Goal: Task Accomplishment & Management: Use online tool/utility

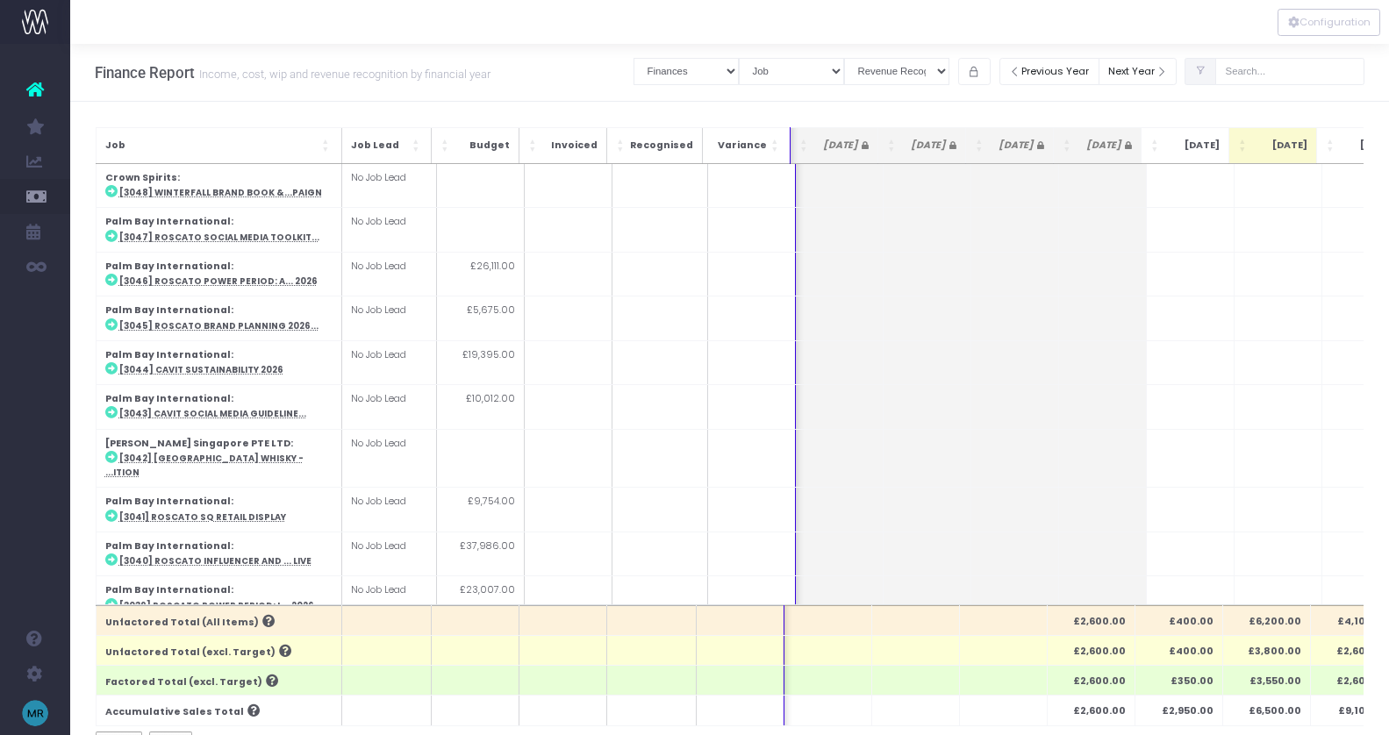
select select "finances"
select select "job"
select select "revrec"
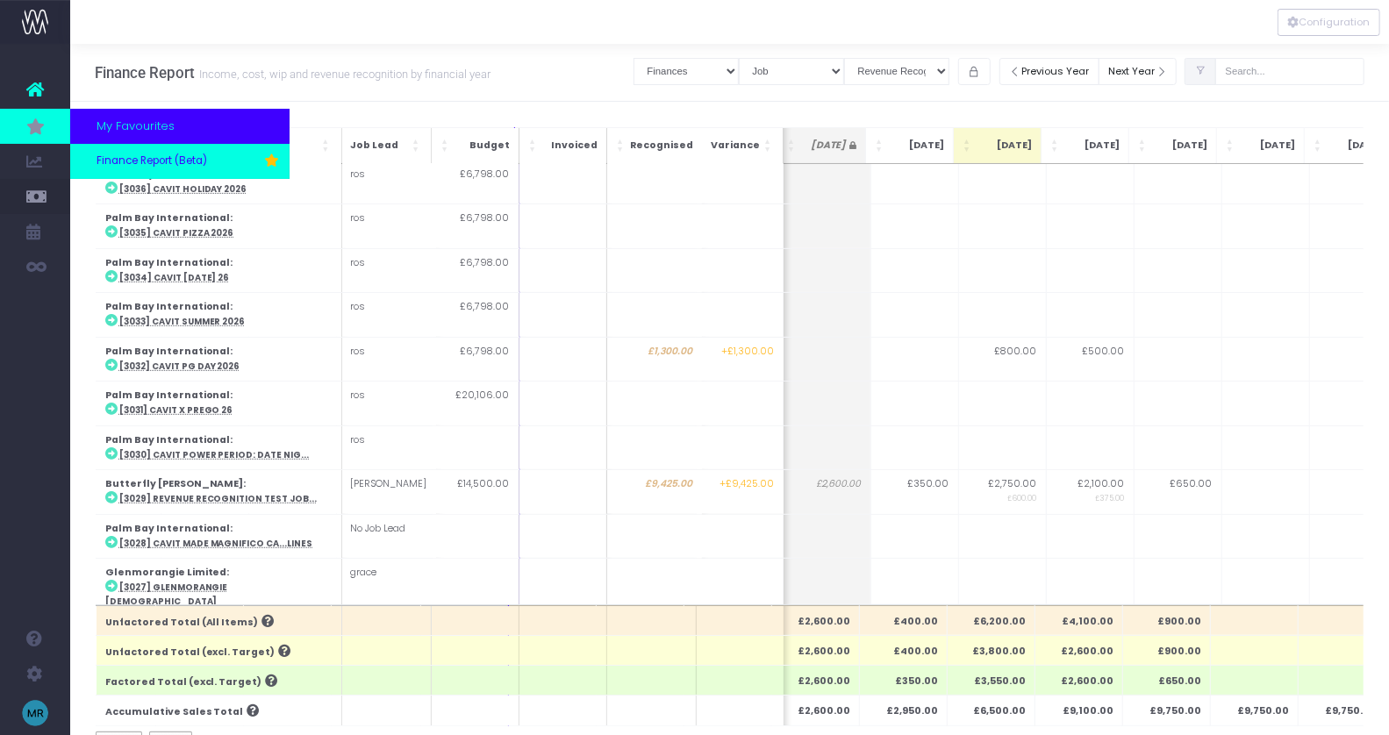
click at [120, 154] on span "Finance Report (Beta)" at bounding box center [152, 162] width 111 height 16
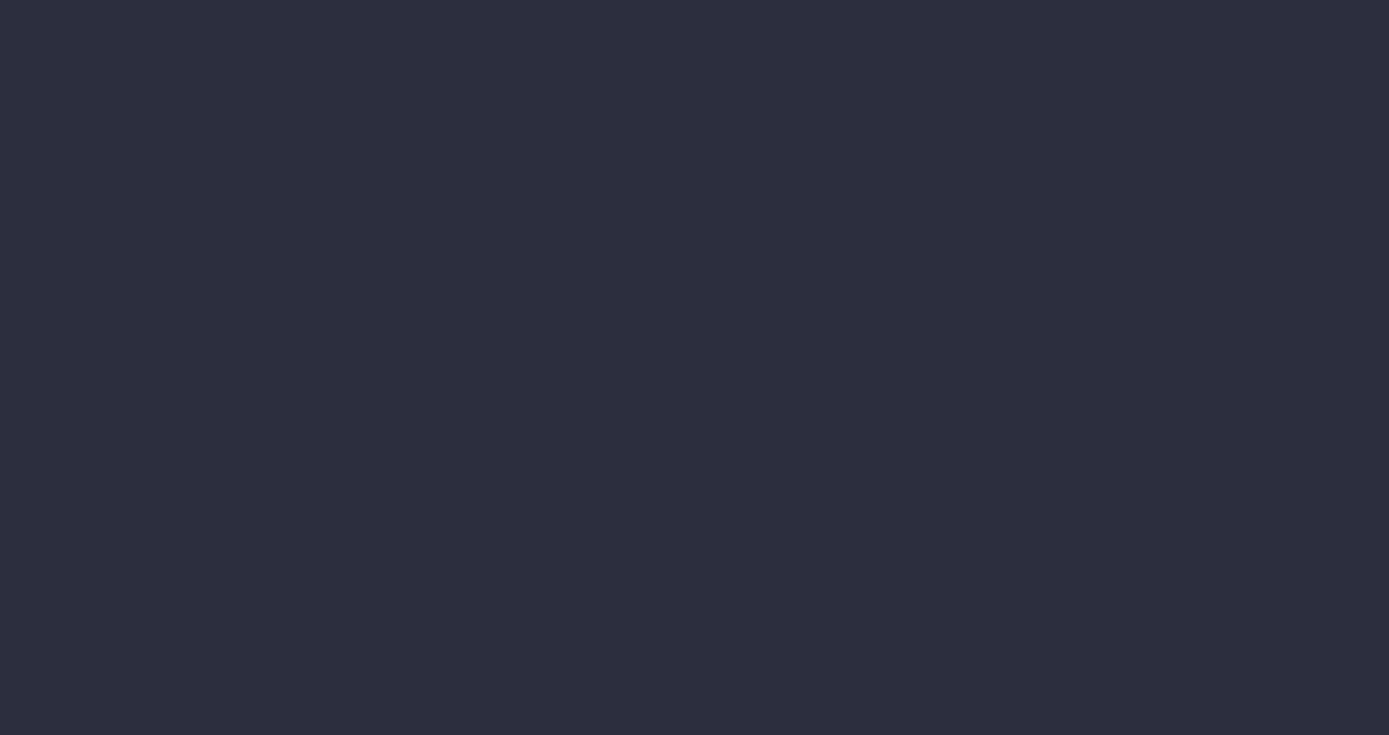
select select "finances"
select select "job"
select select "revrec"
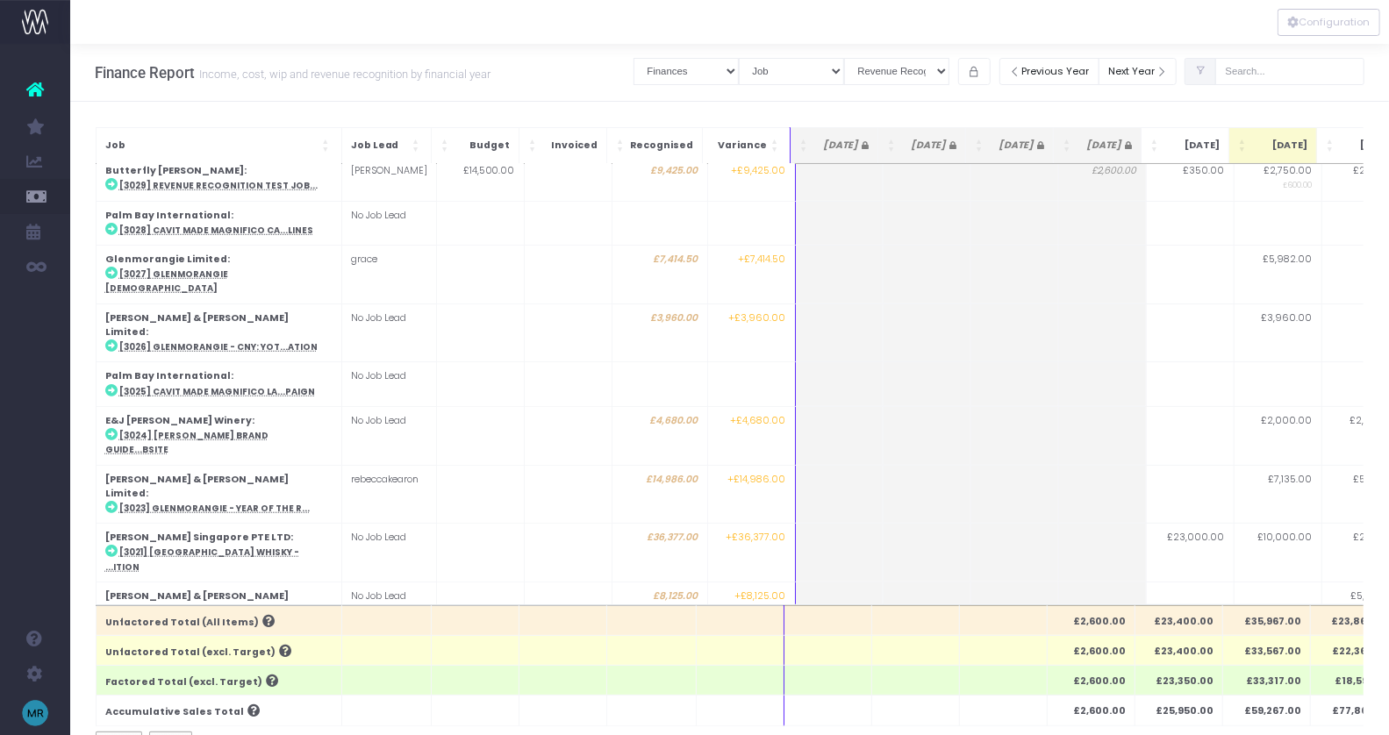
scroll to position [871, 0]
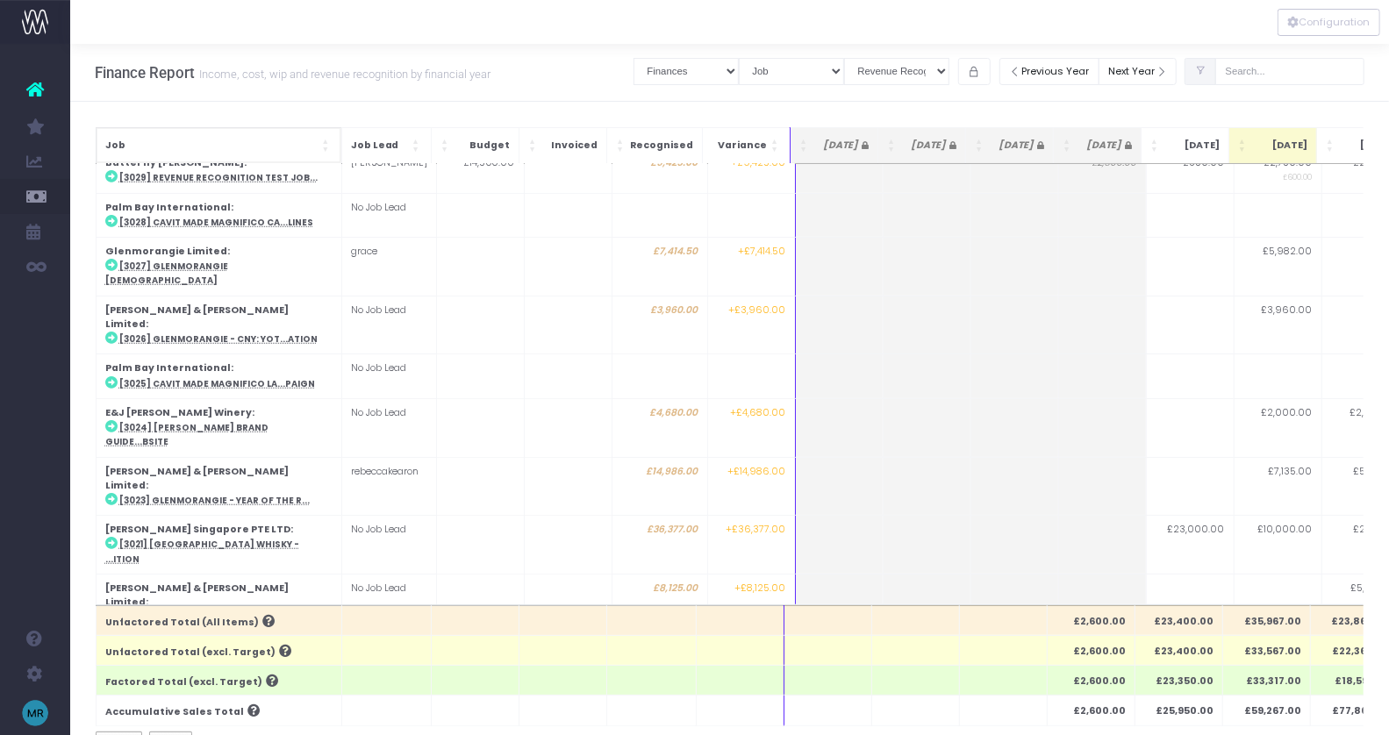
click at [325, 141] on span "Job: Activate to sort" at bounding box center [327, 146] width 11 height 18
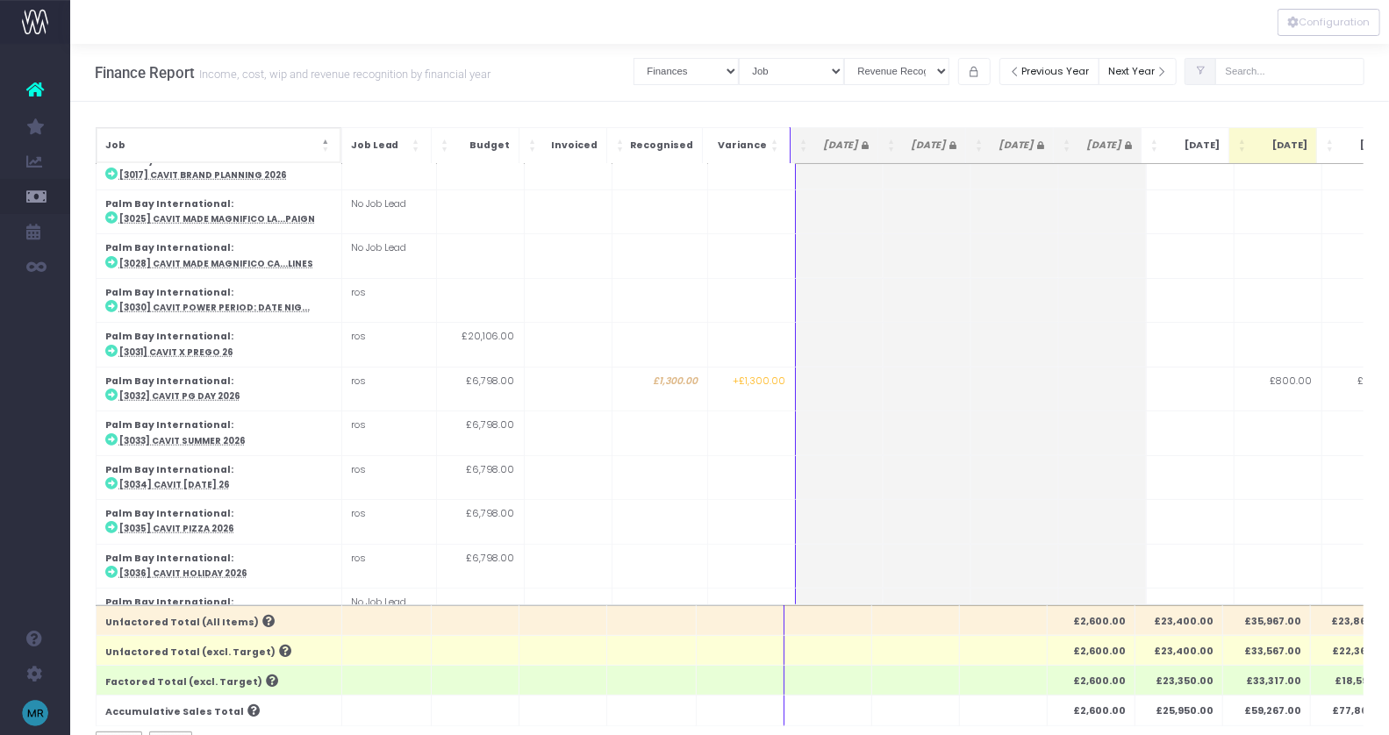
scroll to position [0, 0]
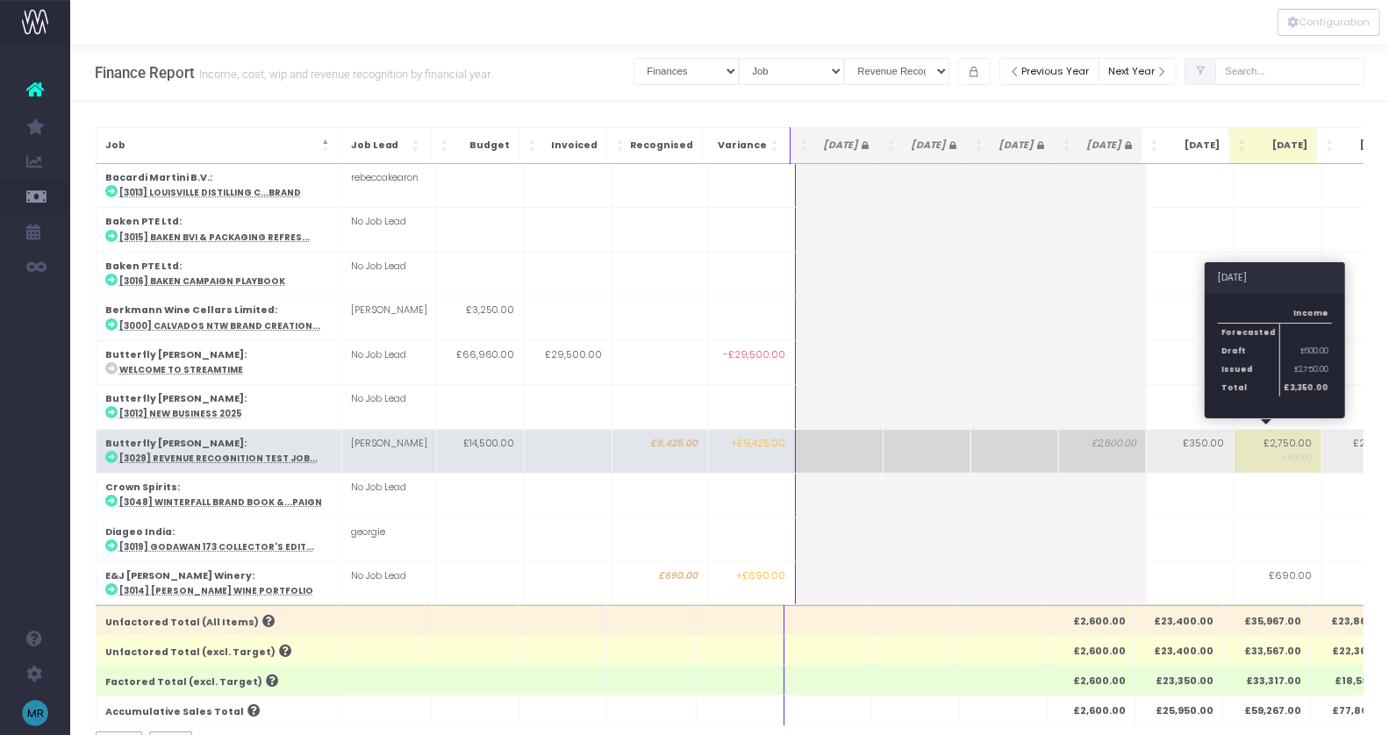
click at [1277, 436] on td "£2,750.00 £600.00" at bounding box center [1278, 451] width 88 height 44
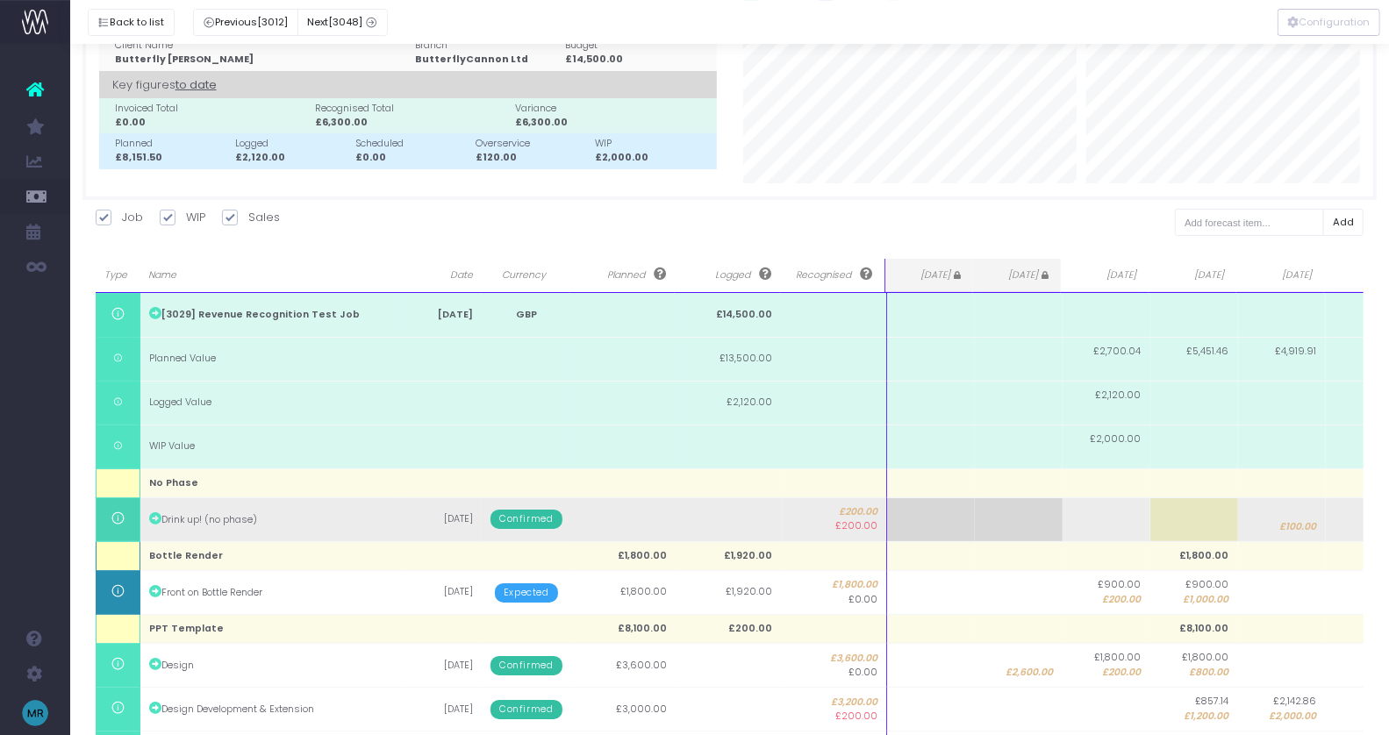
scroll to position [82, 0]
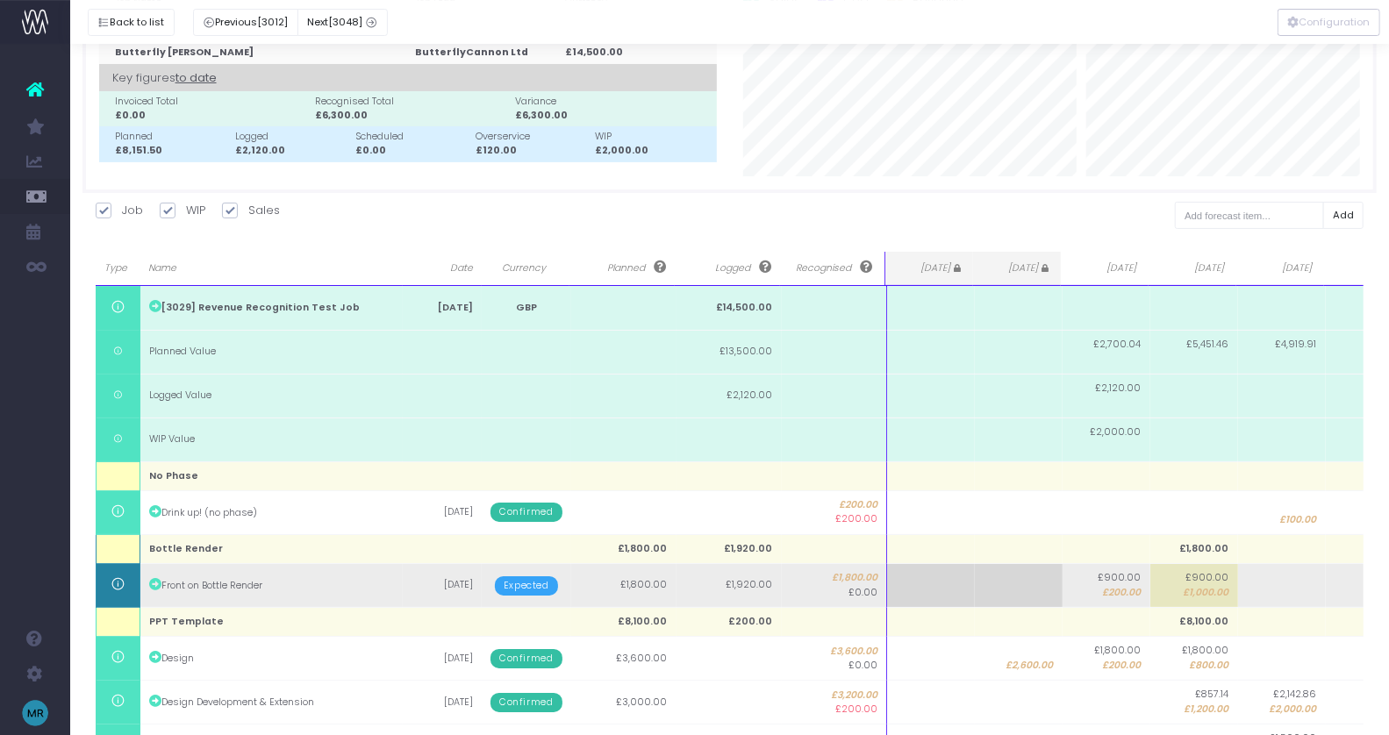
click at [1133, 591] on span "£200.00" at bounding box center [1122, 593] width 39 height 14
type input "0"
click at [1230, 590] on td "£900.00 £1,000.00" at bounding box center [1195, 586] width 88 height 44
type input "0"
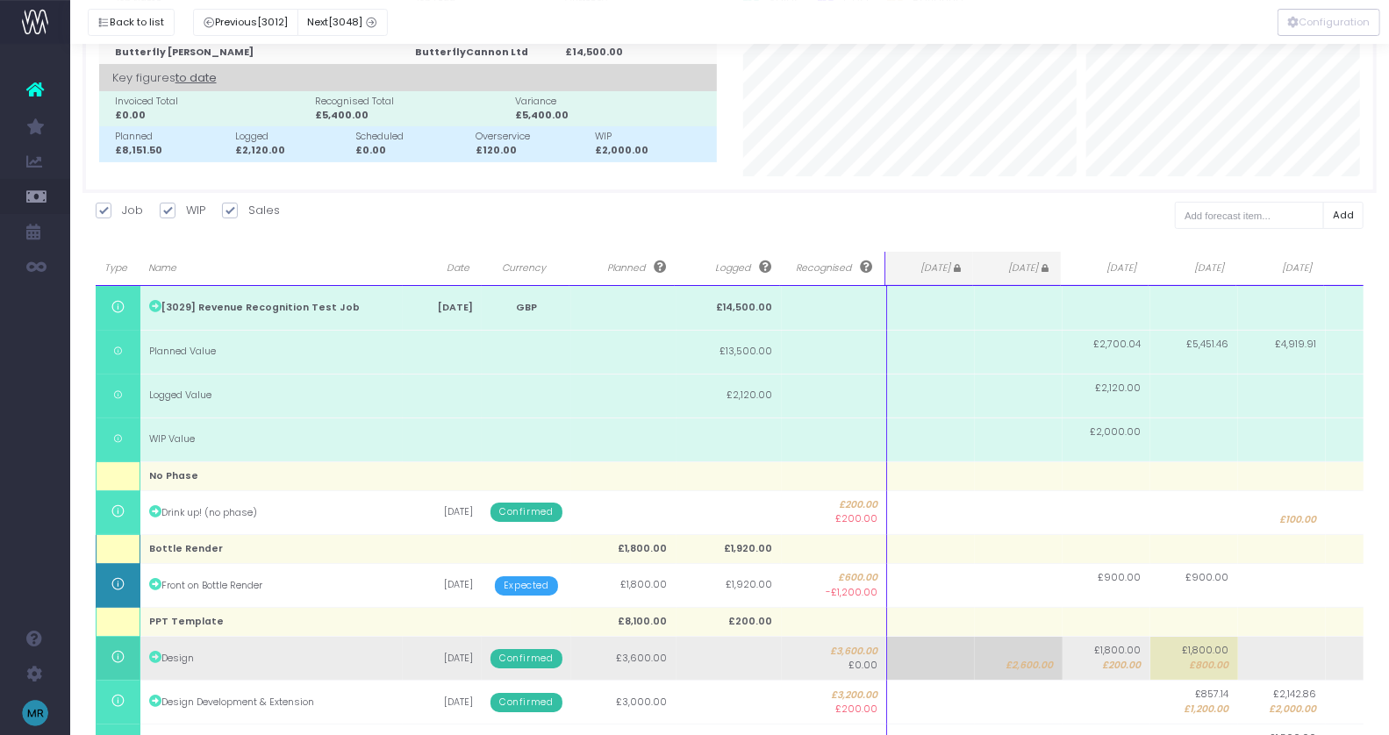
click at [1019, 664] on span "£2,600.00" at bounding box center [1030, 666] width 47 height 14
type input "0"
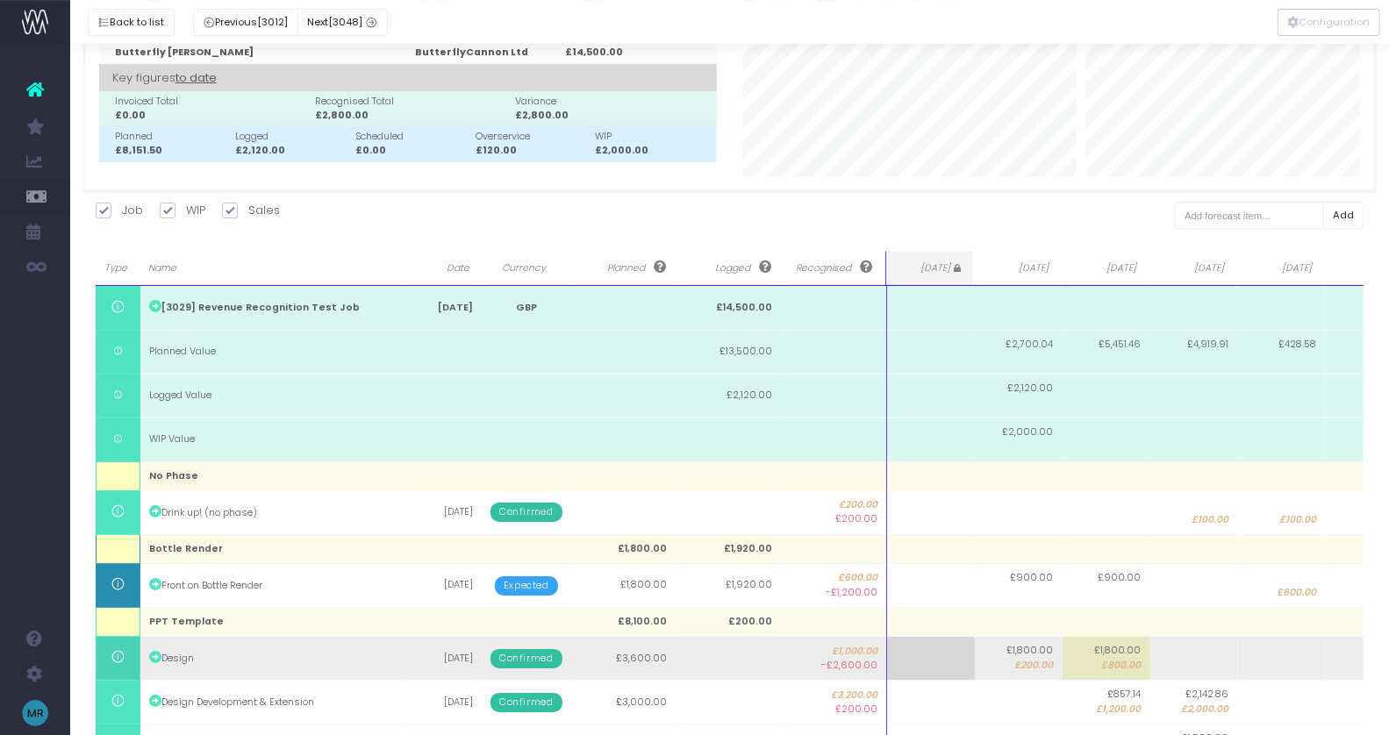
click at [1040, 659] on span "£200.00" at bounding box center [1034, 666] width 39 height 14
type input "0"
click at [1126, 662] on span "£800.00" at bounding box center [1121, 666] width 39 height 14
type input "0"
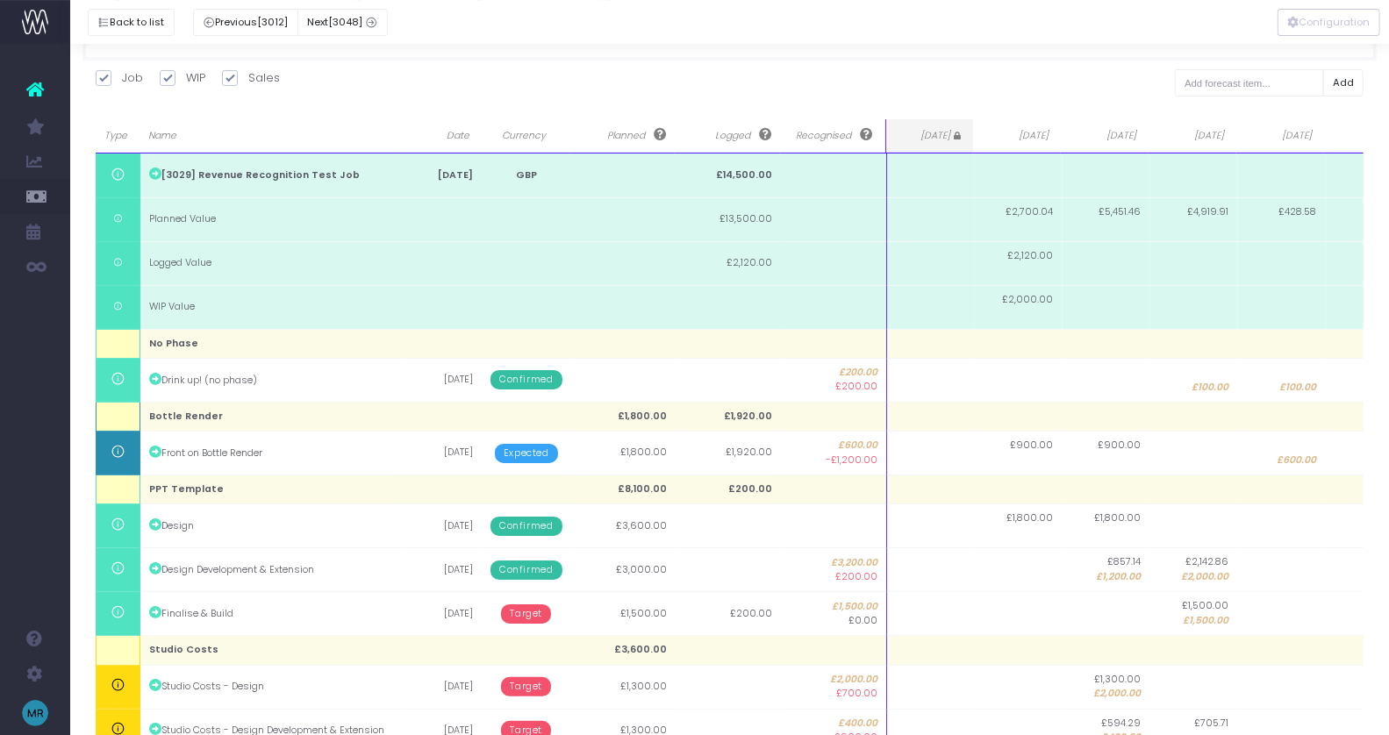
scroll to position [217, 0]
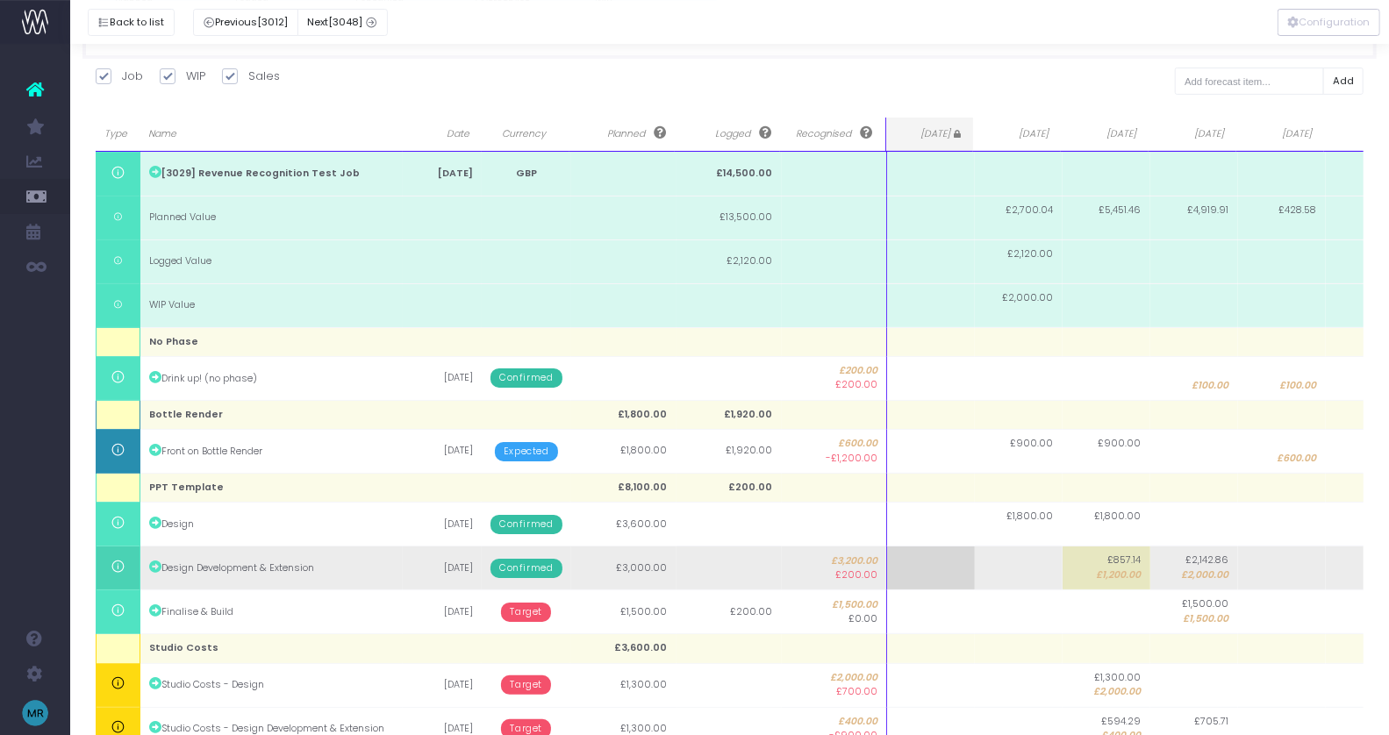
click at [1124, 569] on span "£1,200.00" at bounding box center [1119, 576] width 45 height 14
type input "0"
click at [1219, 569] on span "£2,000.00" at bounding box center [1205, 576] width 47 height 14
type input "-"
type input "0"
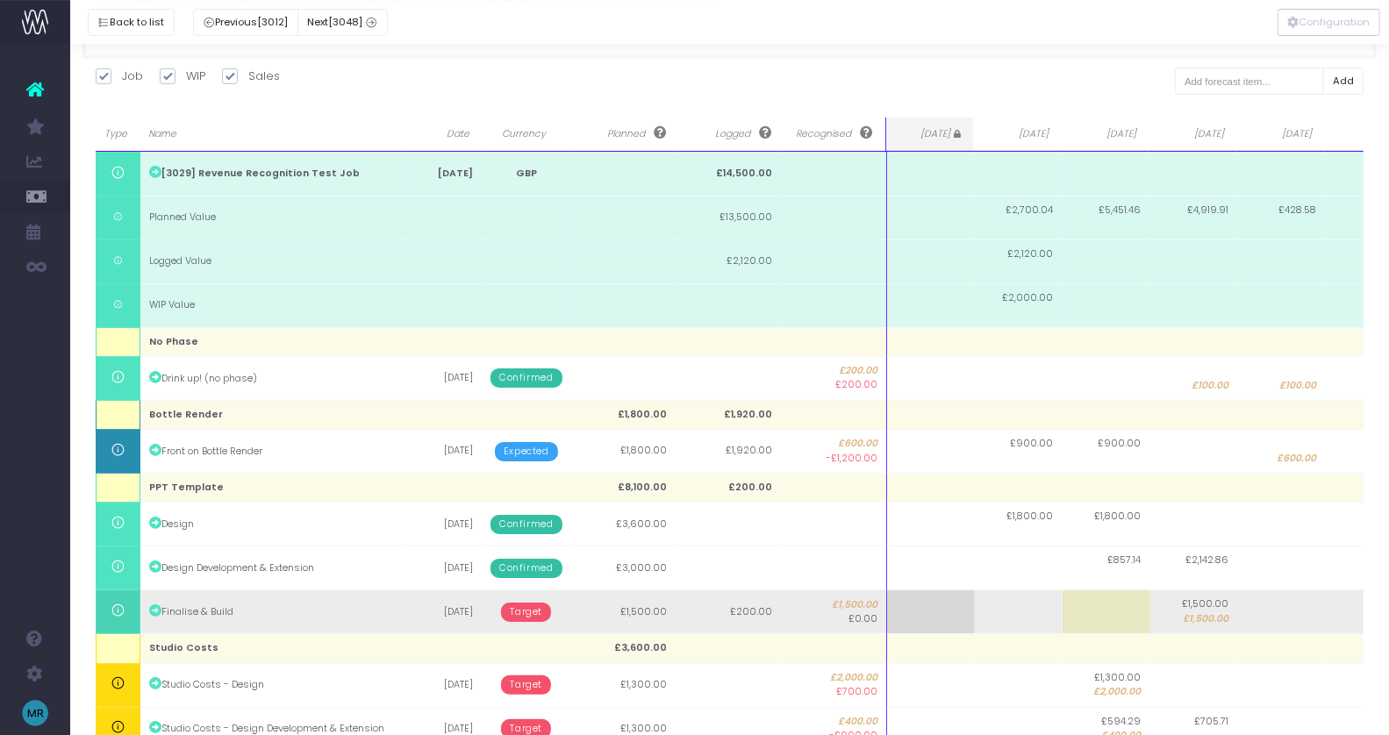
click at [1178, 620] on td "£1,500.00 £1,500.00" at bounding box center [1195, 613] width 88 height 44
type input "0"
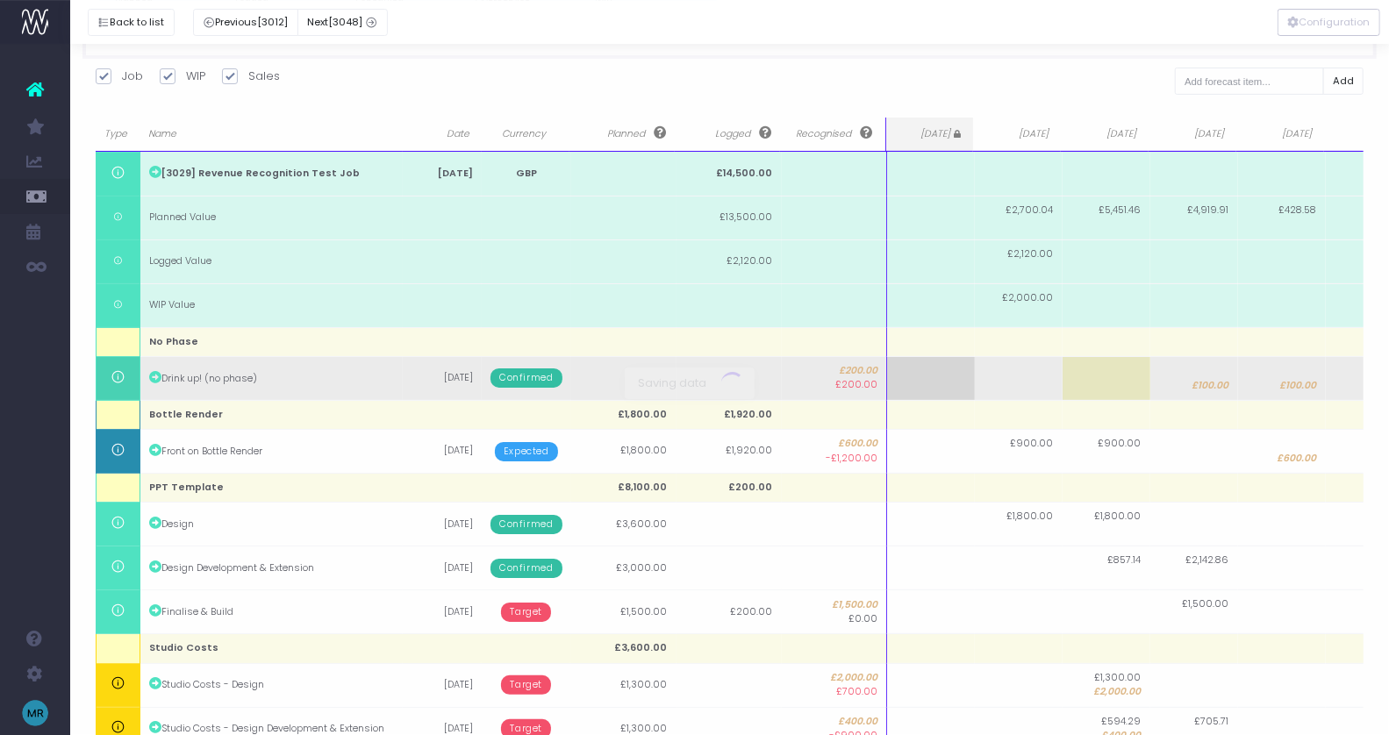
click at [1198, 384] on body "Oh my... this is bad. wayahead wasn't able to load this page. Please contact su…" at bounding box center [694, 150] width 1389 height 735
click at [1212, 380] on span "£100.00" at bounding box center [1211, 386] width 37 height 14
type input "0"
click at [1299, 383] on span "£100.00" at bounding box center [1298, 386] width 37 height 14
type input "0"
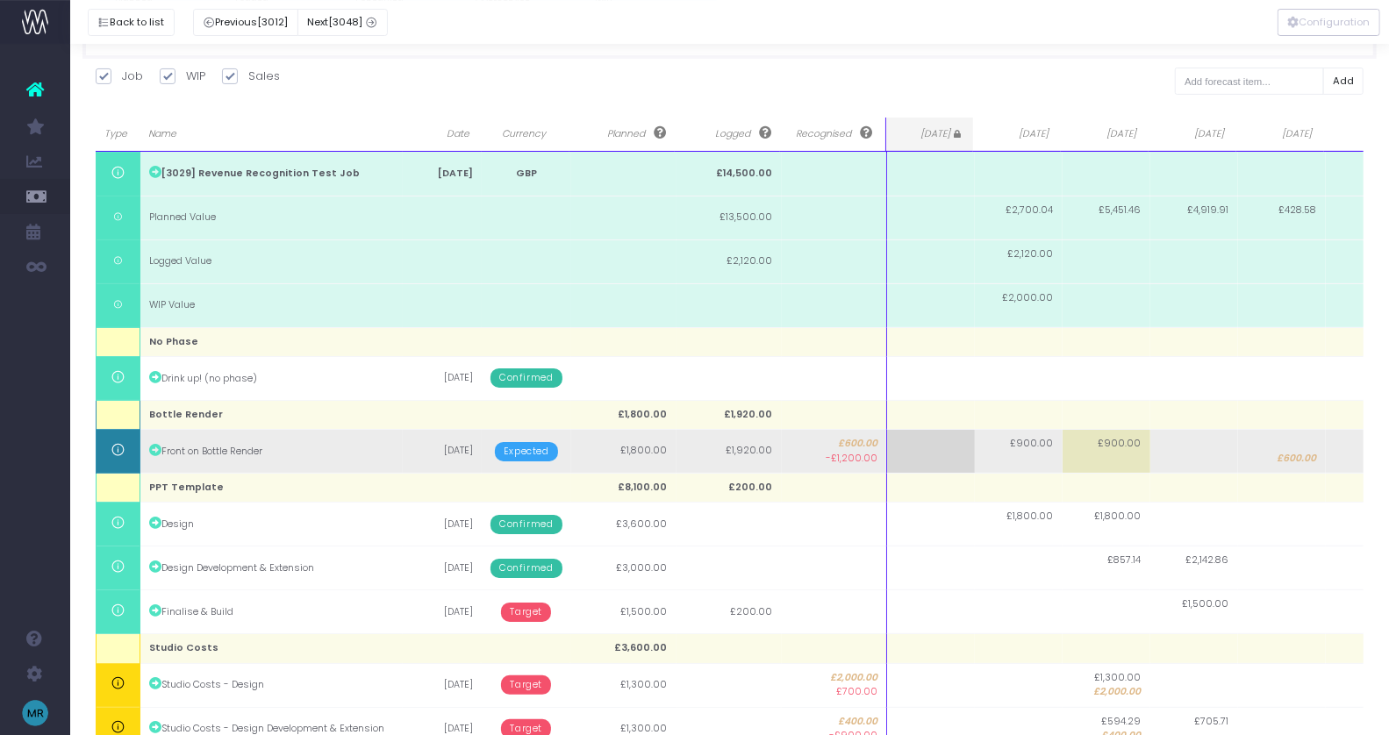
click at [1299, 454] on span "£600.00" at bounding box center [1297, 459] width 39 height 14
type input "0"
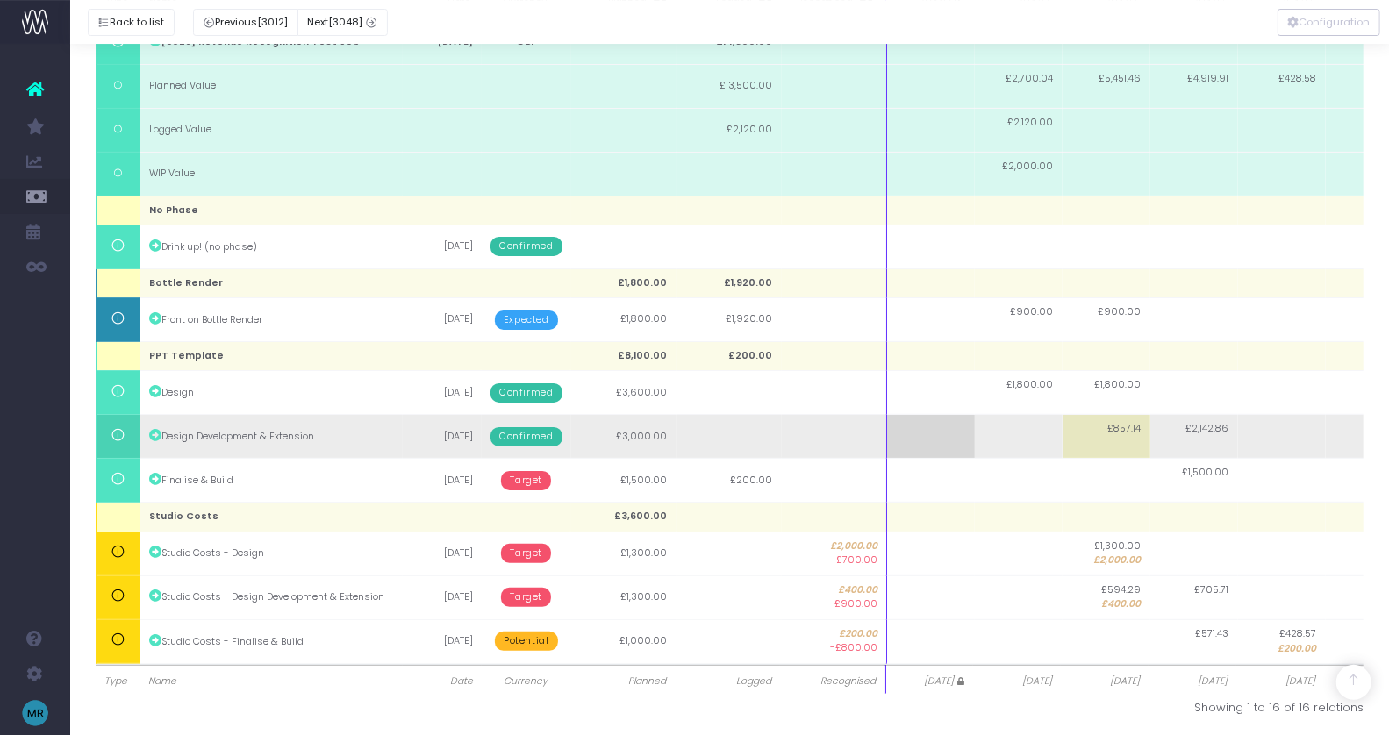
scroll to position [351, 0]
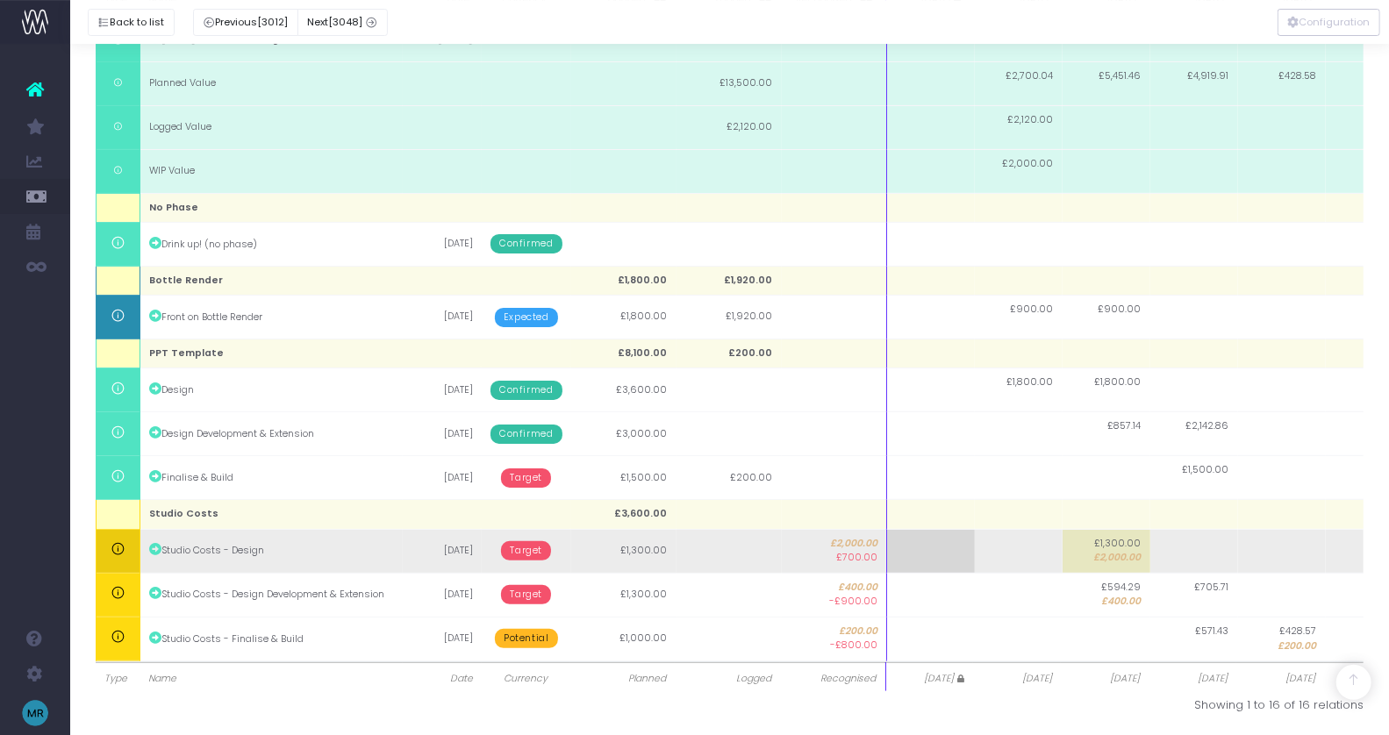
click at [1122, 558] on span "£2,000.00" at bounding box center [1117, 558] width 47 height 14
type input "0"
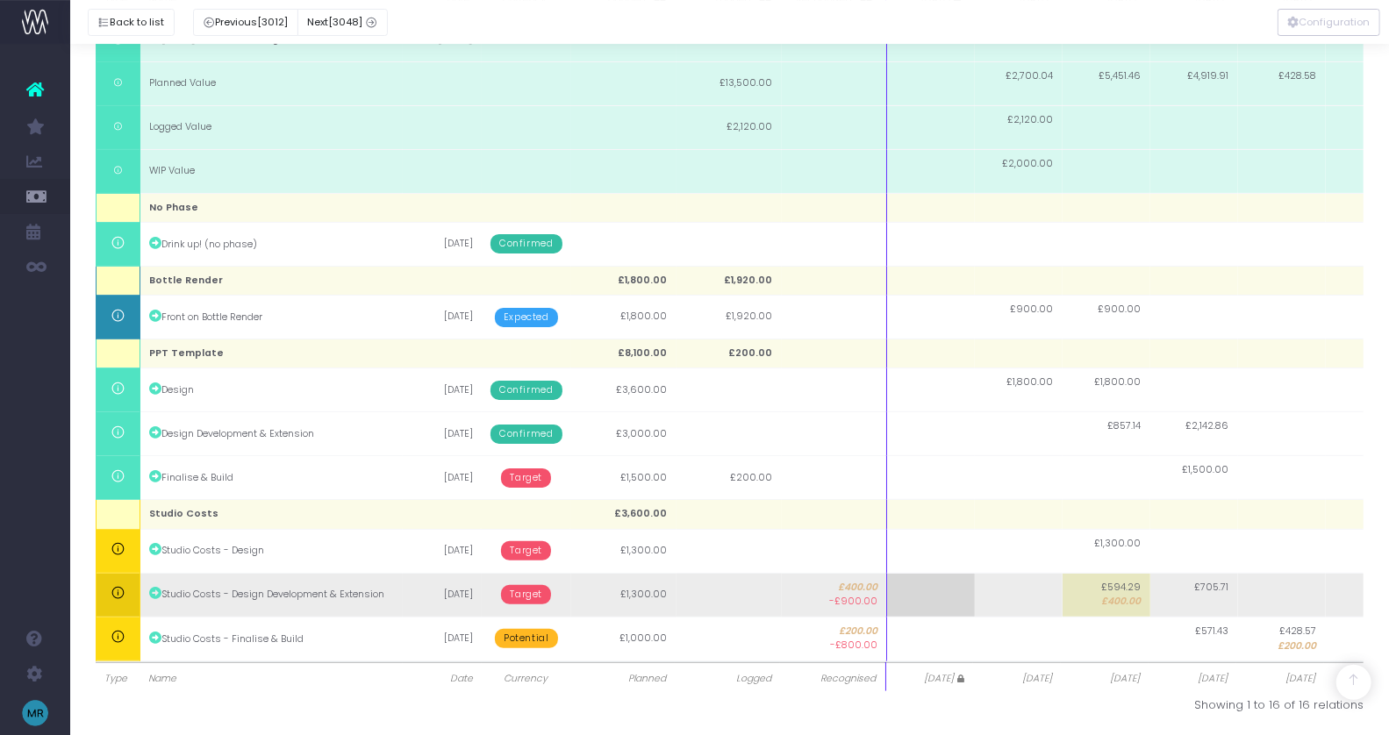
click at [1121, 599] on span "£400.00" at bounding box center [1121, 602] width 39 height 14
type input "0"
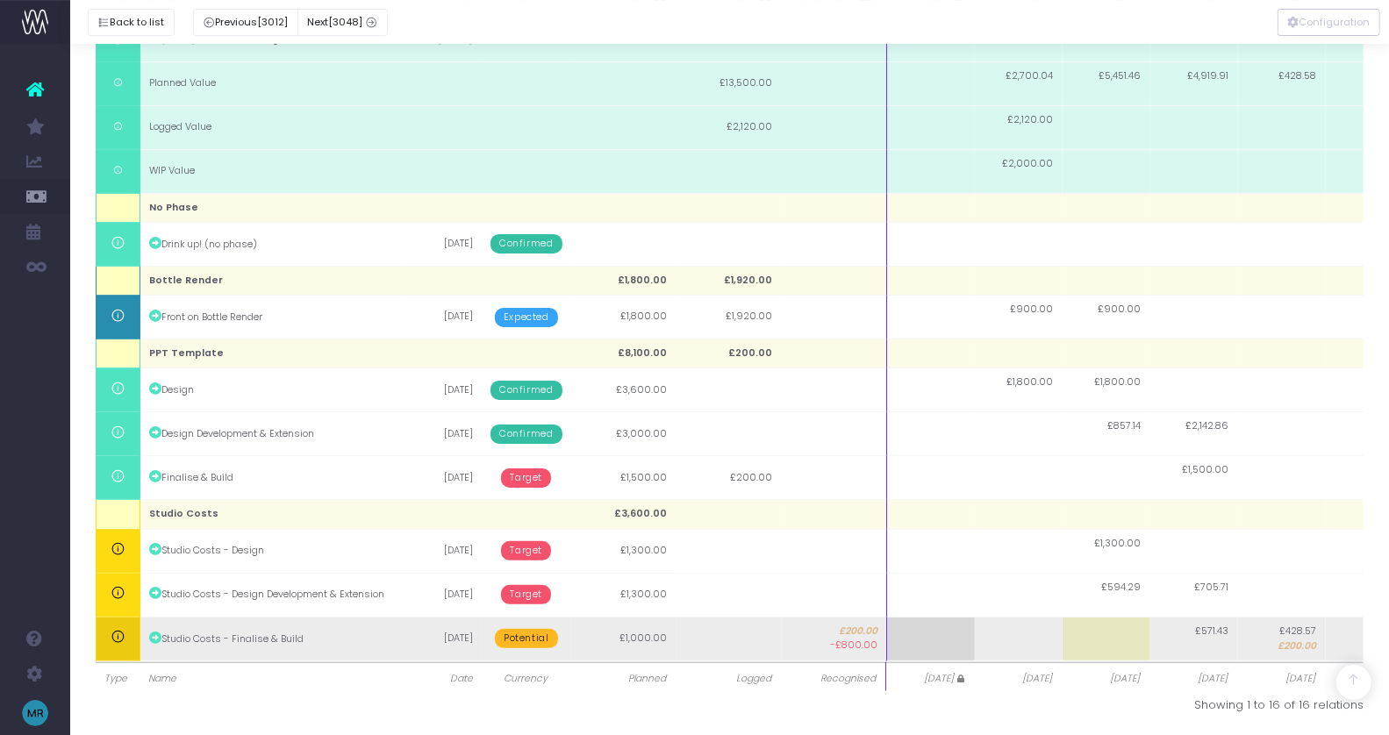
click at [1267, 634] on td "£428.57 £200.00" at bounding box center [1282, 639] width 88 height 44
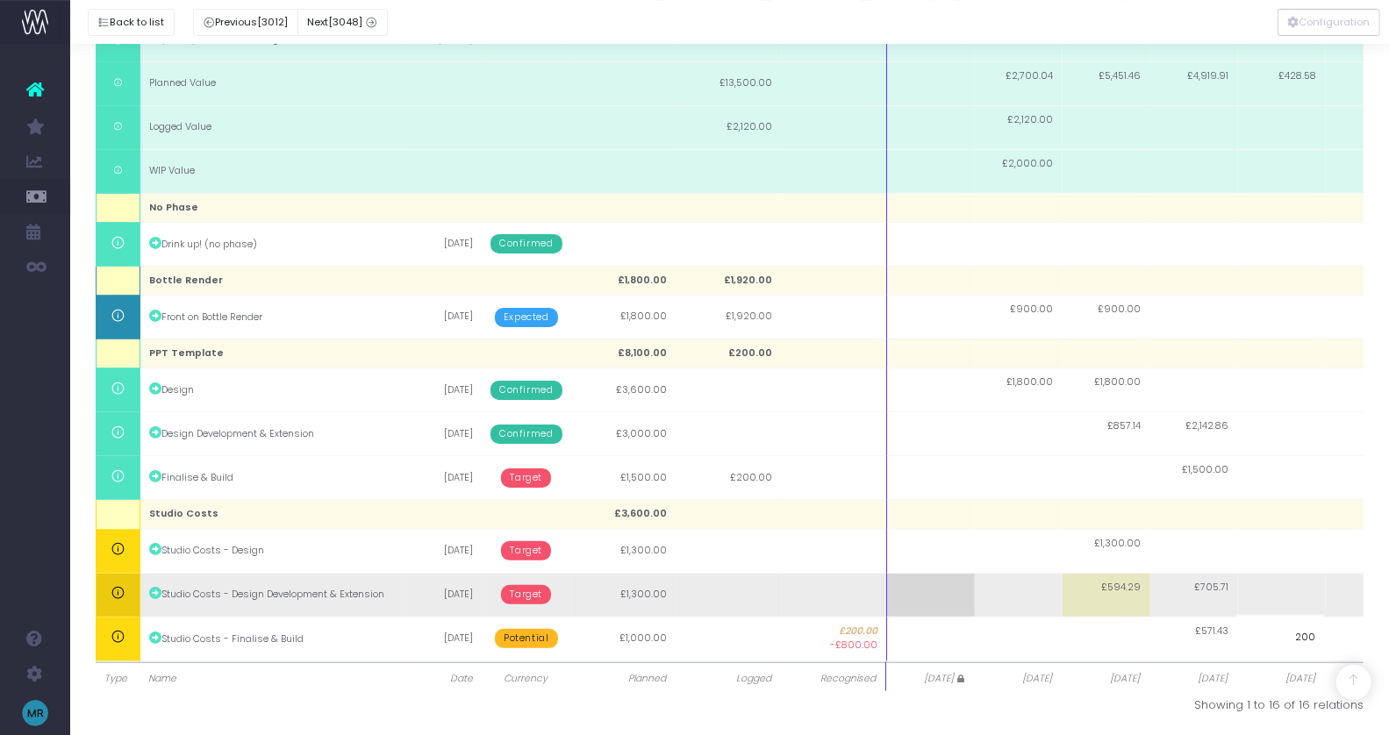
type input "0"
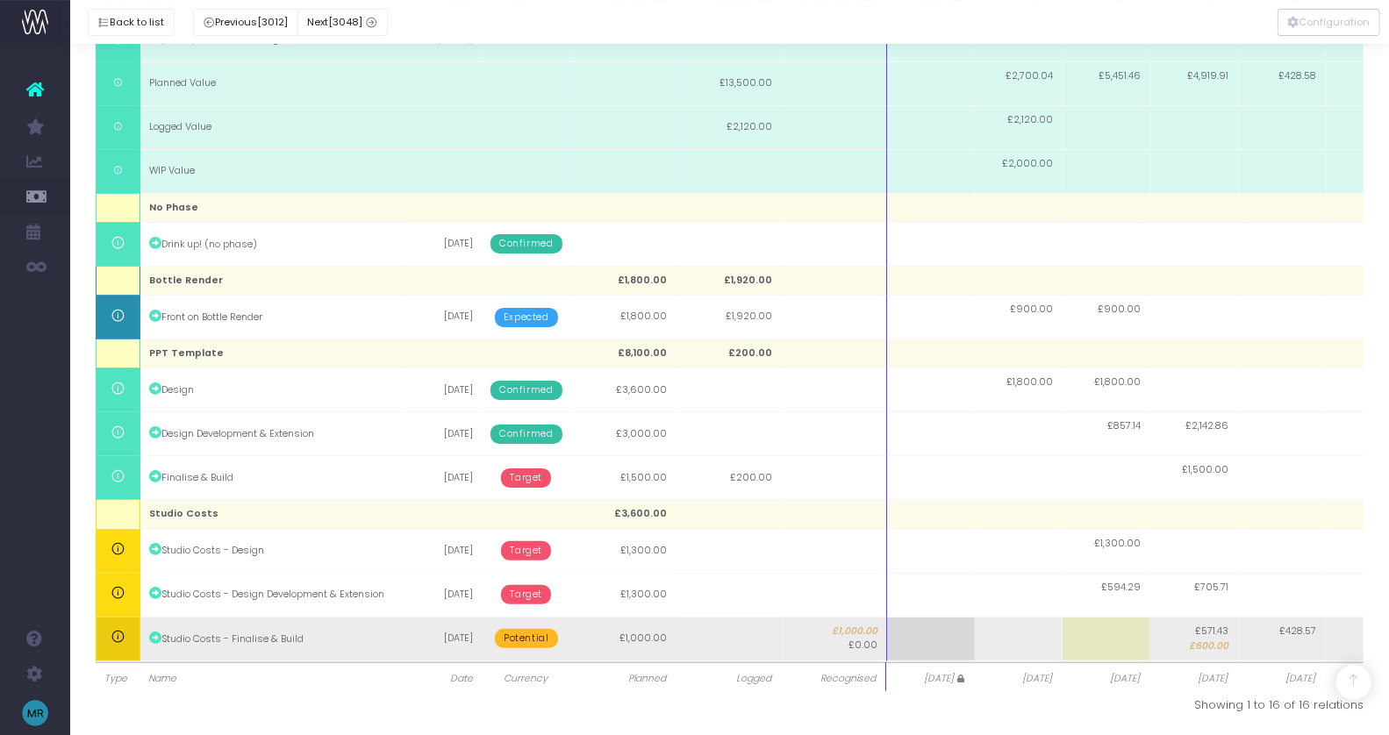
click at [1215, 649] on span "£600.00" at bounding box center [1209, 647] width 39 height 14
type input "0"
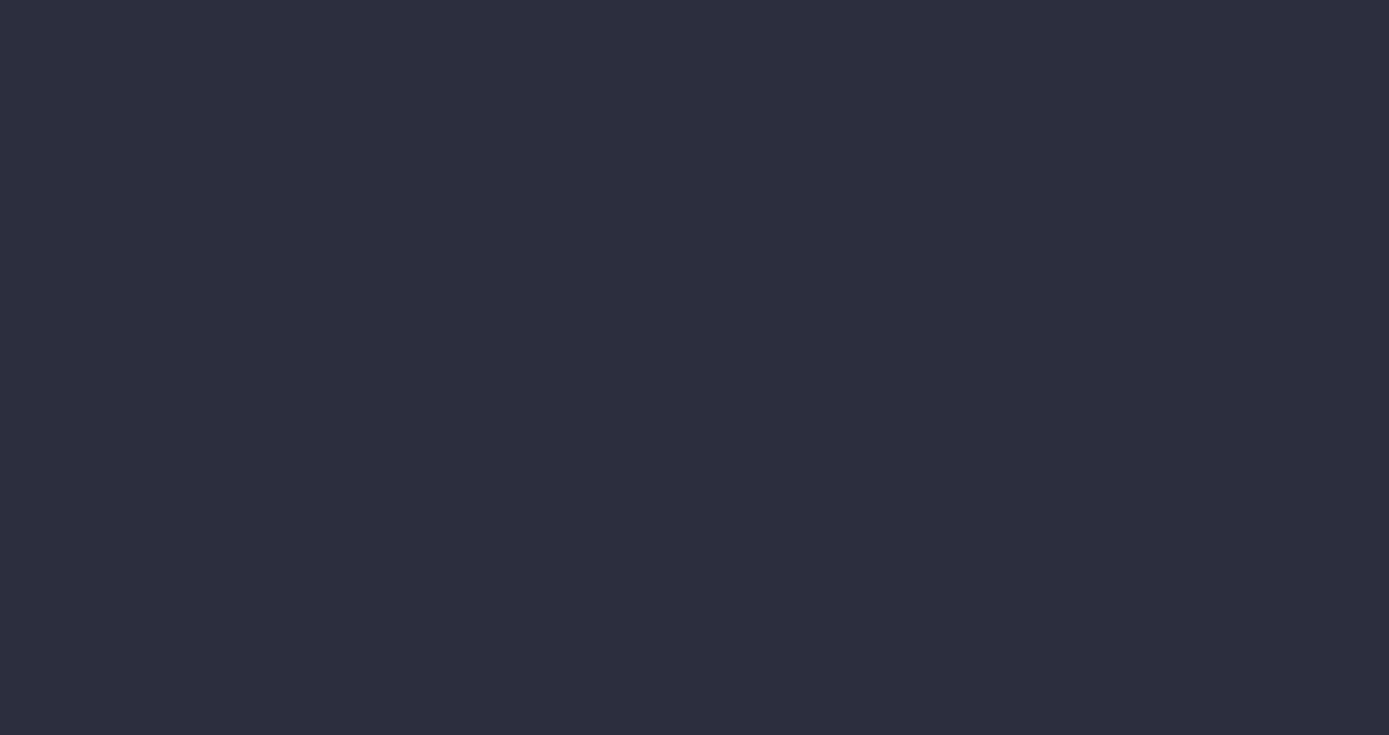
scroll to position [127, 0]
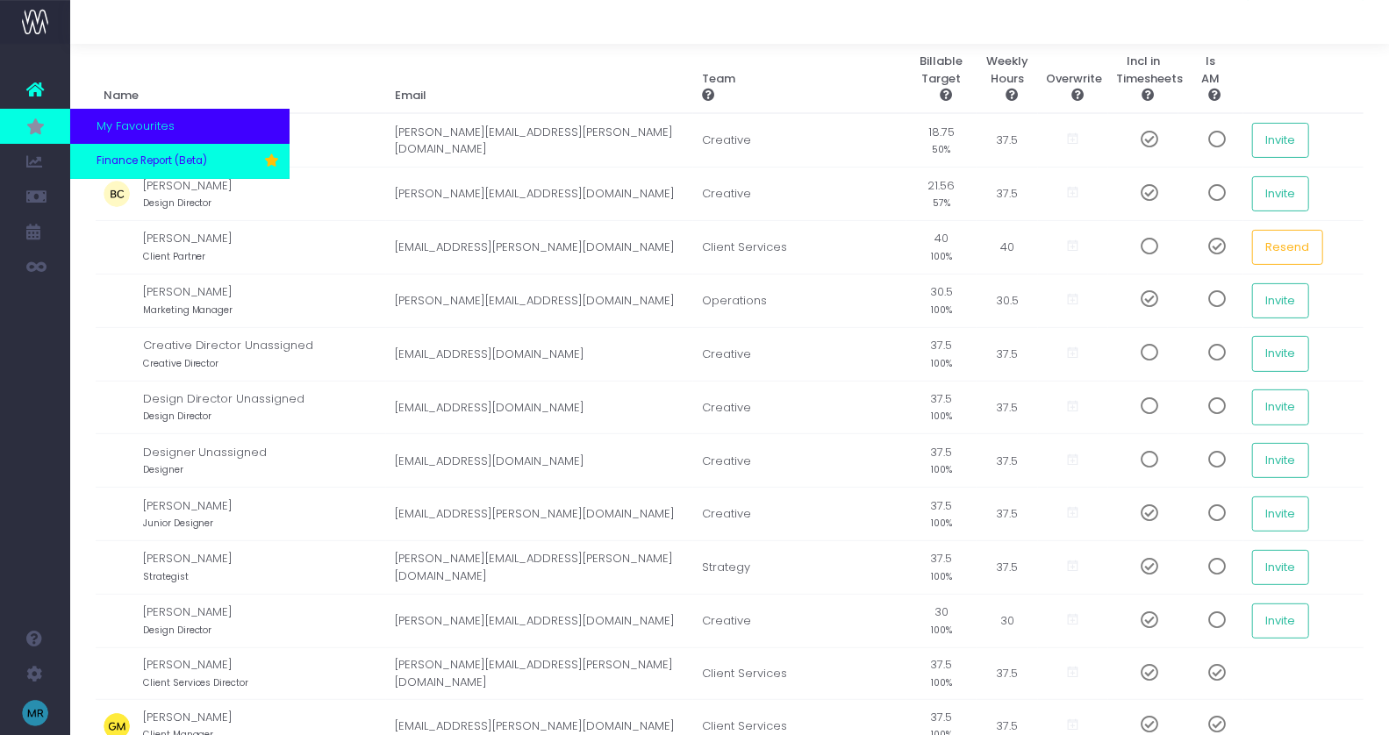
click at [97, 160] on span "Finance Report (Beta)" at bounding box center [152, 162] width 111 height 16
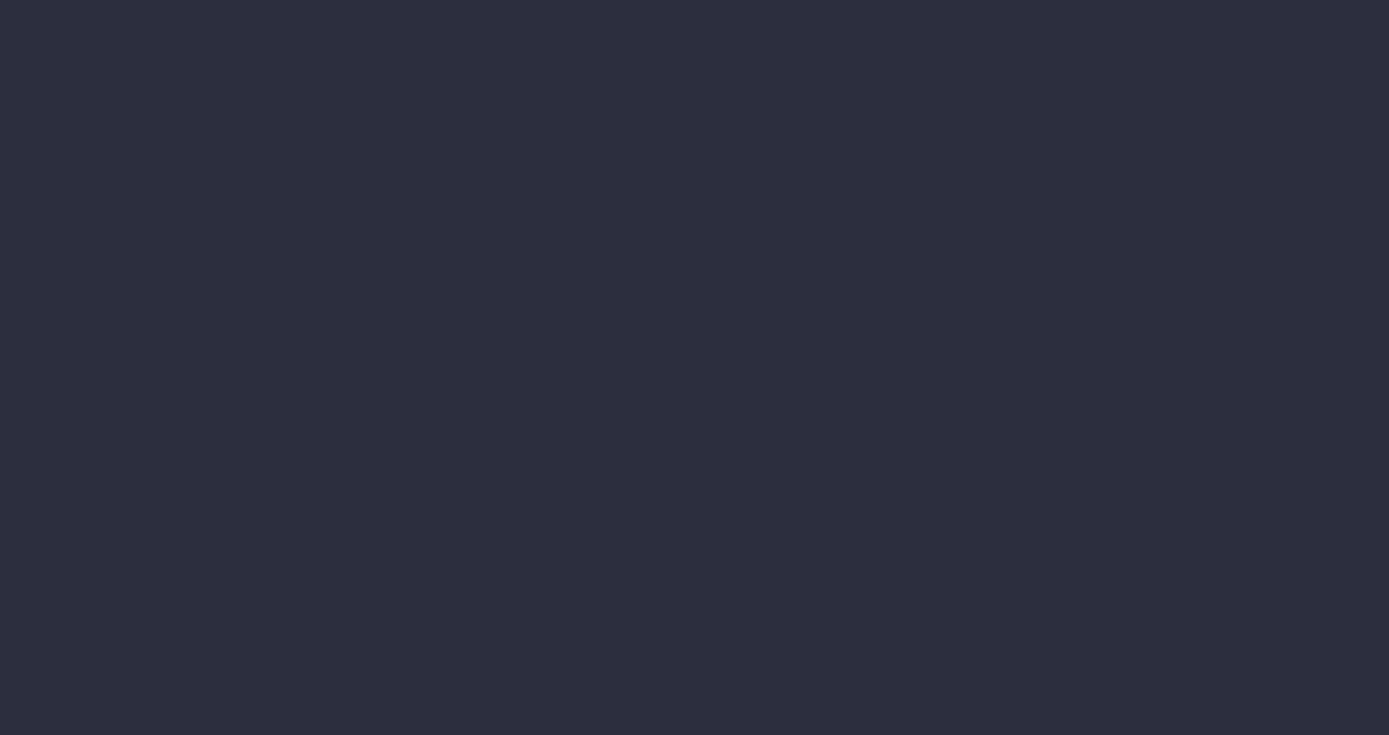
select select "finances"
select select "job"
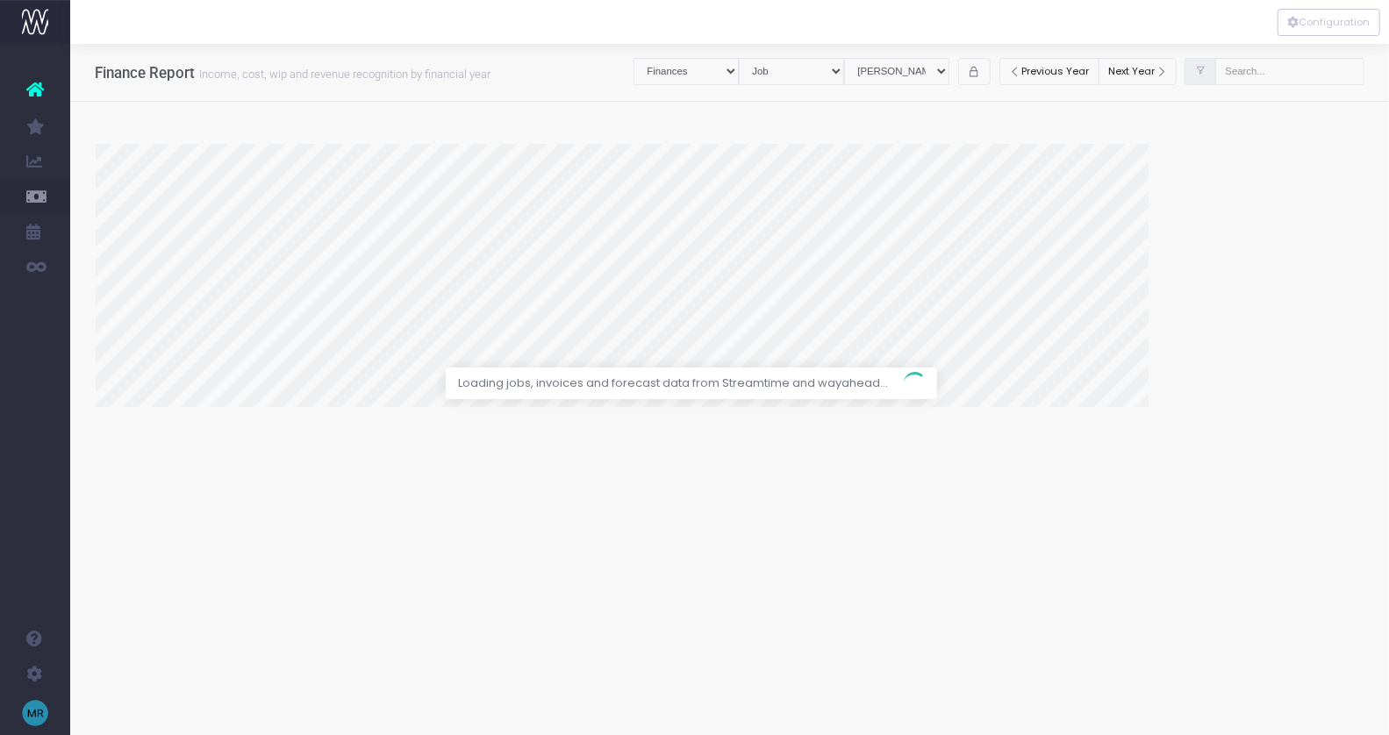
select select "revrec"
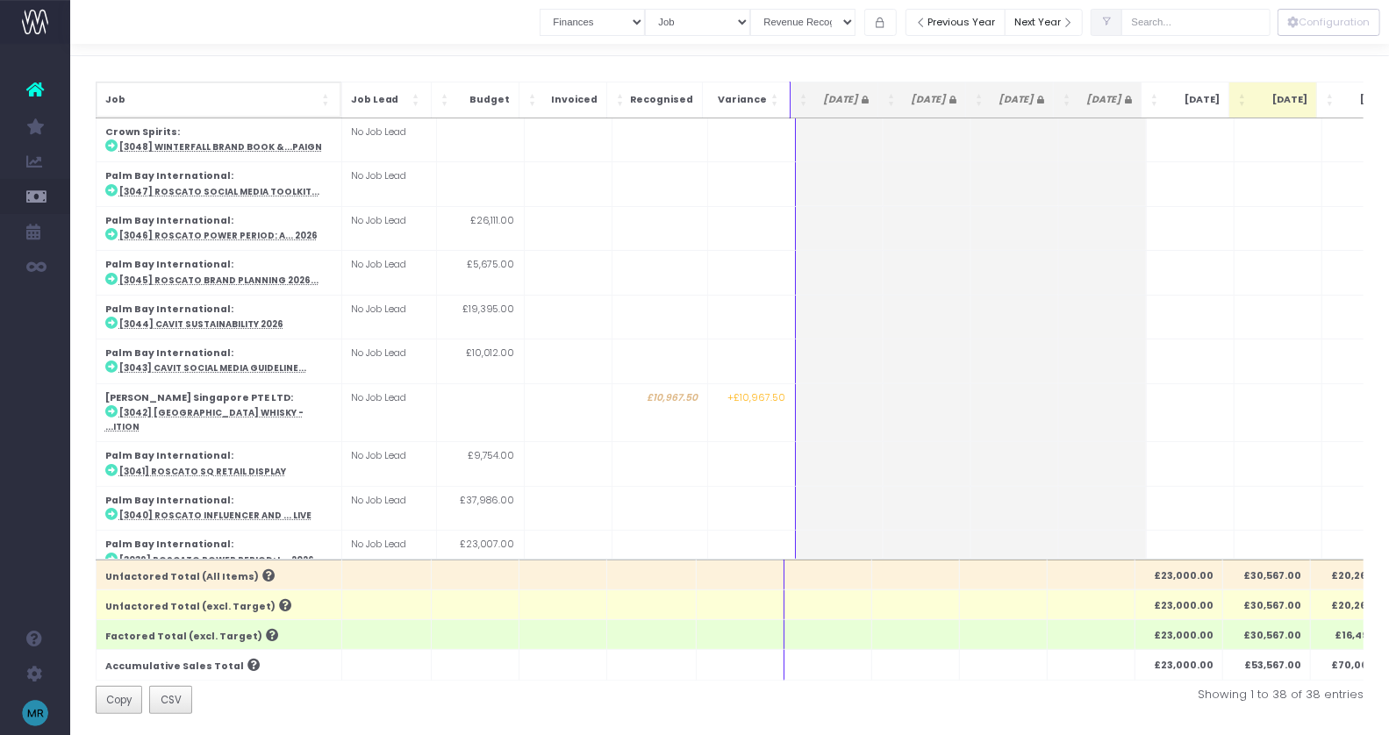
click at [325, 102] on span "Job: Activate to sort" at bounding box center [327, 100] width 11 height 18
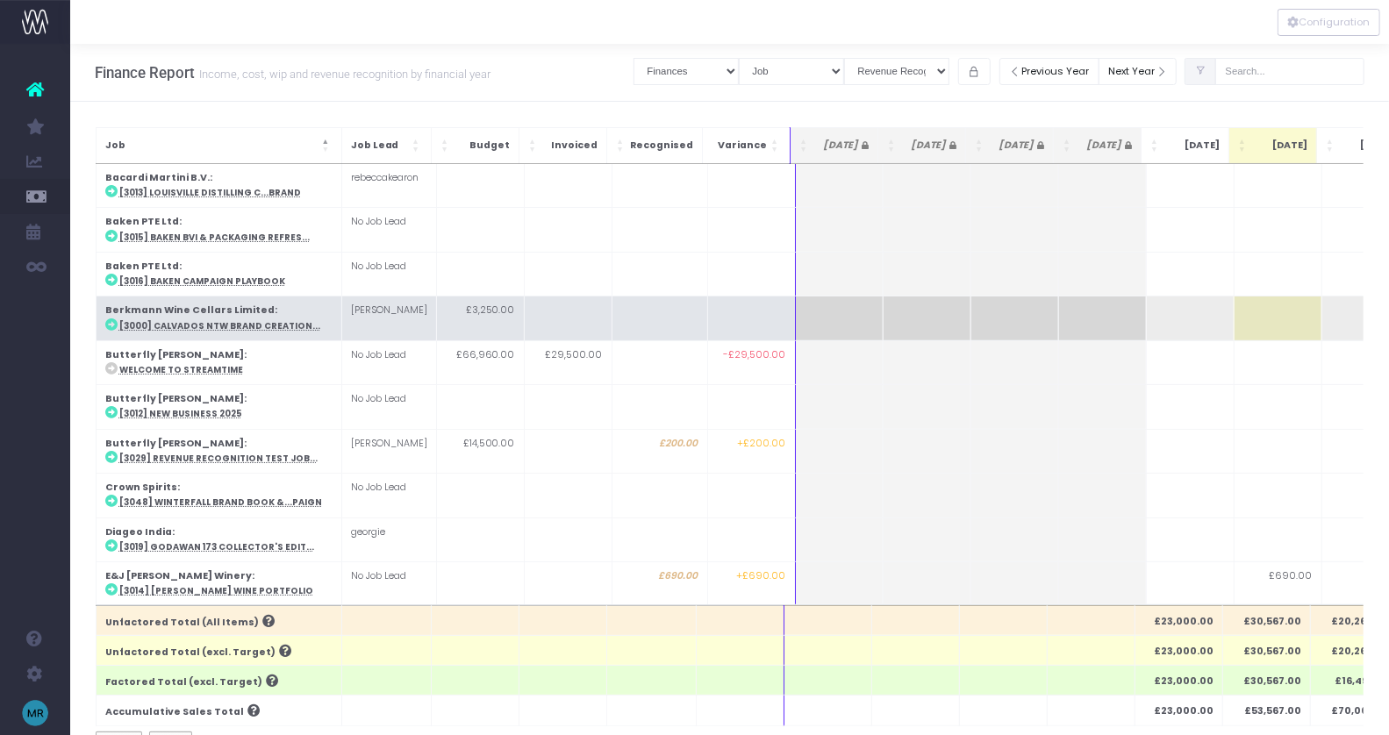
click at [1258, 312] on td at bounding box center [1278, 319] width 88 height 44
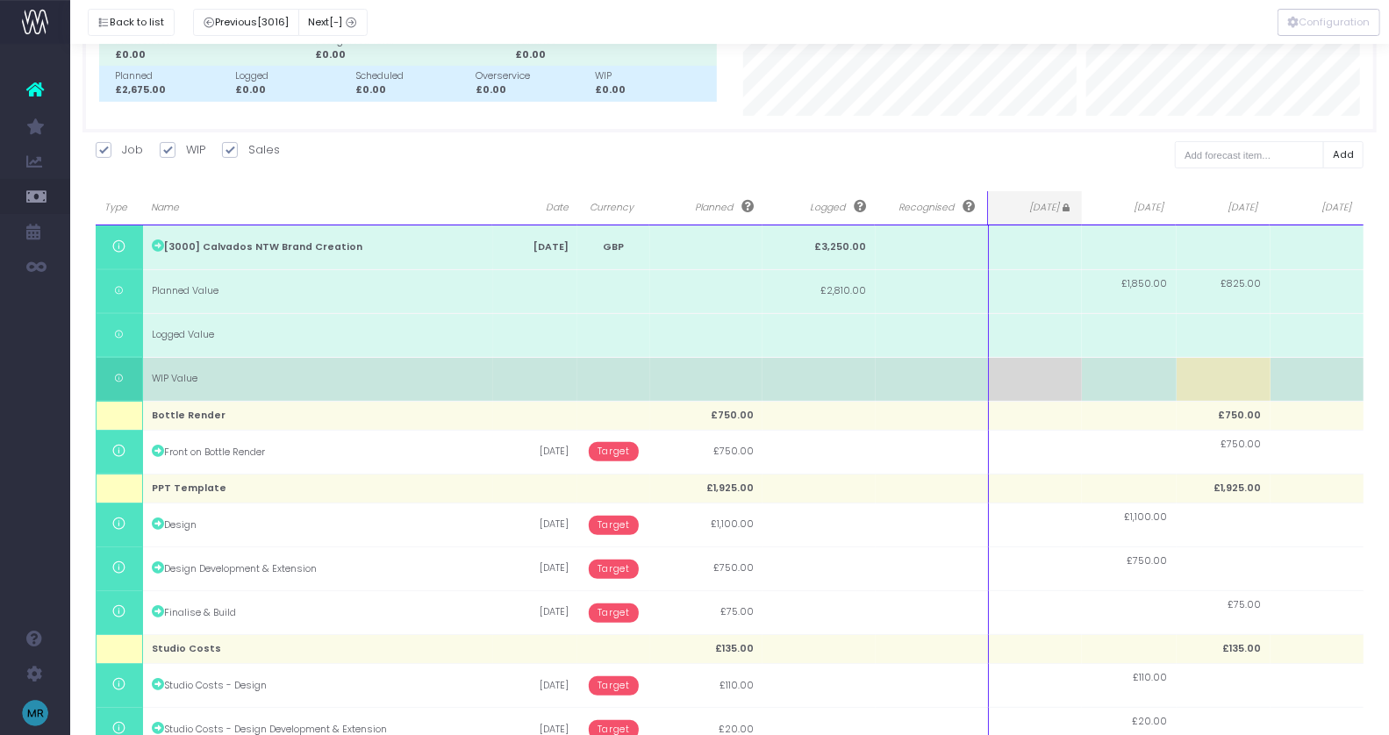
scroll to position [169, 0]
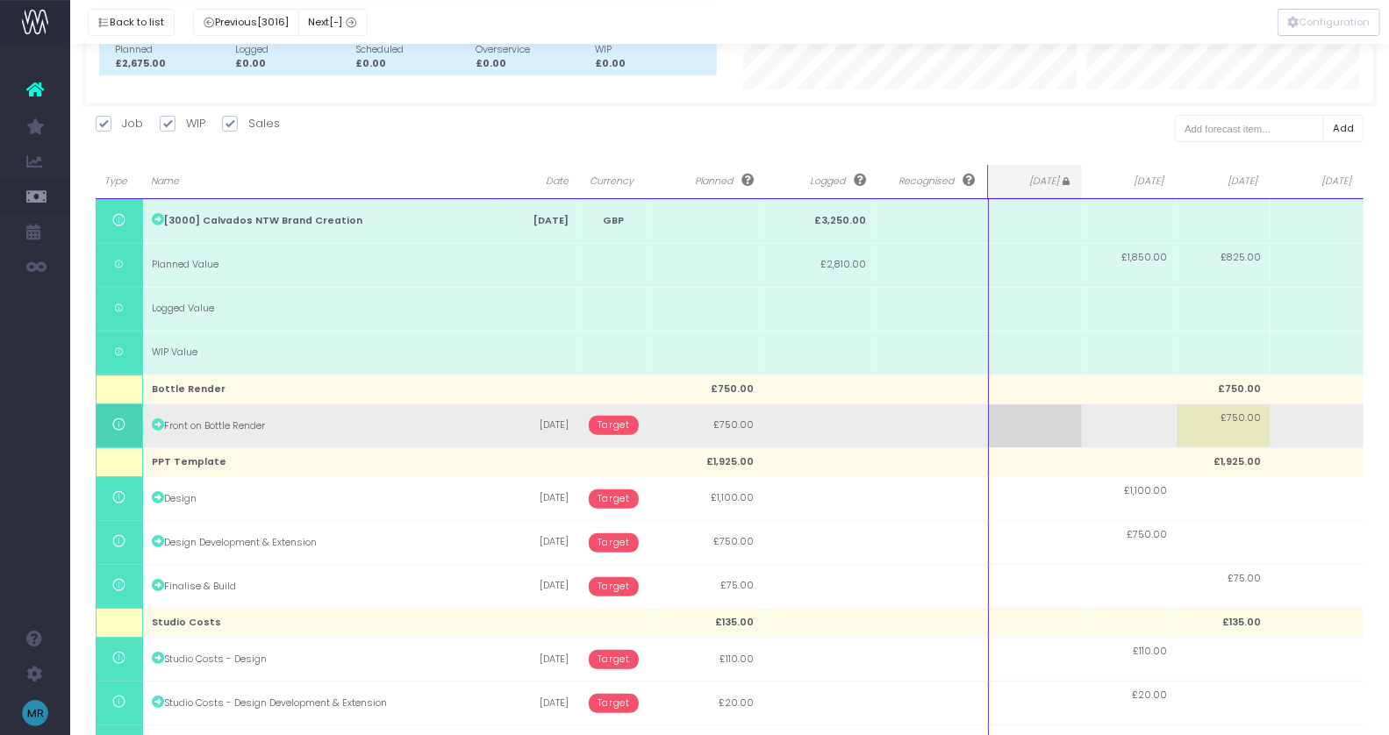
click at [619, 427] on span "Target" at bounding box center [614, 425] width 50 height 19
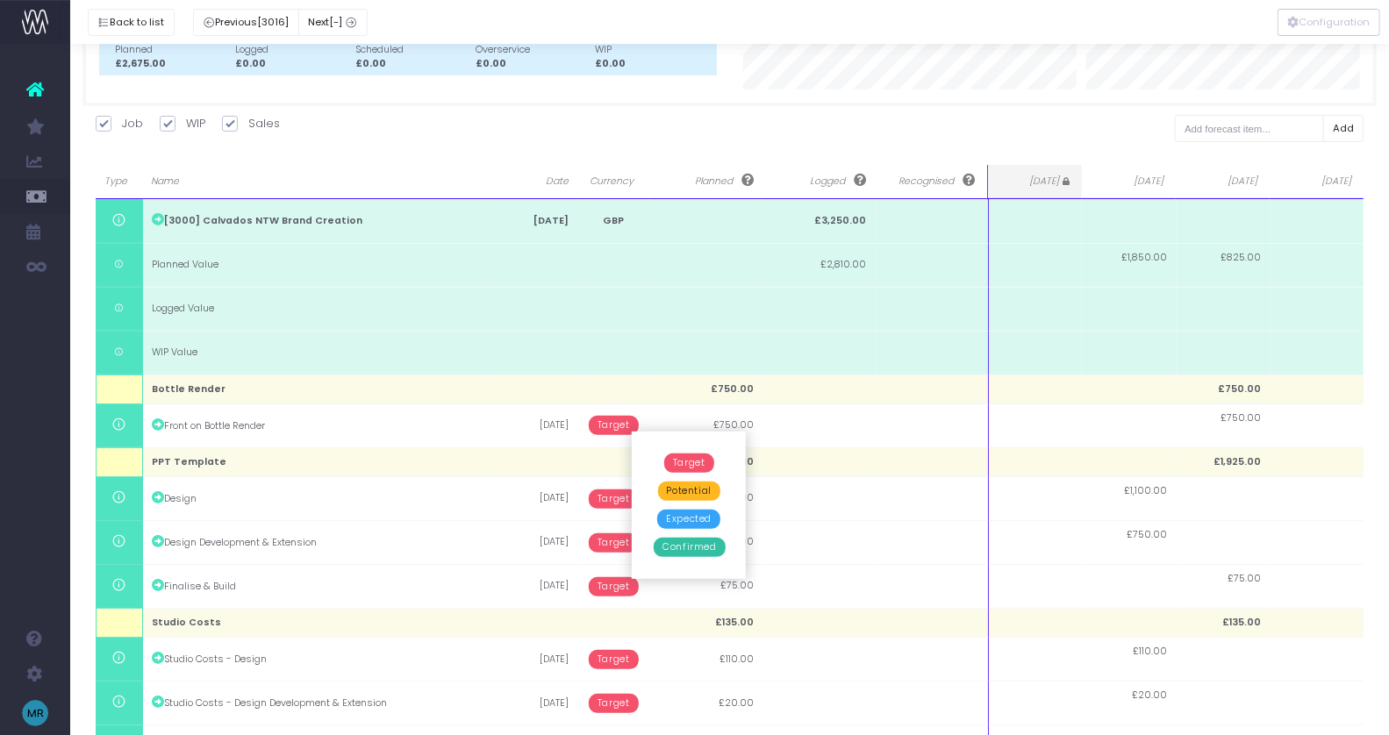
click at [672, 542] on span "Confirmed" at bounding box center [689, 547] width 71 height 19
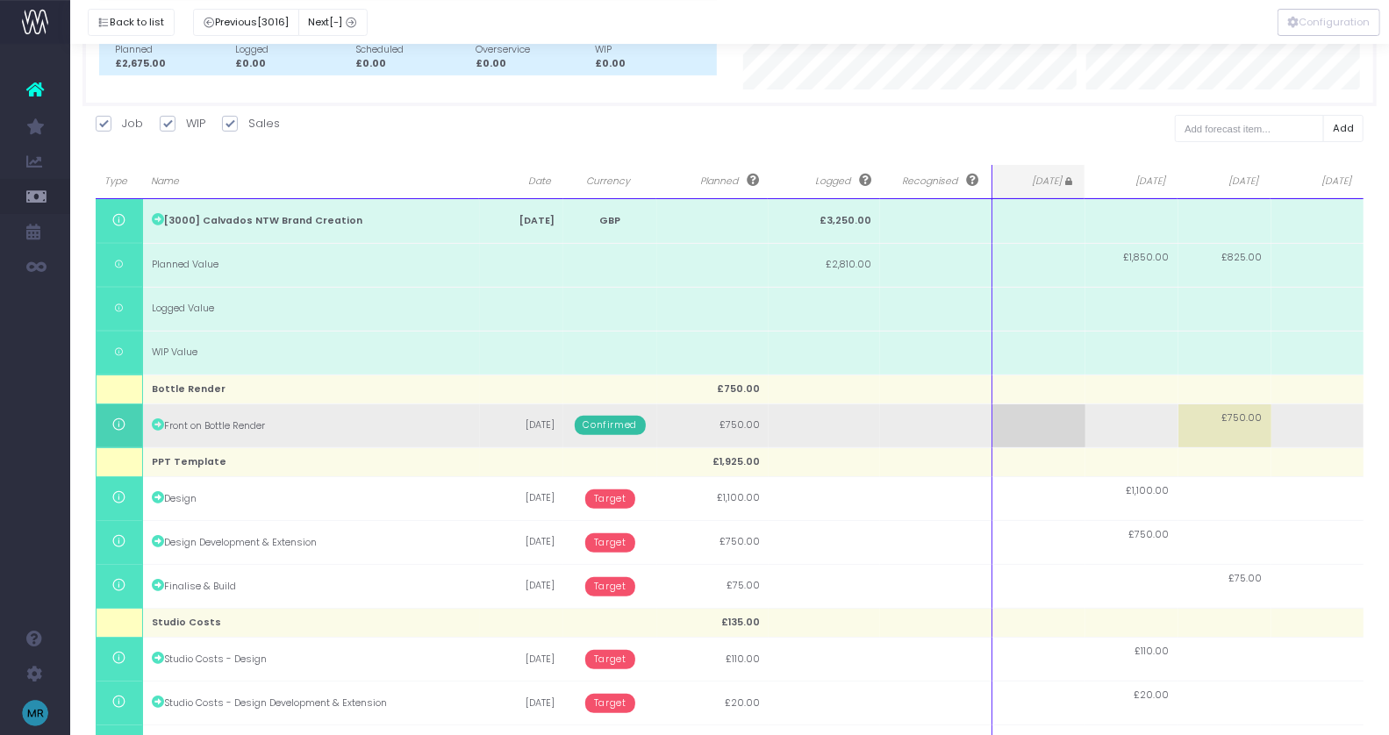
click at [1241, 420] on span "£750.00" at bounding box center [1242, 419] width 40 height 14
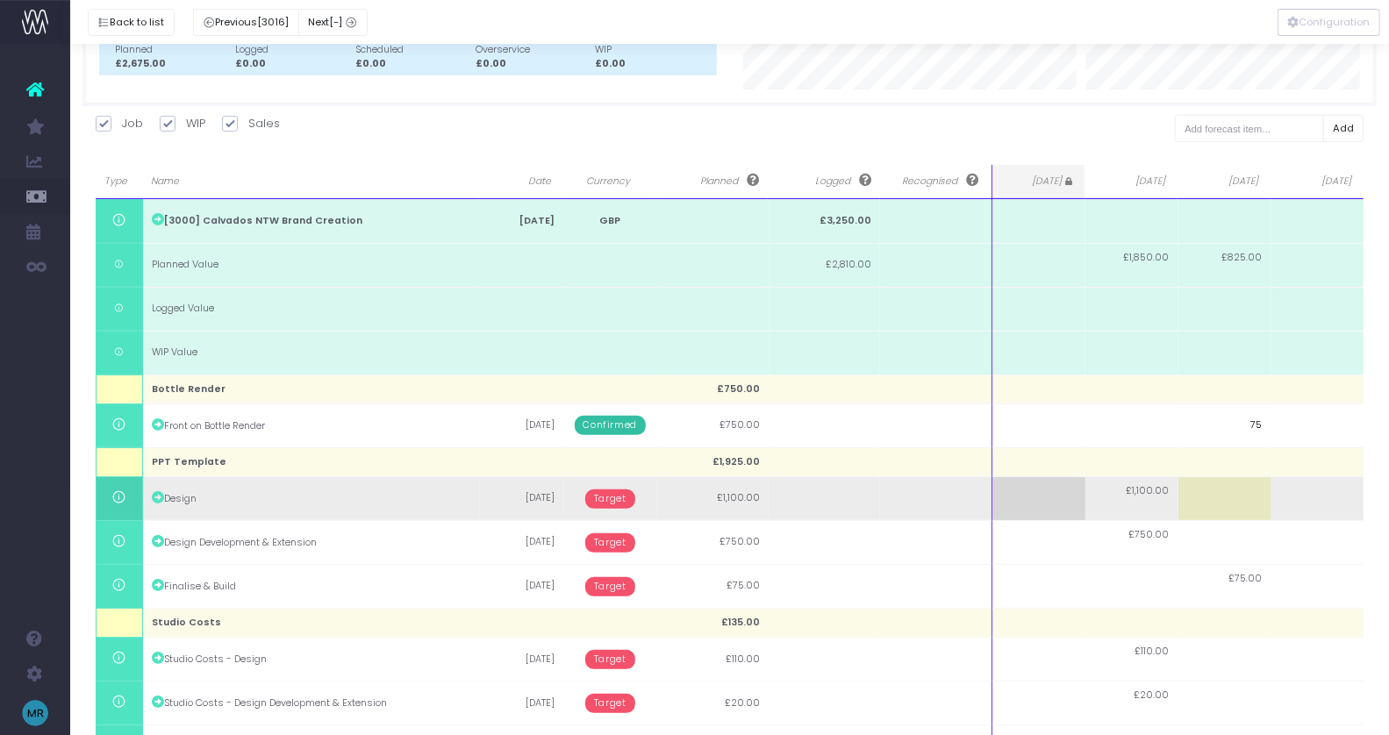
type input "750"
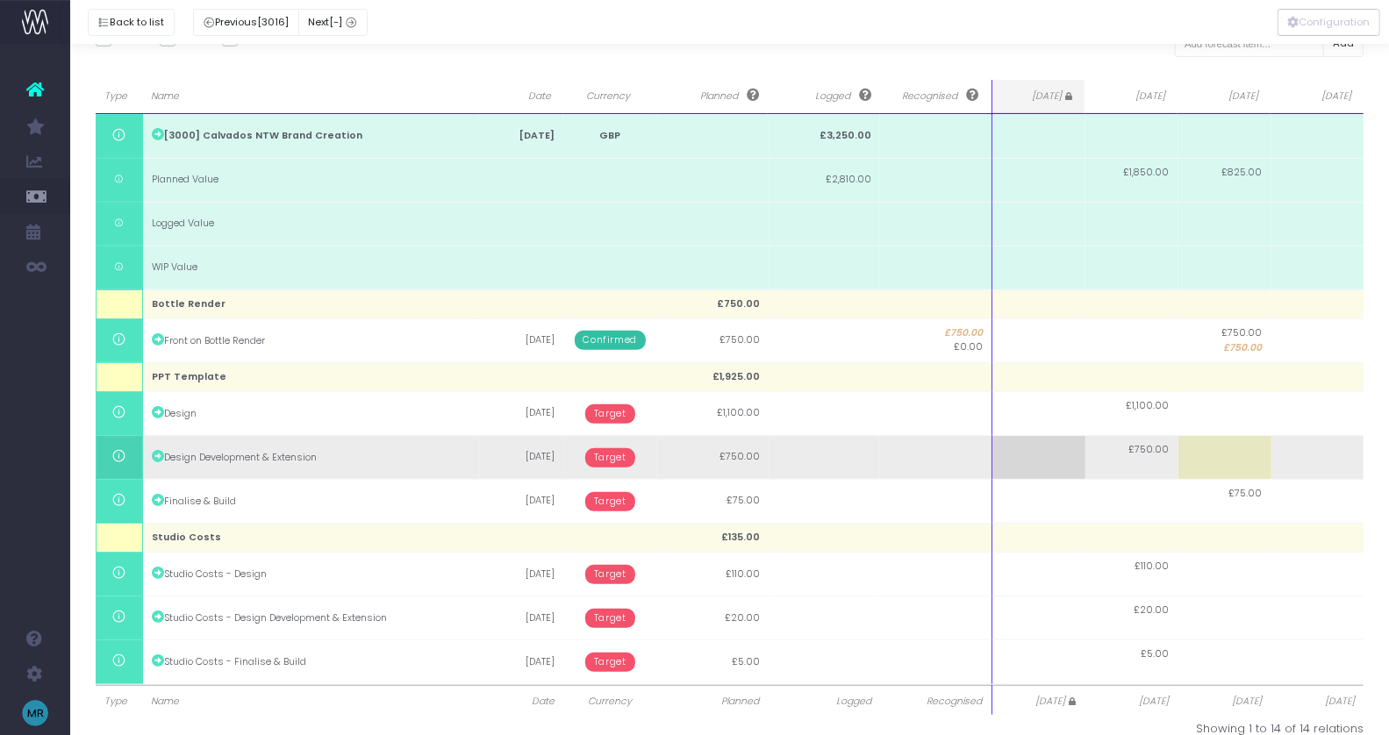
scroll to position [278, 0]
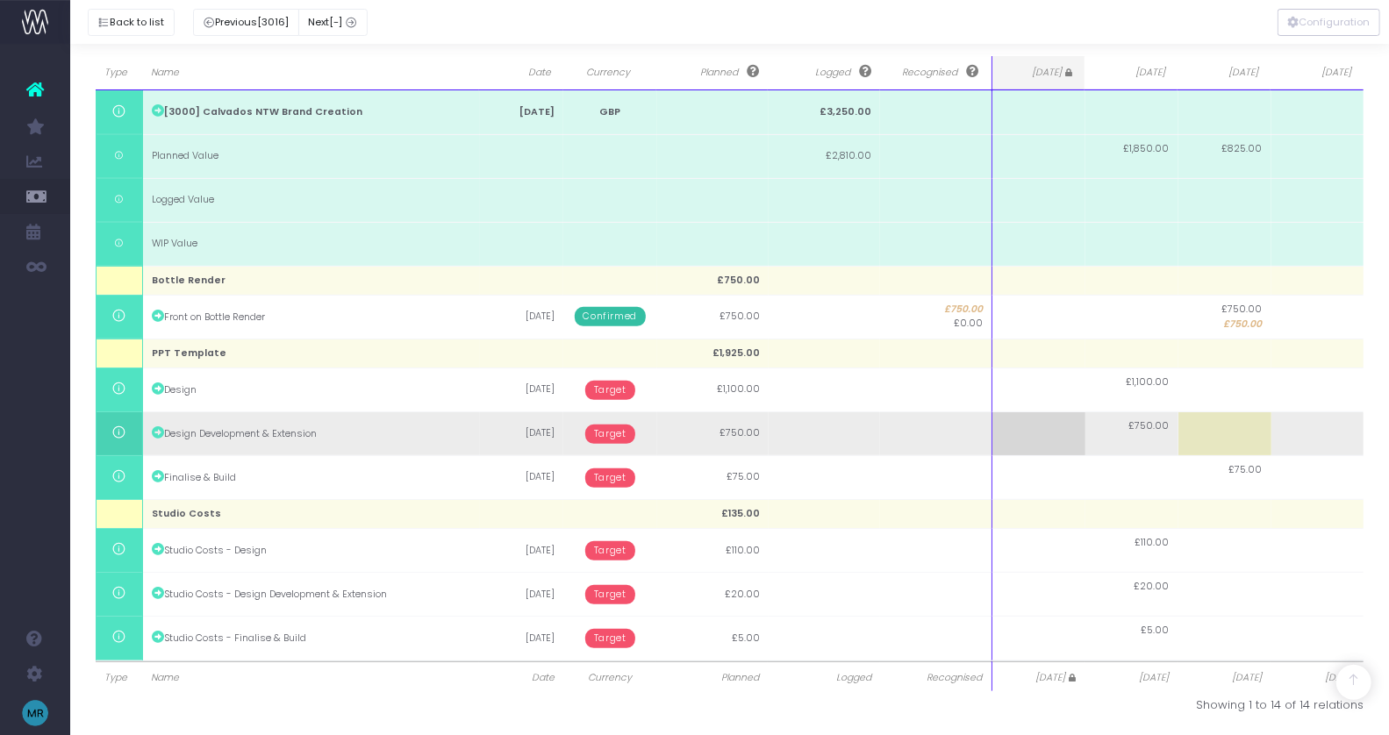
click at [1230, 439] on td at bounding box center [1225, 434] width 93 height 44
type input "750"
click at [625, 441] on td "Target" at bounding box center [609, 434] width 93 height 44
click at [613, 439] on span "Target" at bounding box center [610, 434] width 50 height 19
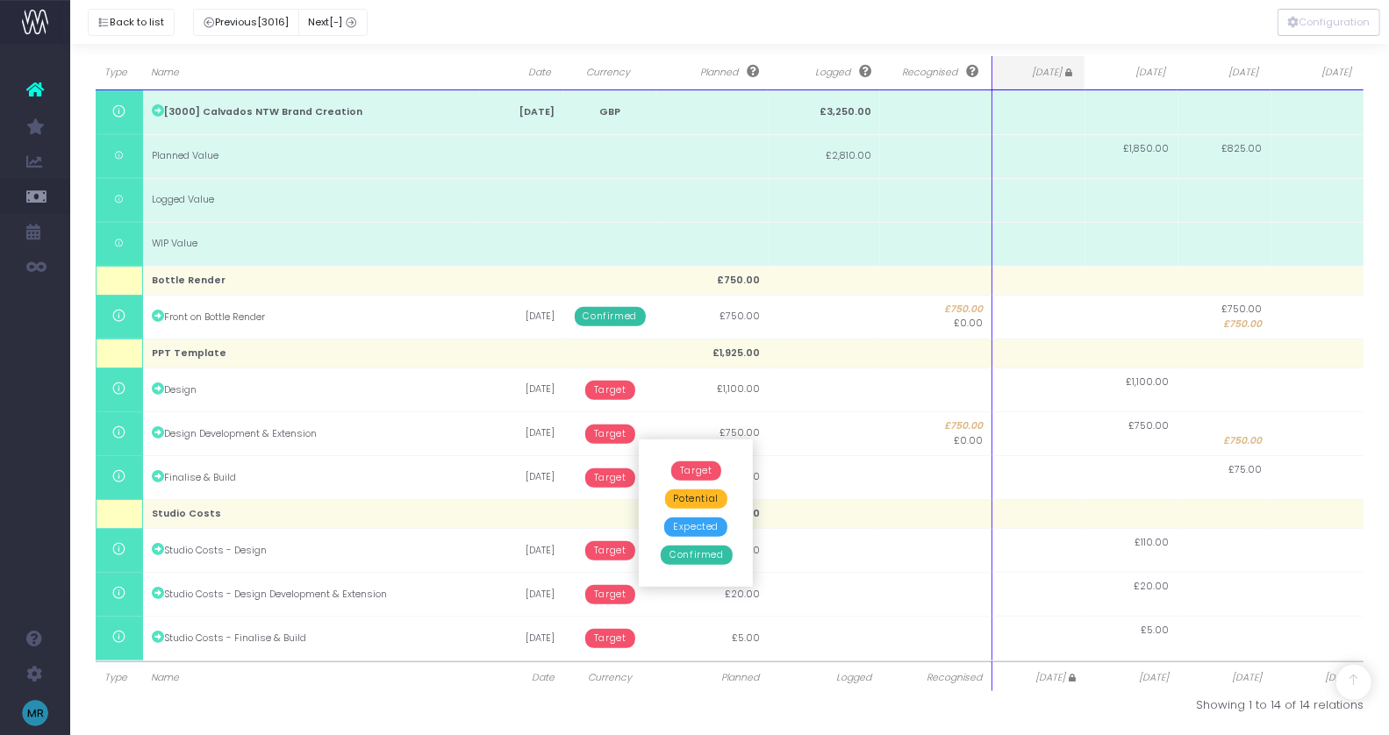
click at [680, 556] on span "Confirmed" at bounding box center [696, 555] width 71 height 19
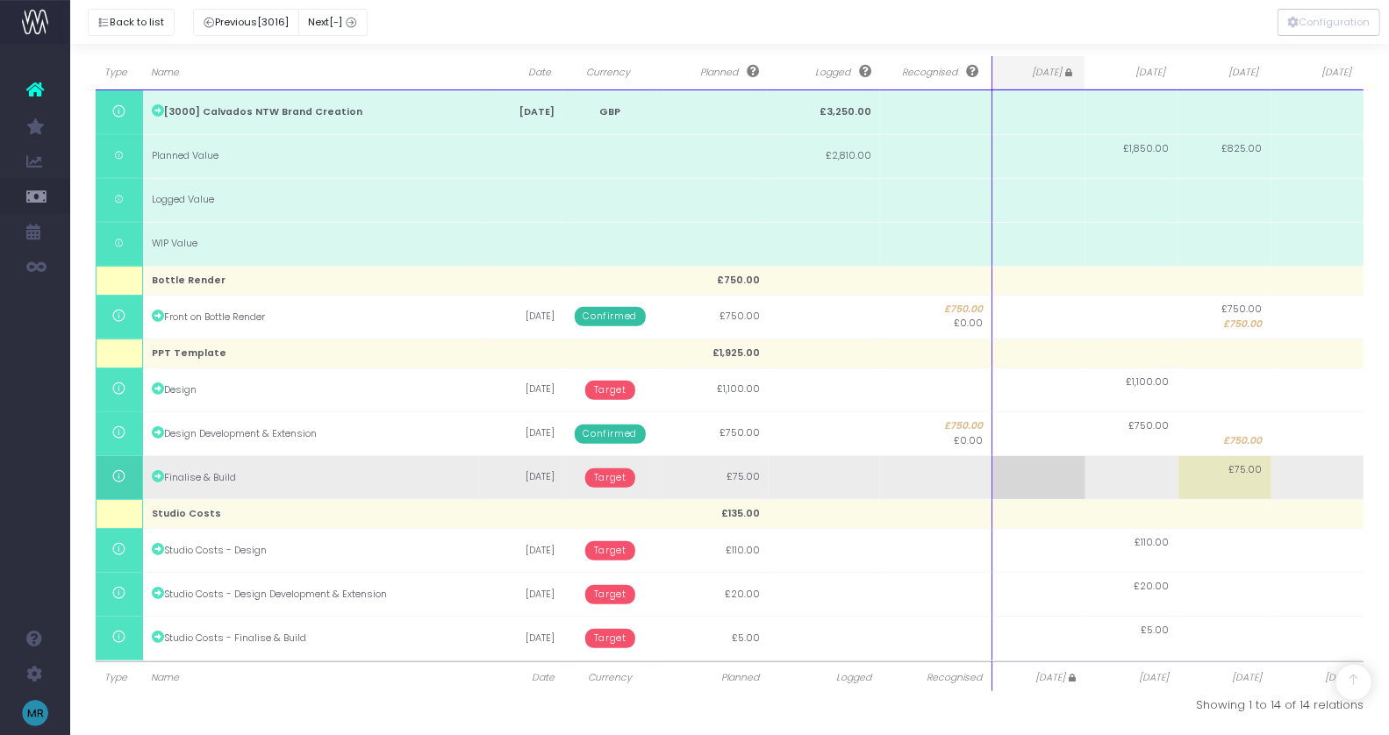
click at [617, 476] on span "Target" at bounding box center [610, 478] width 50 height 19
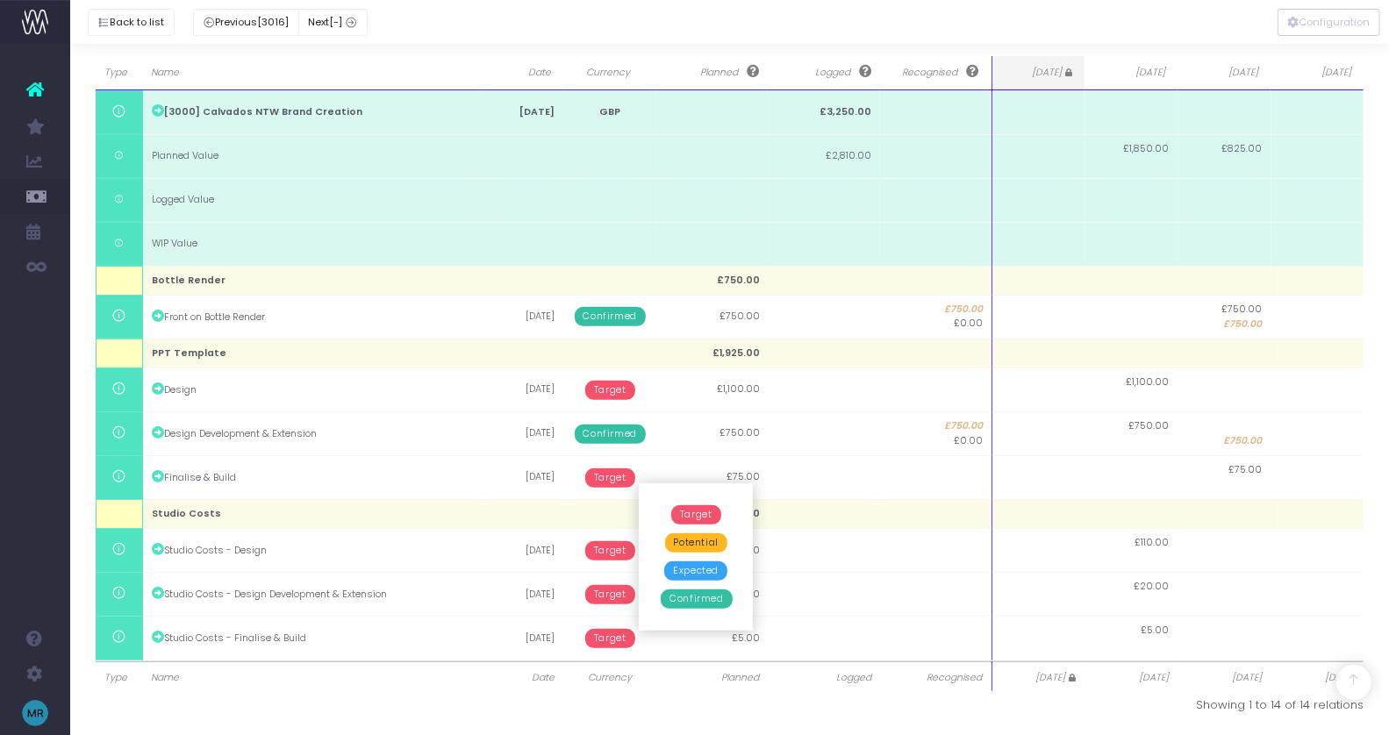
click at [685, 598] on span "Confirmed" at bounding box center [696, 599] width 71 height 19
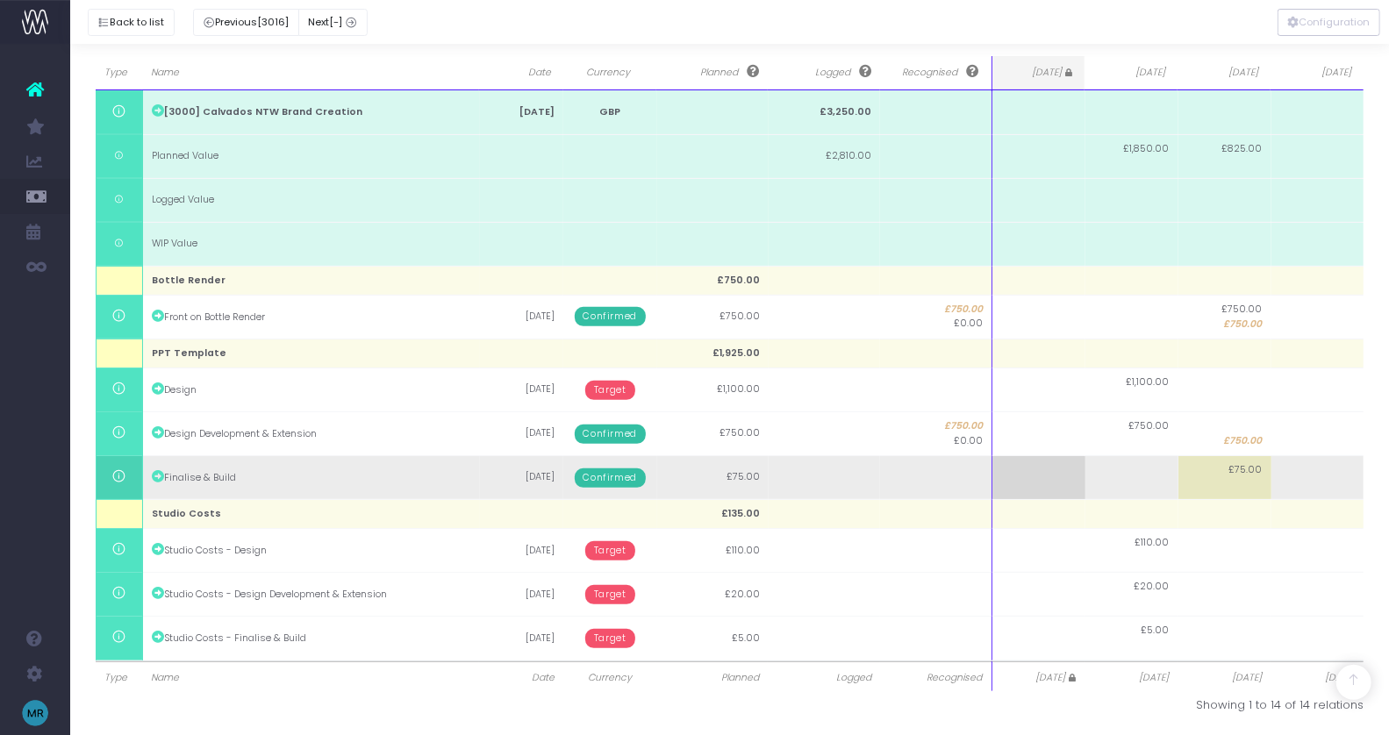
click at [1237, 471] on span "£75.00" at bounding box center [1246, 470] width 33 height 14
type input "75"
click at [1258, 482] on span "£75.00" at bounding box center [1246, 485] width 32 height 14
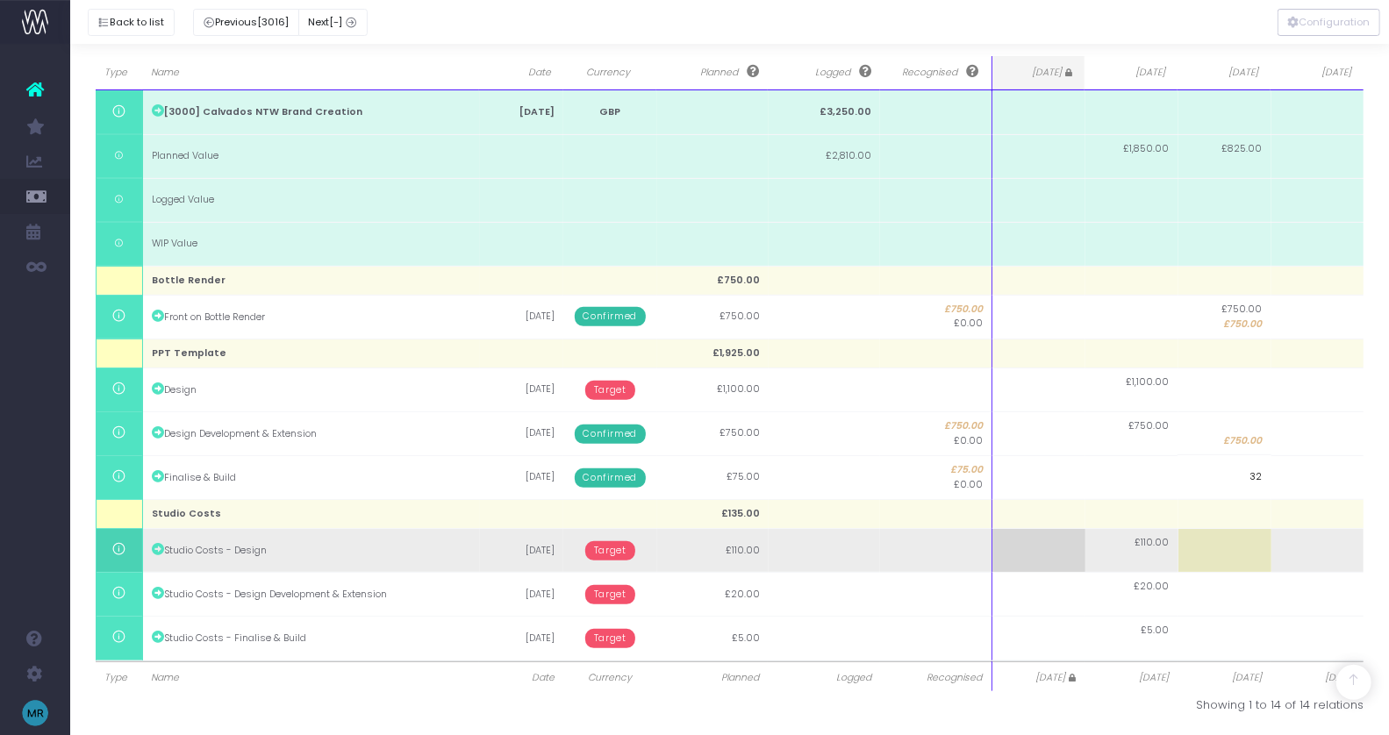
type input "320"
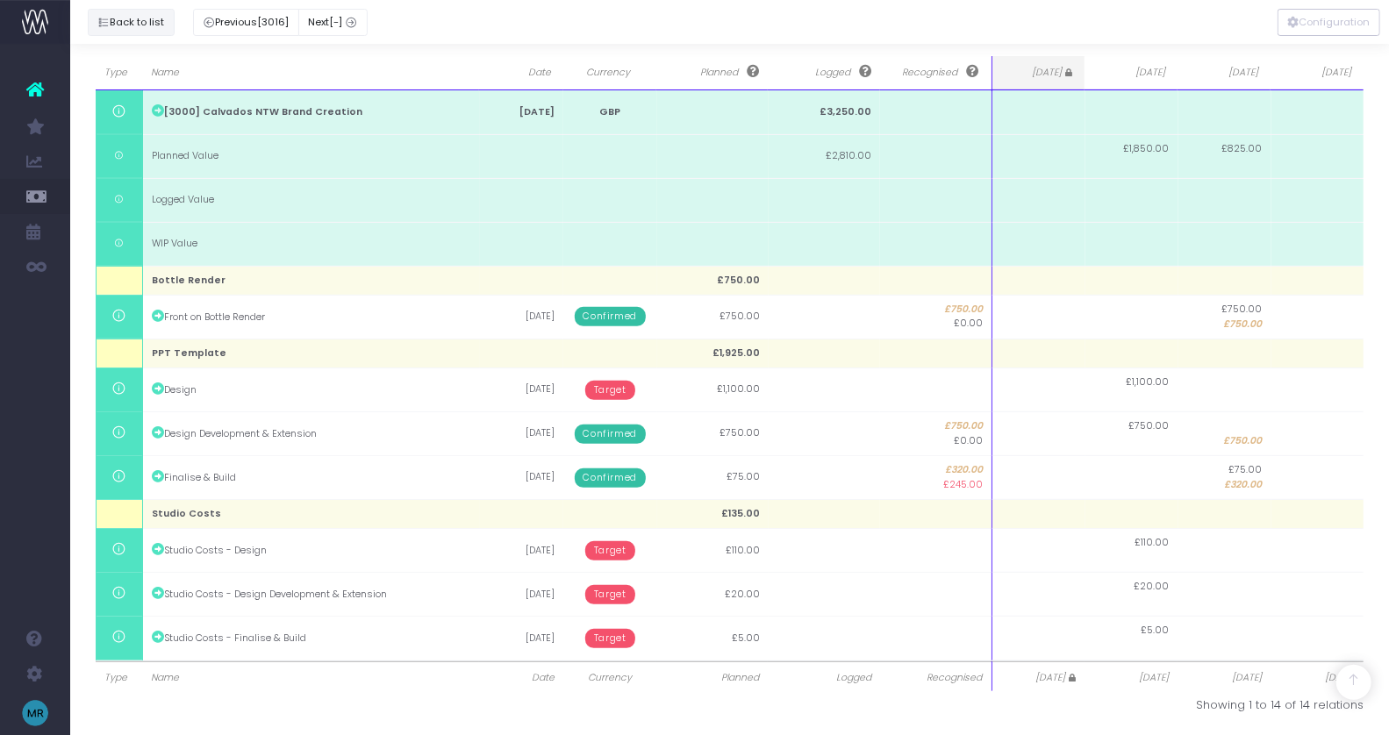
click at [136, 21] on button "Back to list" at bounding box center [131, 22] width 87 height 27
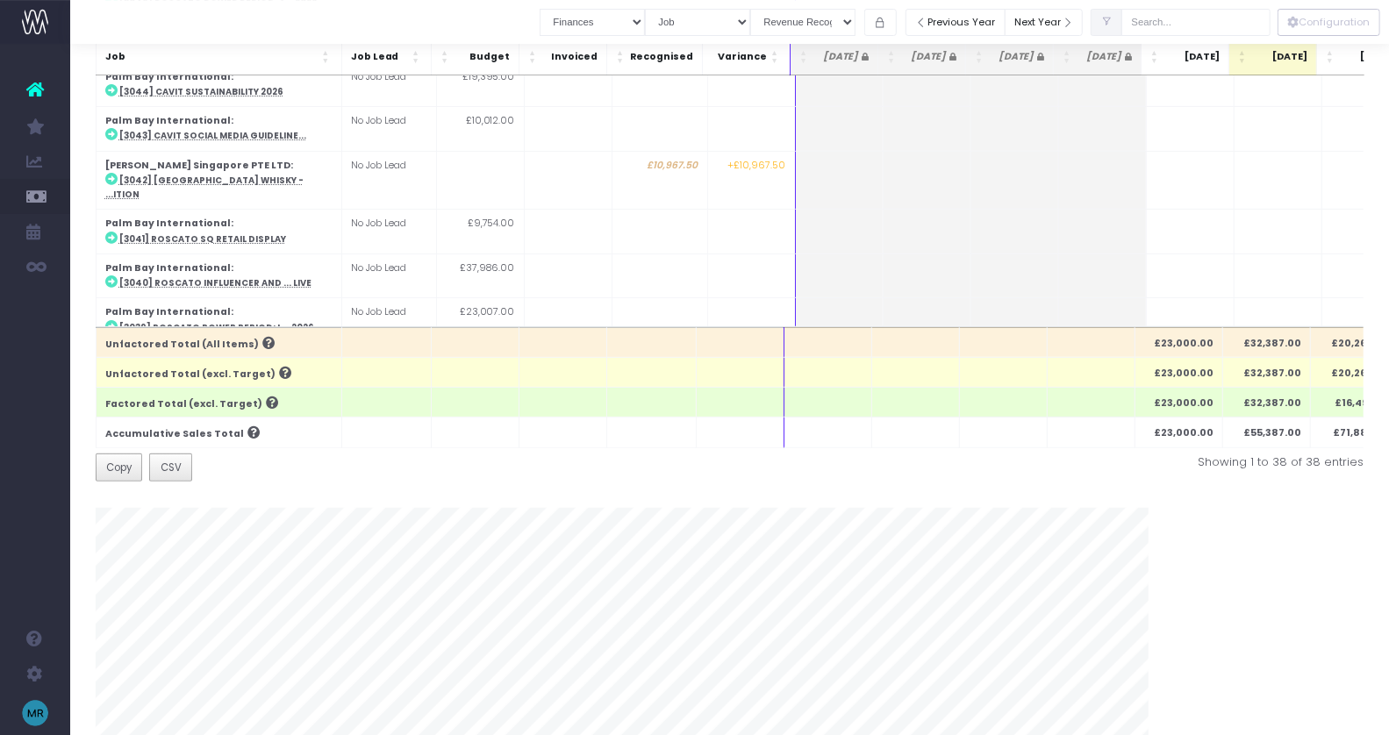
scroll to position [0, 0]
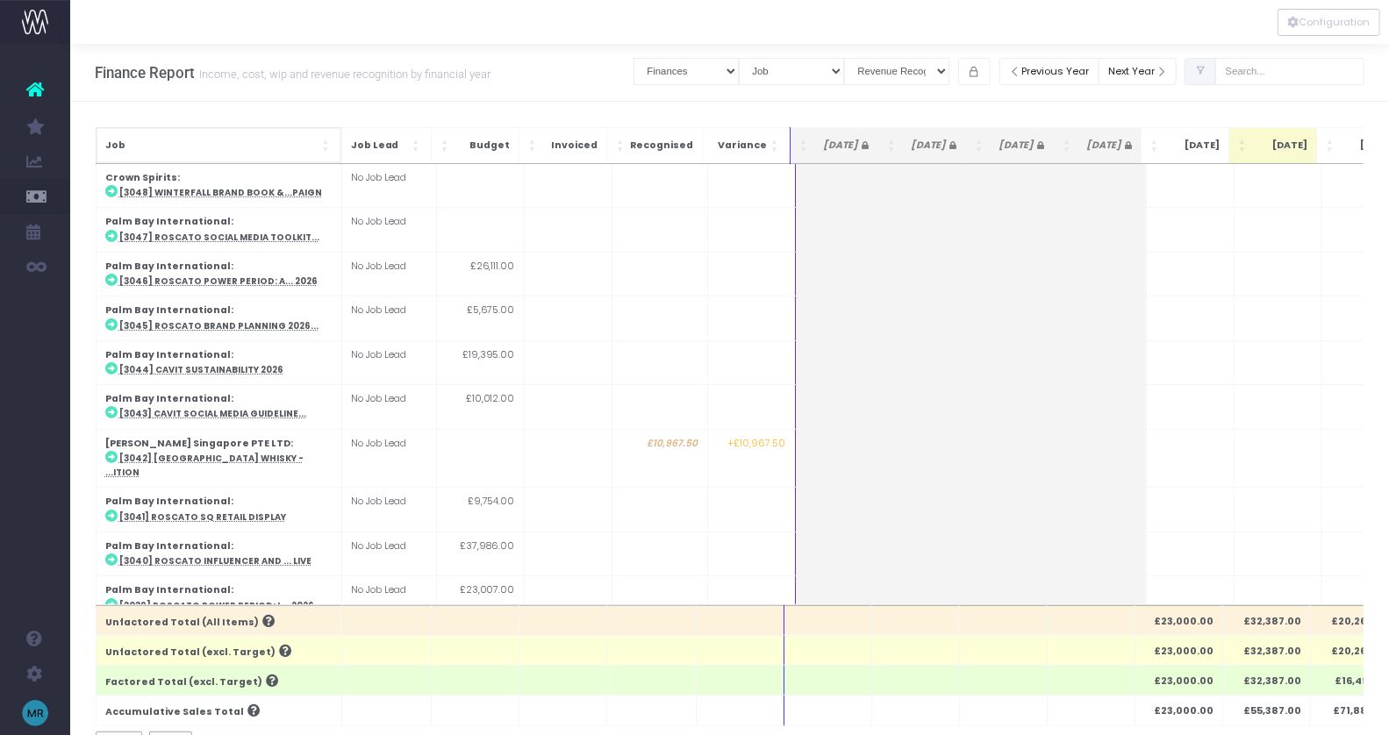
click at [316, 148] on span "Job" at bounding box center [211, 146] width 213 height 14
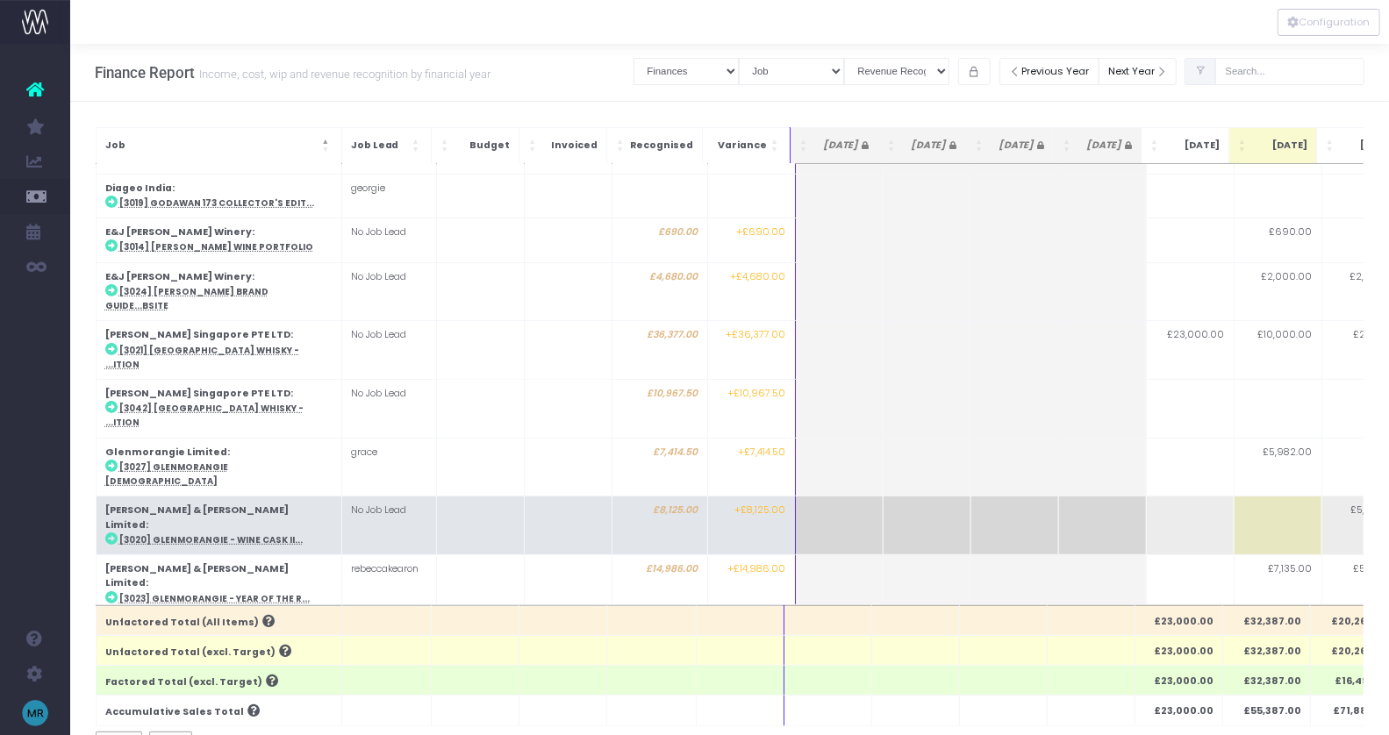
scroll to position [346, 0]
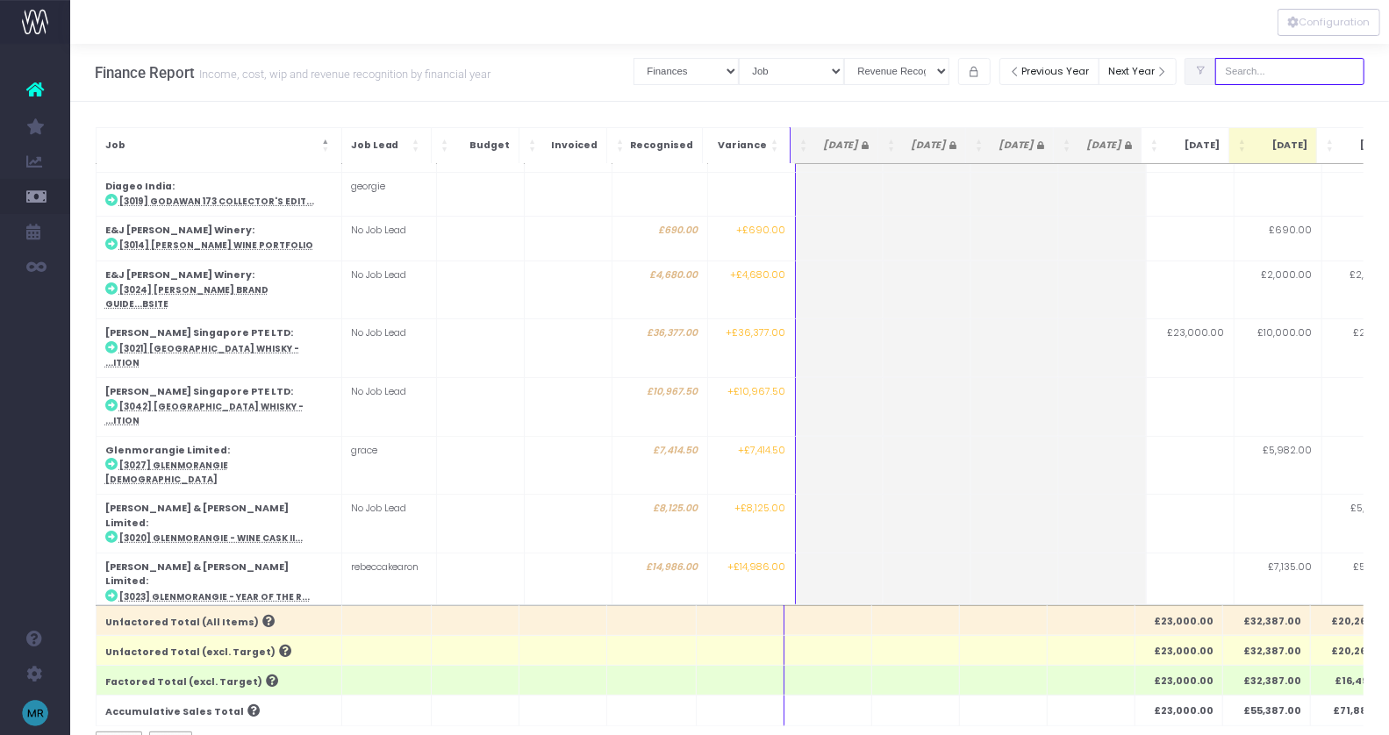
click at [1305, 68] on input "text" at bounding box center [1289, 71] width 149 height 27
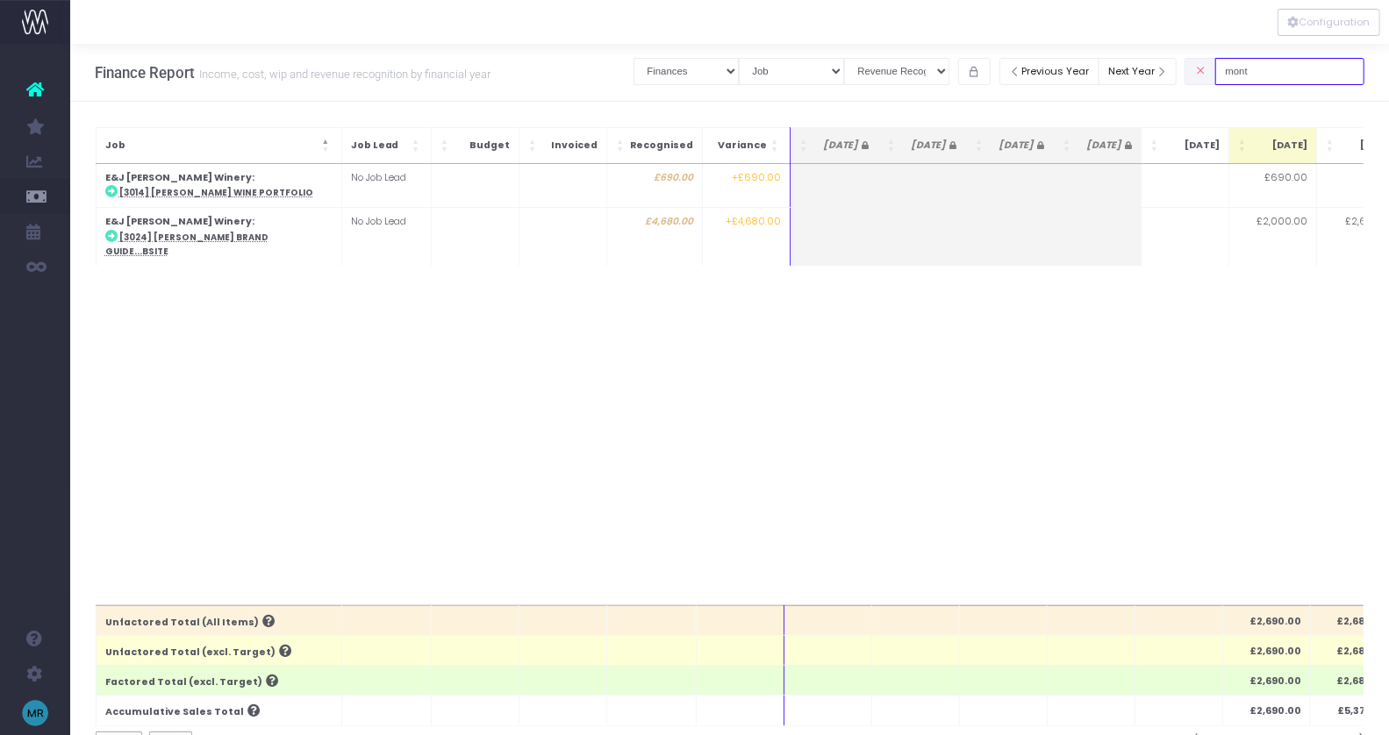
scroll to position [0, 0]
type input "mont"
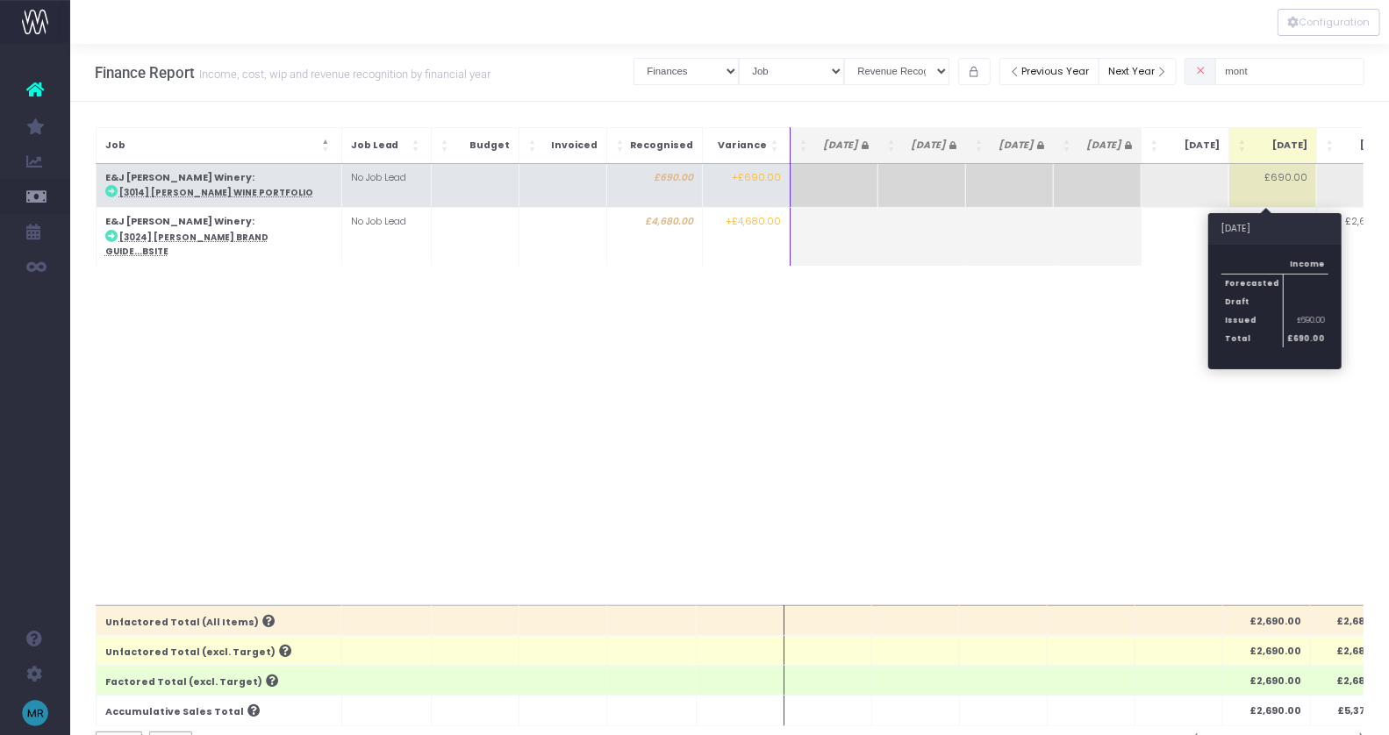
click at [1282, 176] on td "£690.00" at bounding box center [1274, 186] width 88 height 44
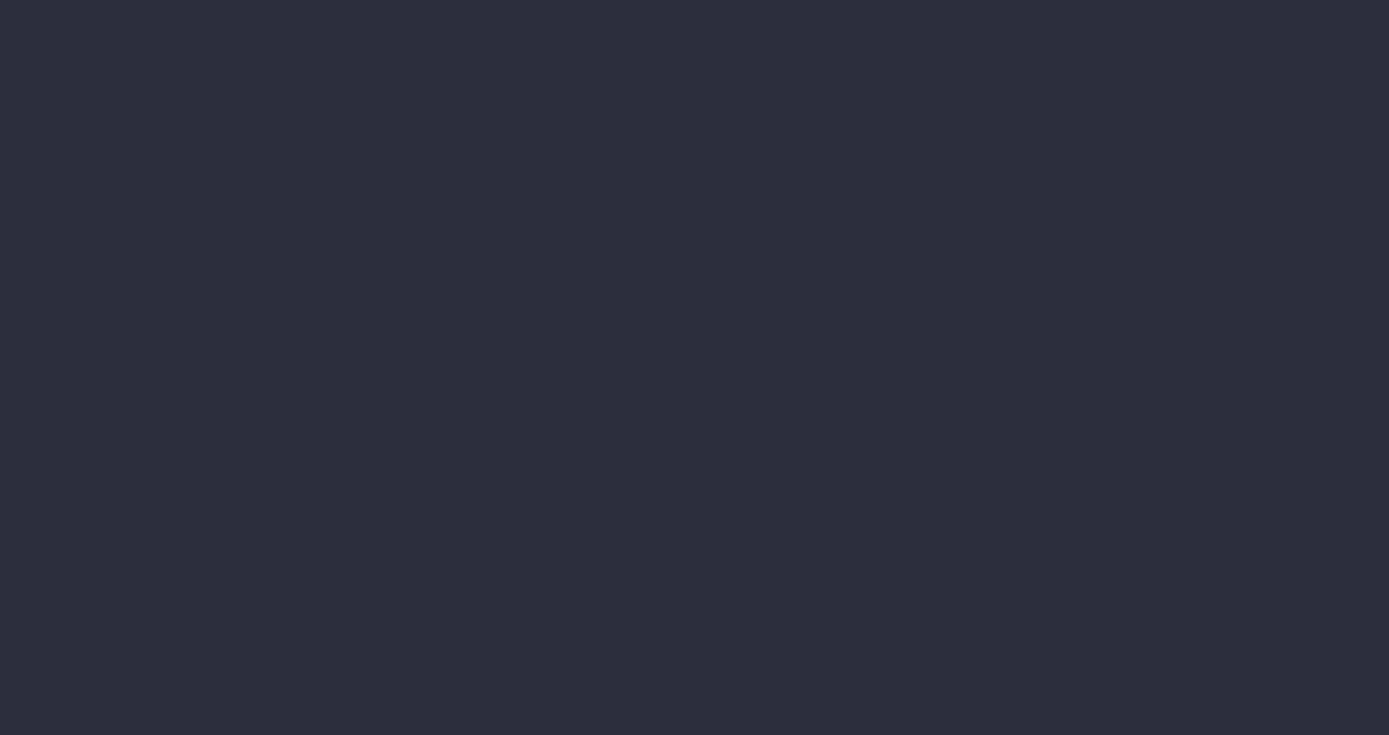
scroll to position [127, 0]
select select "finances"
select select "job"
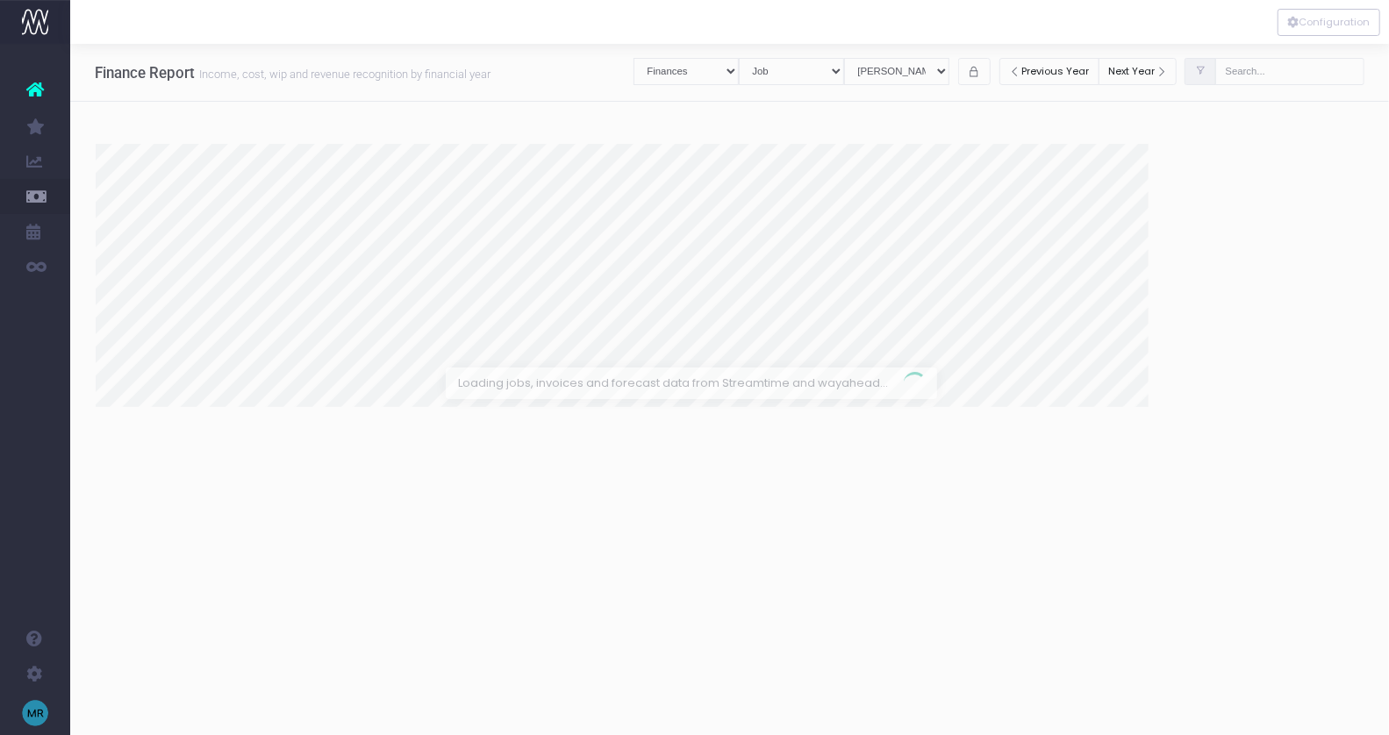
select select "revrec"
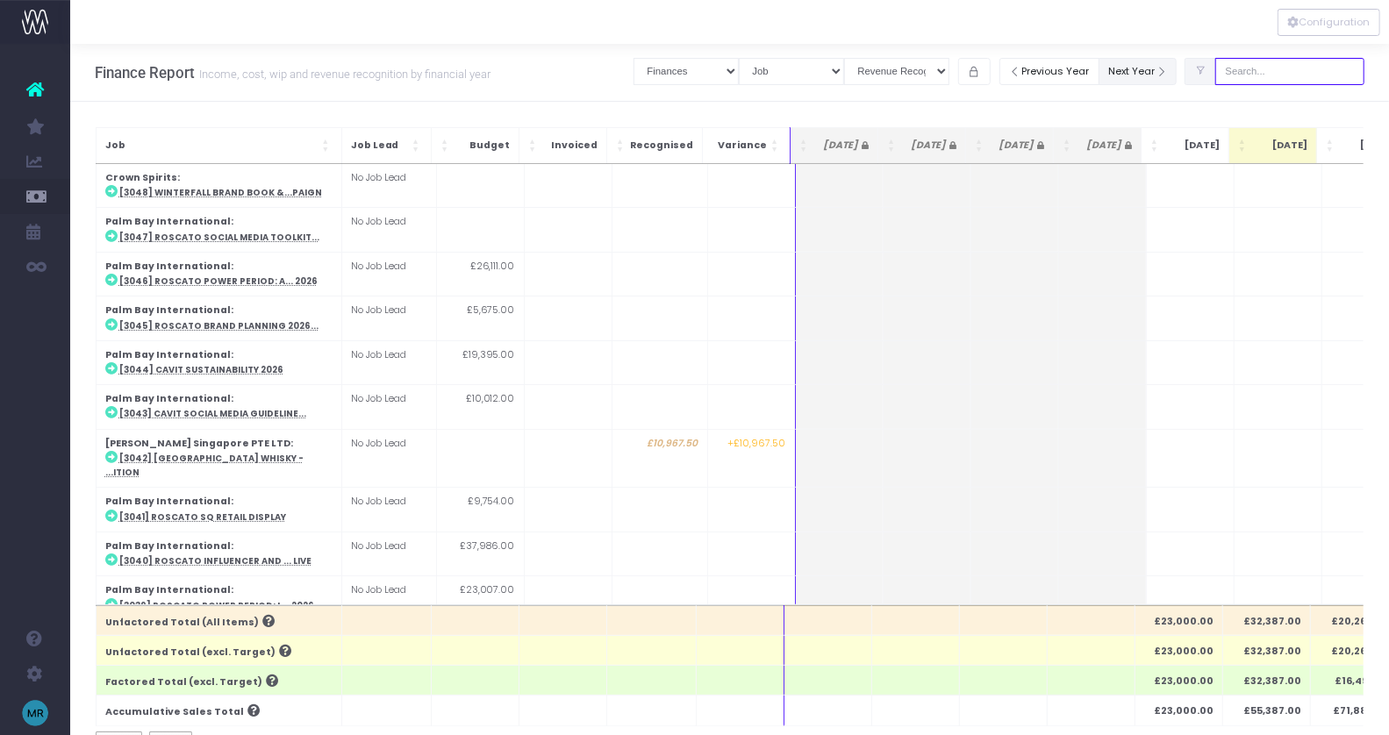
drag, startPoint x: 1286, startPoint y: 71, endPoint x: 1197, endPoint y: 59, distance: 89.5
click at [1197, 59] on div "Clear Filters Job summary column shows... Finances Chart Summary by Job Client …" at bounding box center [999, 72] width 731 height 36
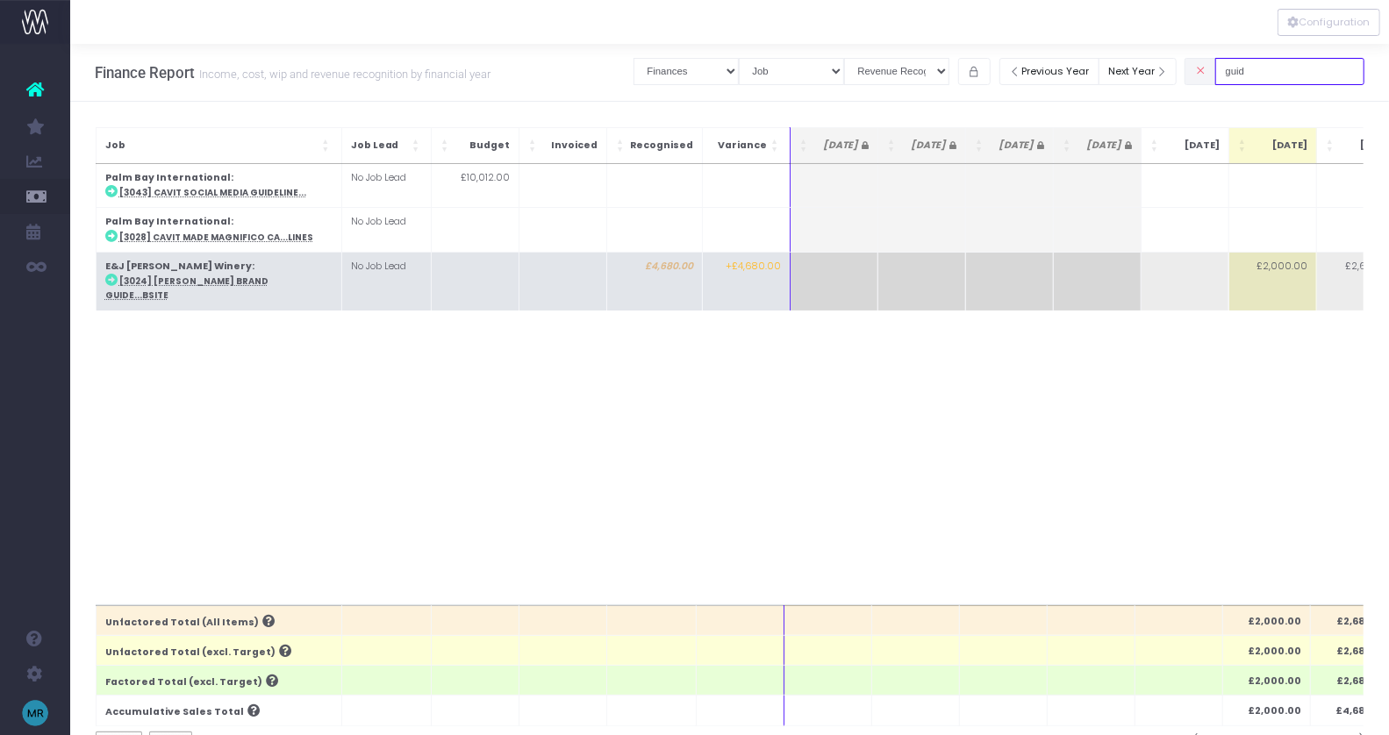
type input "guid"
click at [171, 278] on abbr "[3024] [PERSON_NAME] Brand Guide...bsite" at bounding box center [186, 288] width 163 height 25
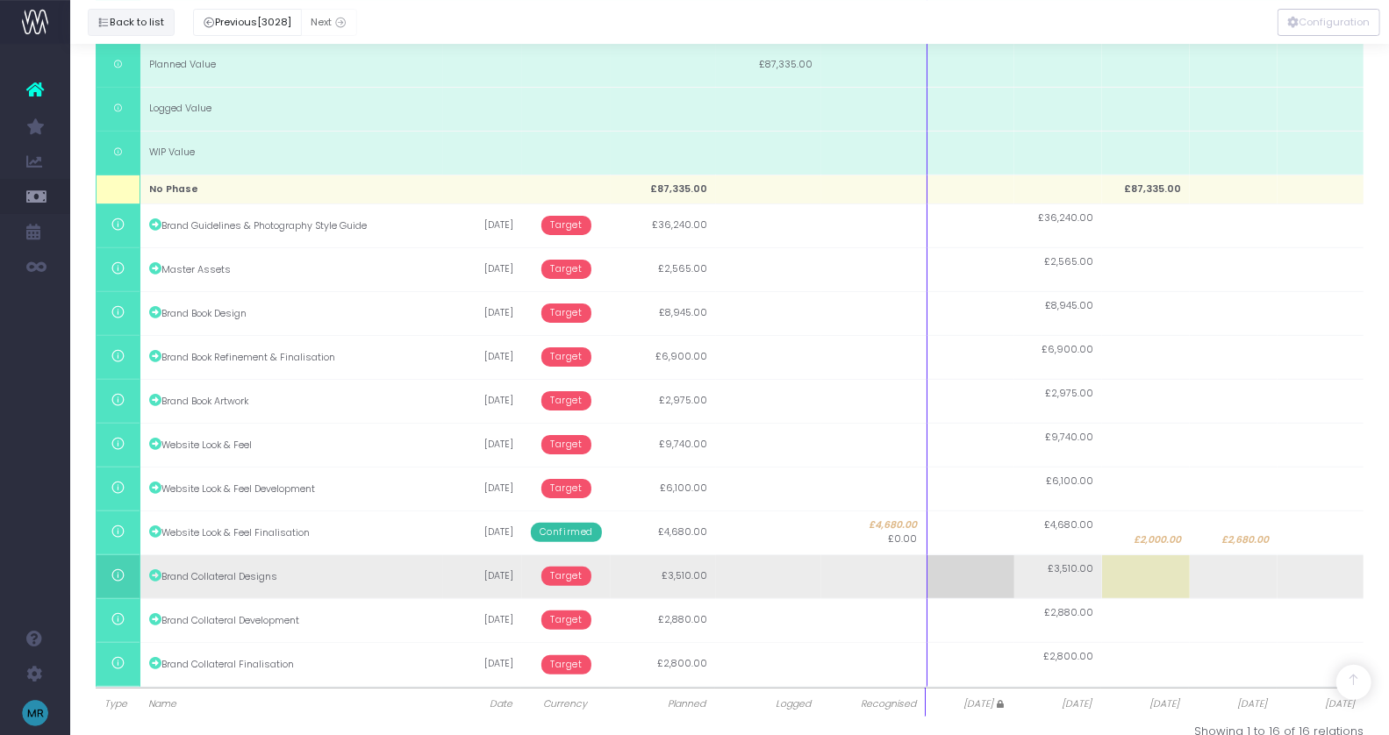
scroll to position [379, 0]
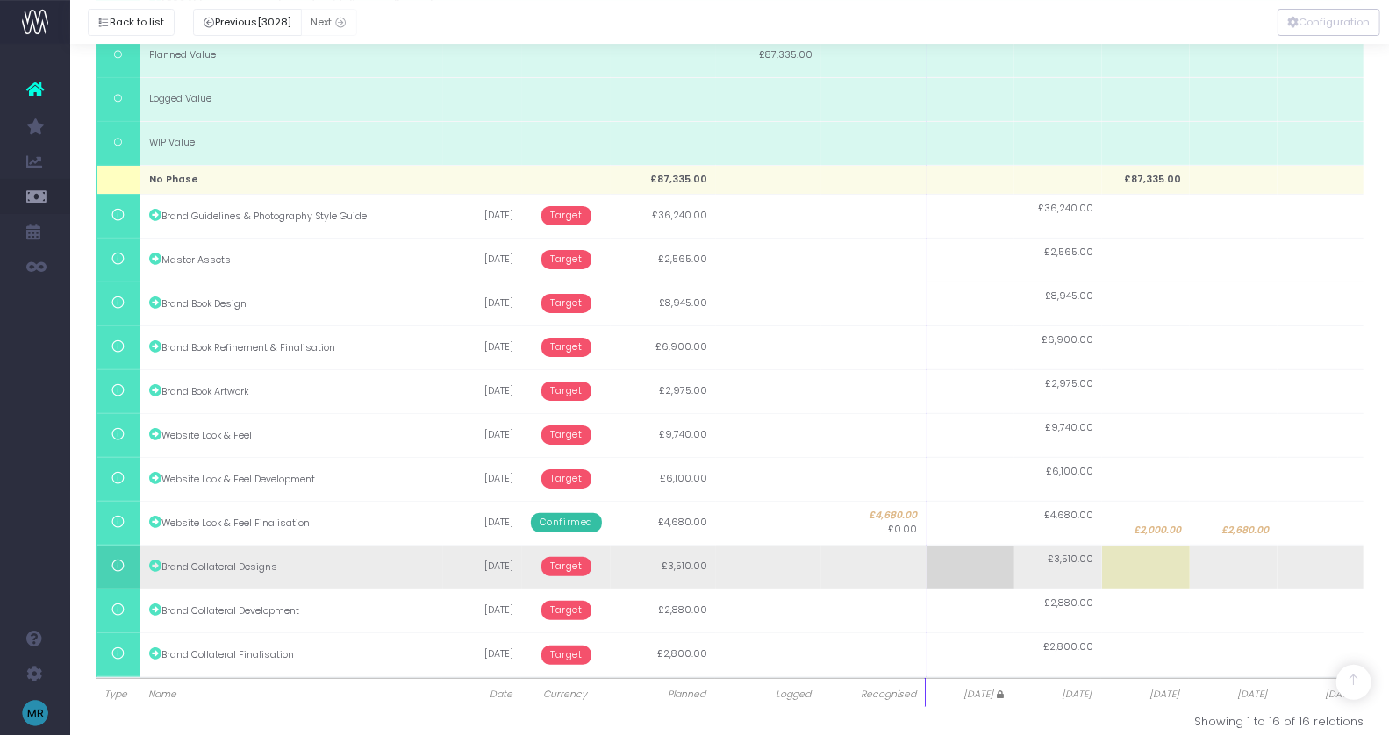
click at [1151, 571] on td at bounding box center [1146, 567] width 88 height 44
type input "3510"
click at [1139, 574] on span "£3,510.00" at bounding box center [1158, 575] width 45 height 14
type input "1320"
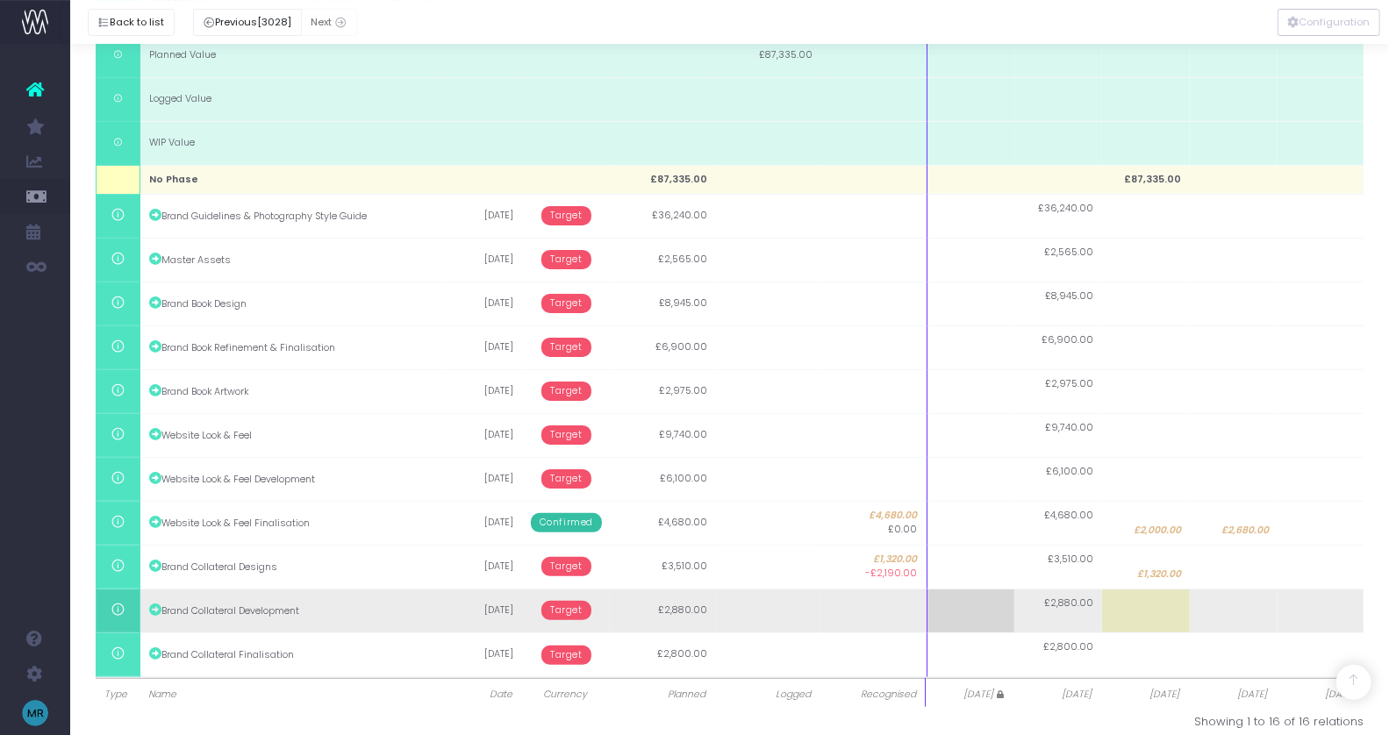
click at [1153, 603] on td at bounding box center [1146, 611] width 88 height 44
type input "2880"
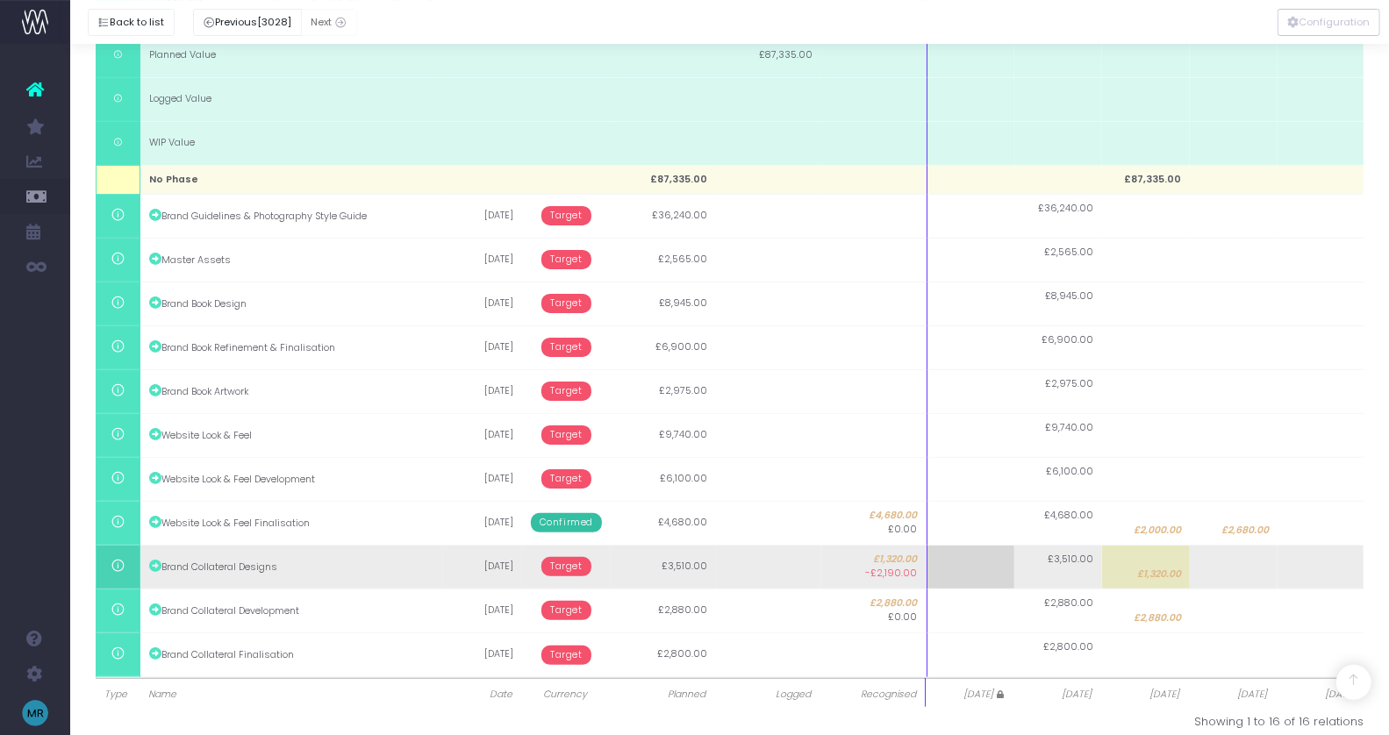
click at [1164, 582] on td "£1,320.00" at bounding box center [1146, 567] width 88 height 44
type input "0"
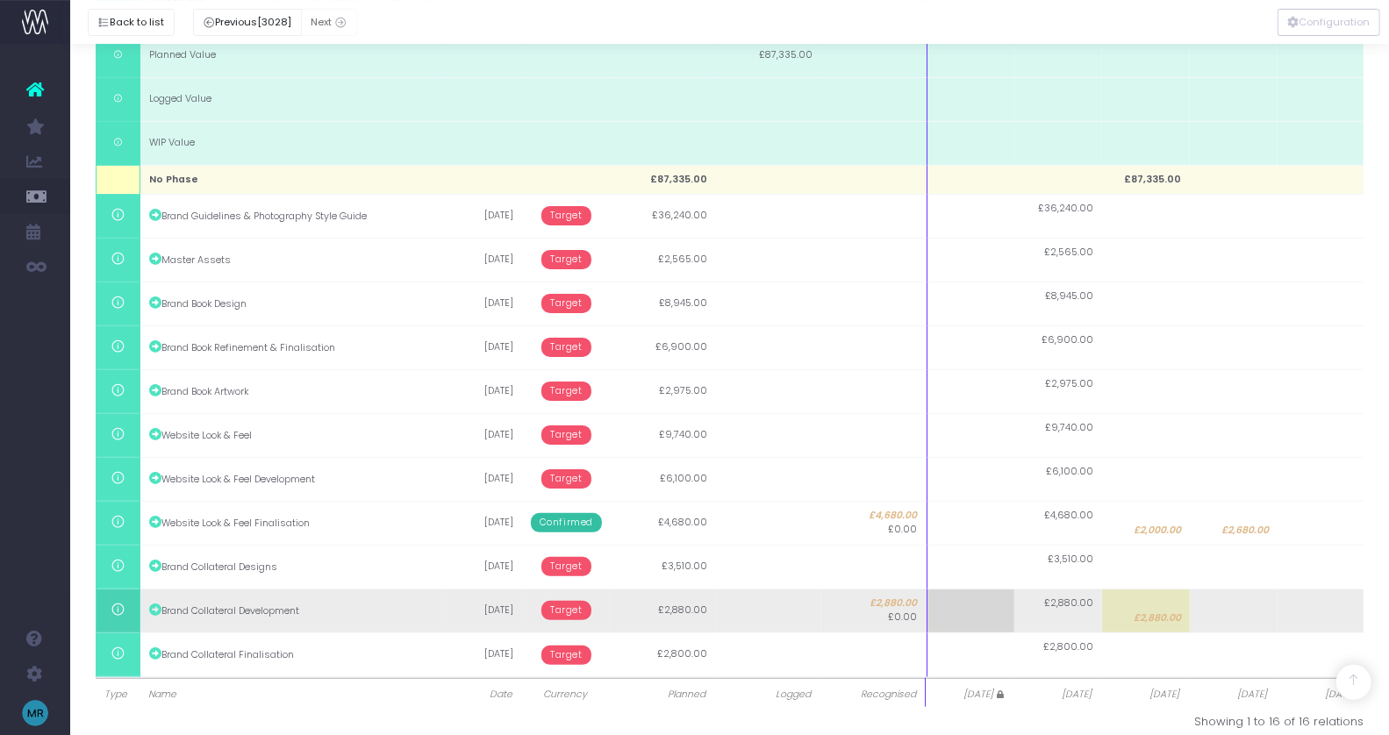
click at [1148, 612] on span "£2,880.00" at bounding box center [1157, 619] width 47 height 14
type input "0"
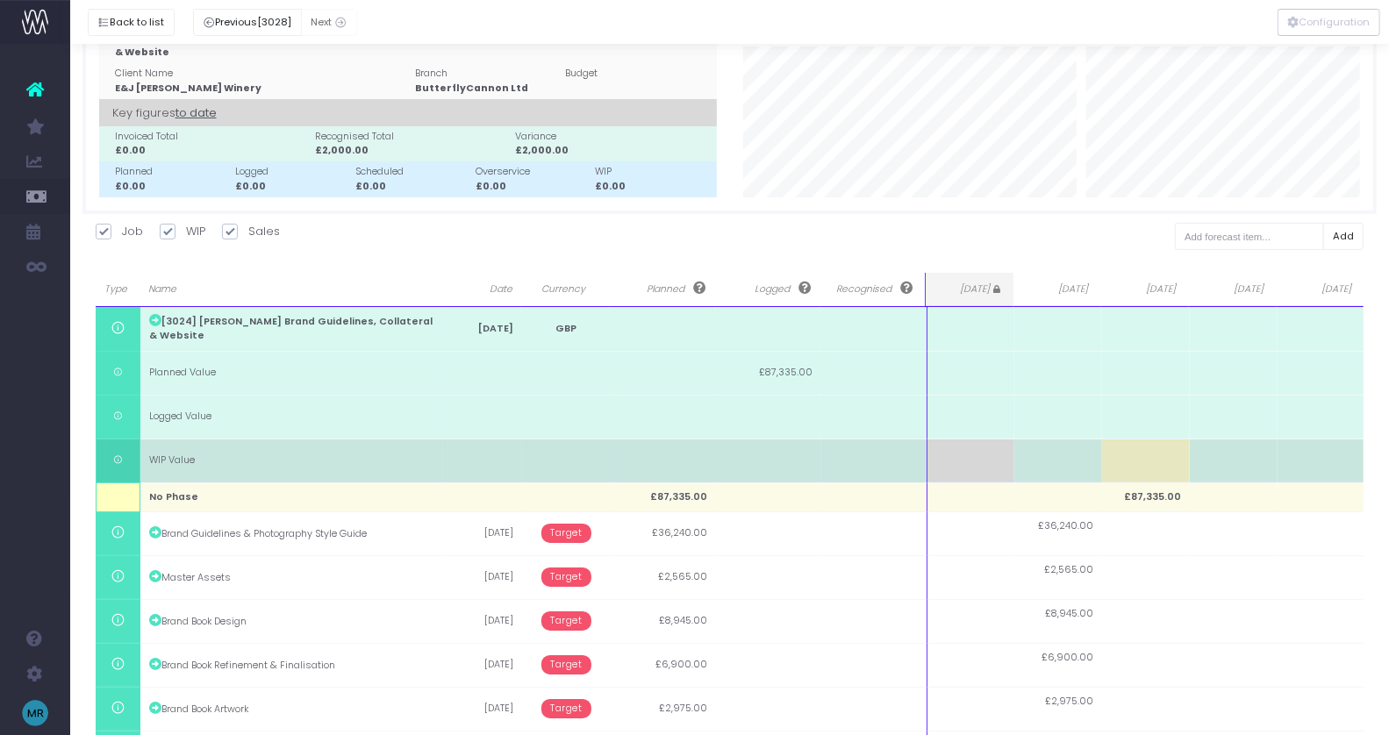
scroll to position [0, 0]
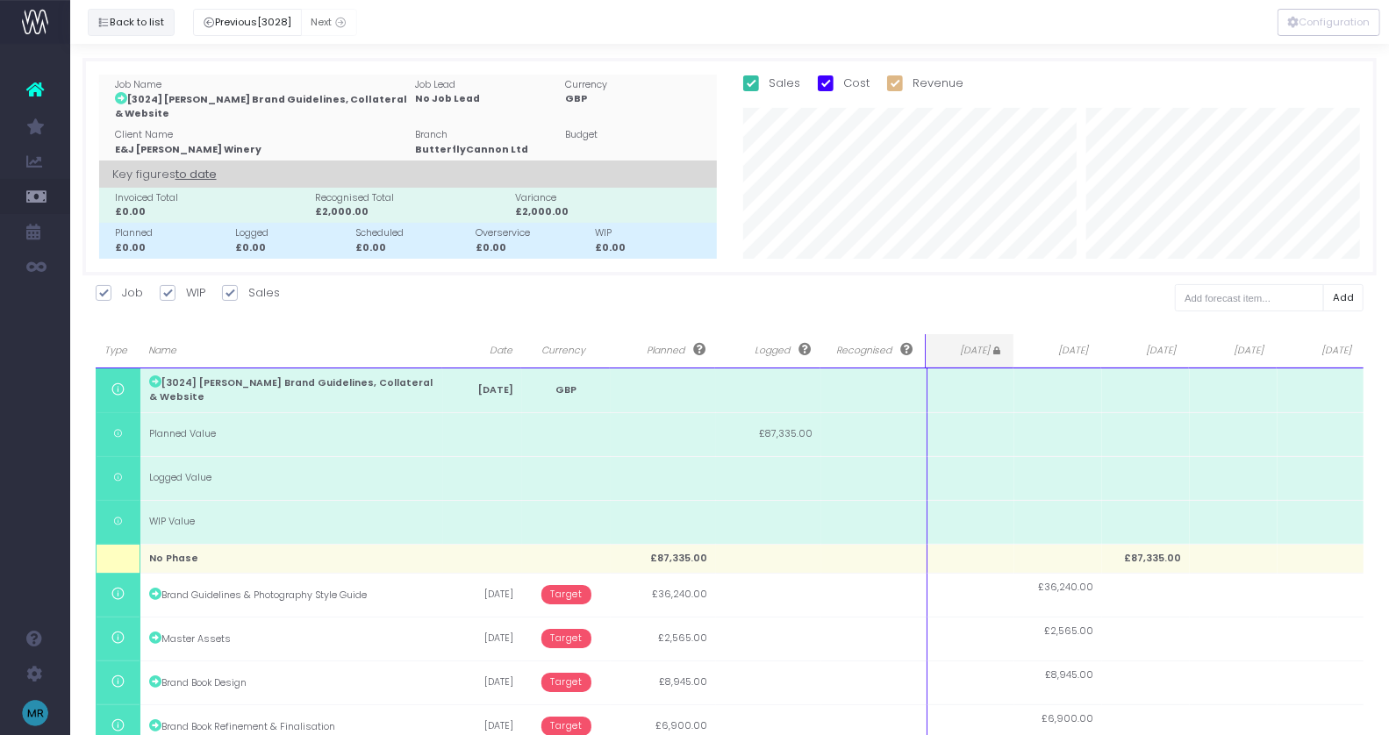
click at [135, 25] on button "Back to list" at bounding box center [131, 22] width 87 height 27
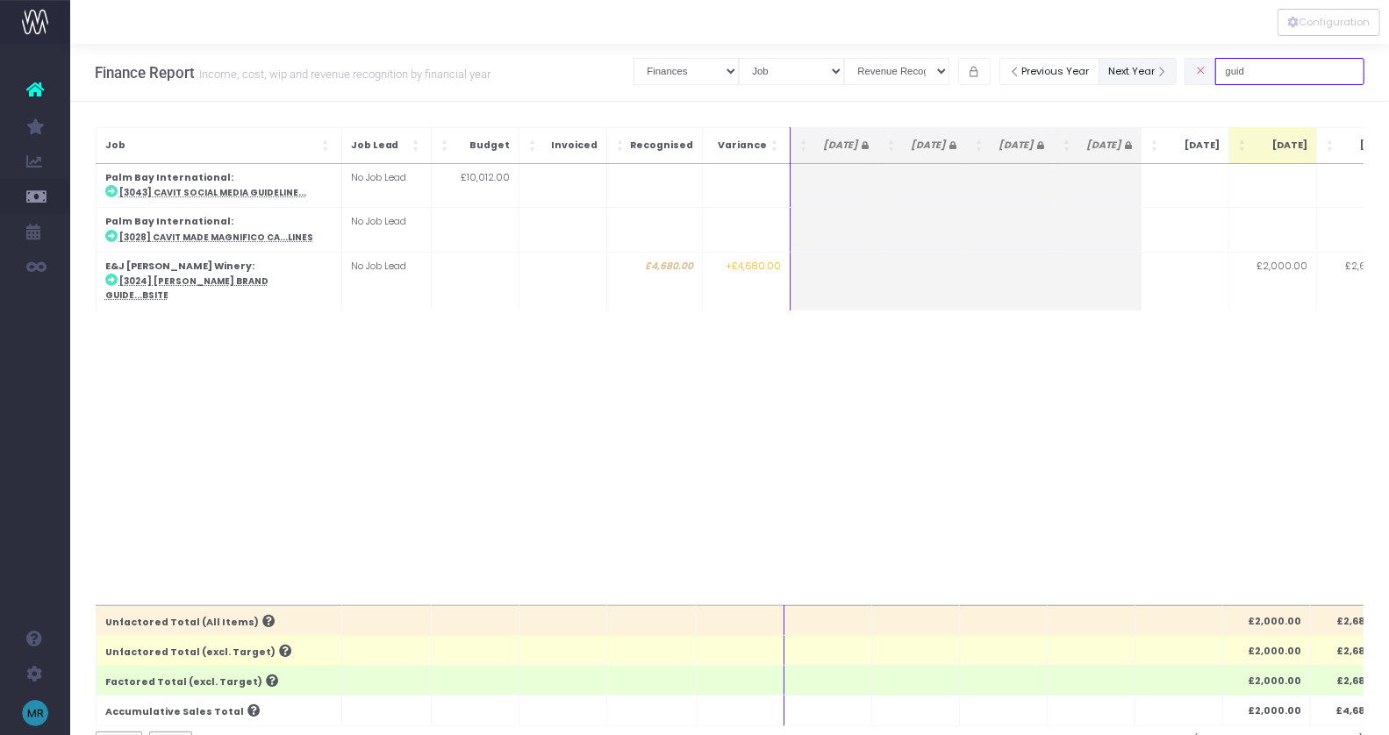
drag, startPoint x: 1296, startPoint y: 76, endPoint x: 1192, endPoint y: 67, distance: 104.9
click at [1192, 66] on div "Clear Filters Job summary column shows... Finances Chart Summary by Job Client …" at bounding box center [999, 72] width 731 height 36
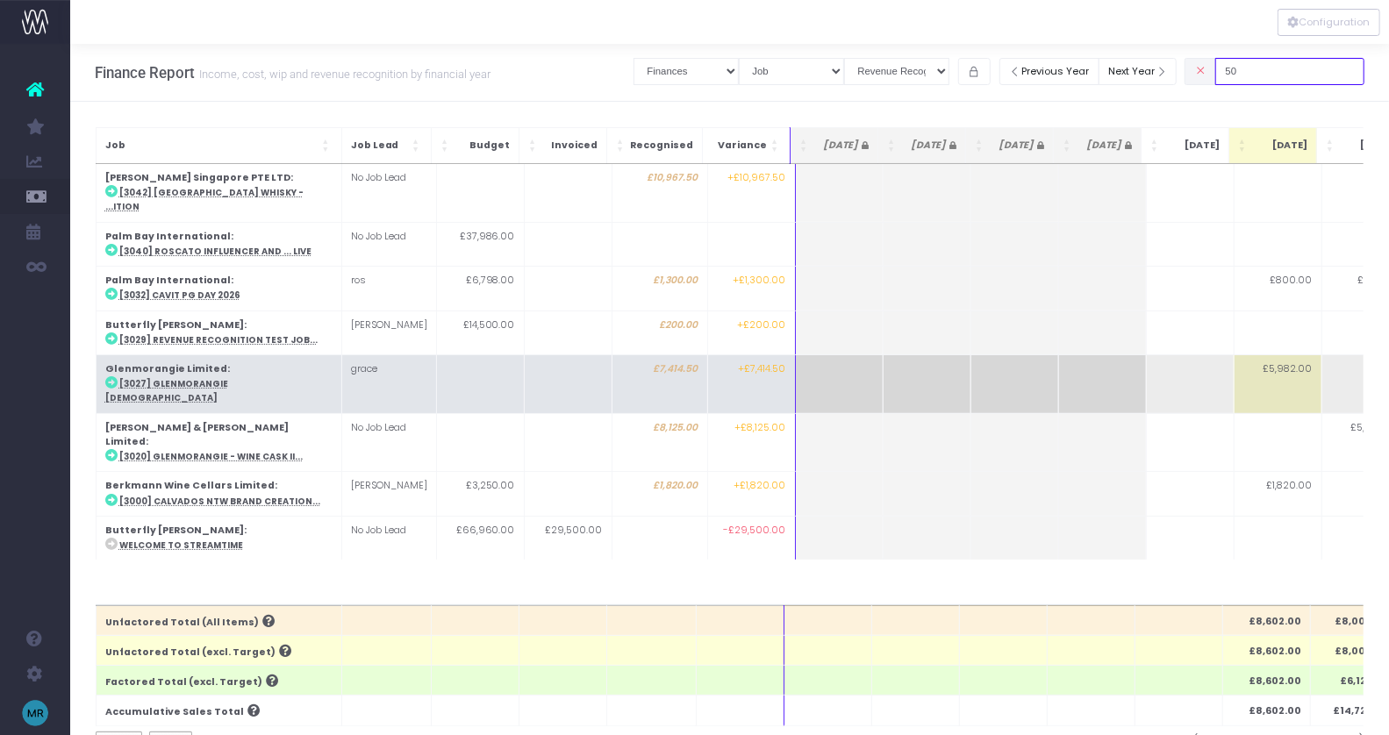
type input "50"
click at [180, 378] on abbr "[3027] Glenmorangie [DEMOGRAPHIC_DATA]" at bounding box center [166, 390] width 123 height 25
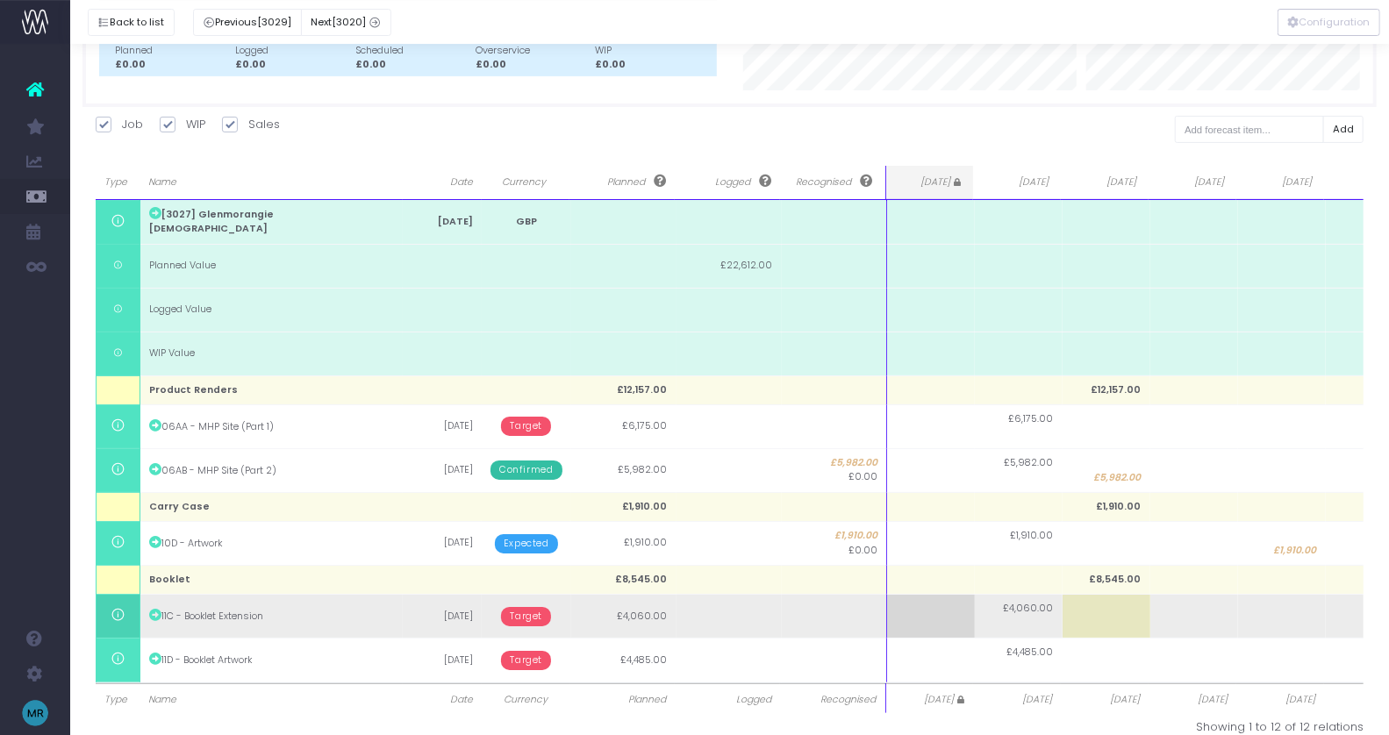
scroll to position [190, 0]
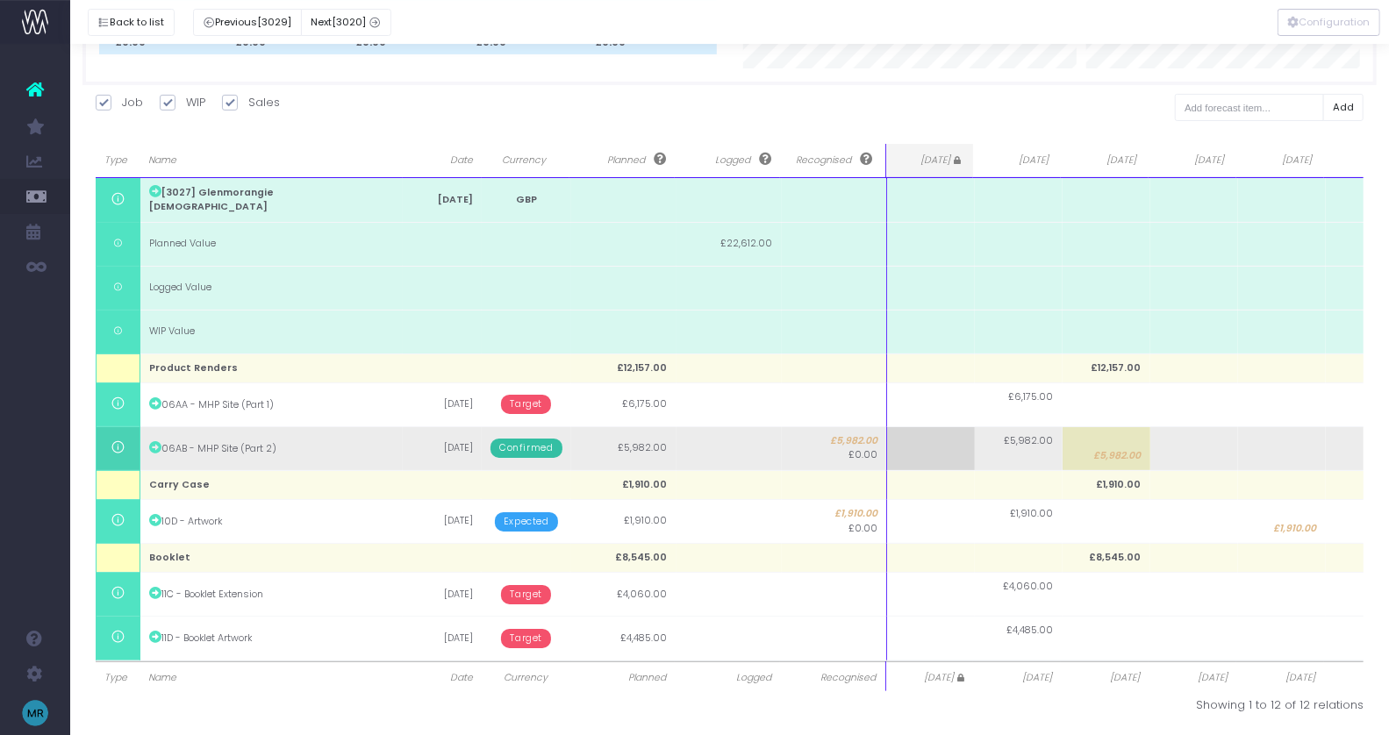
click at [1108, 455] on span "£5,982.00" at bounding box center [1117, 456] width 47 height 14
type input "3982"
click at [1200, 460] on td at bounding box center [1195, 449] width 88 height 44
type input "2000"
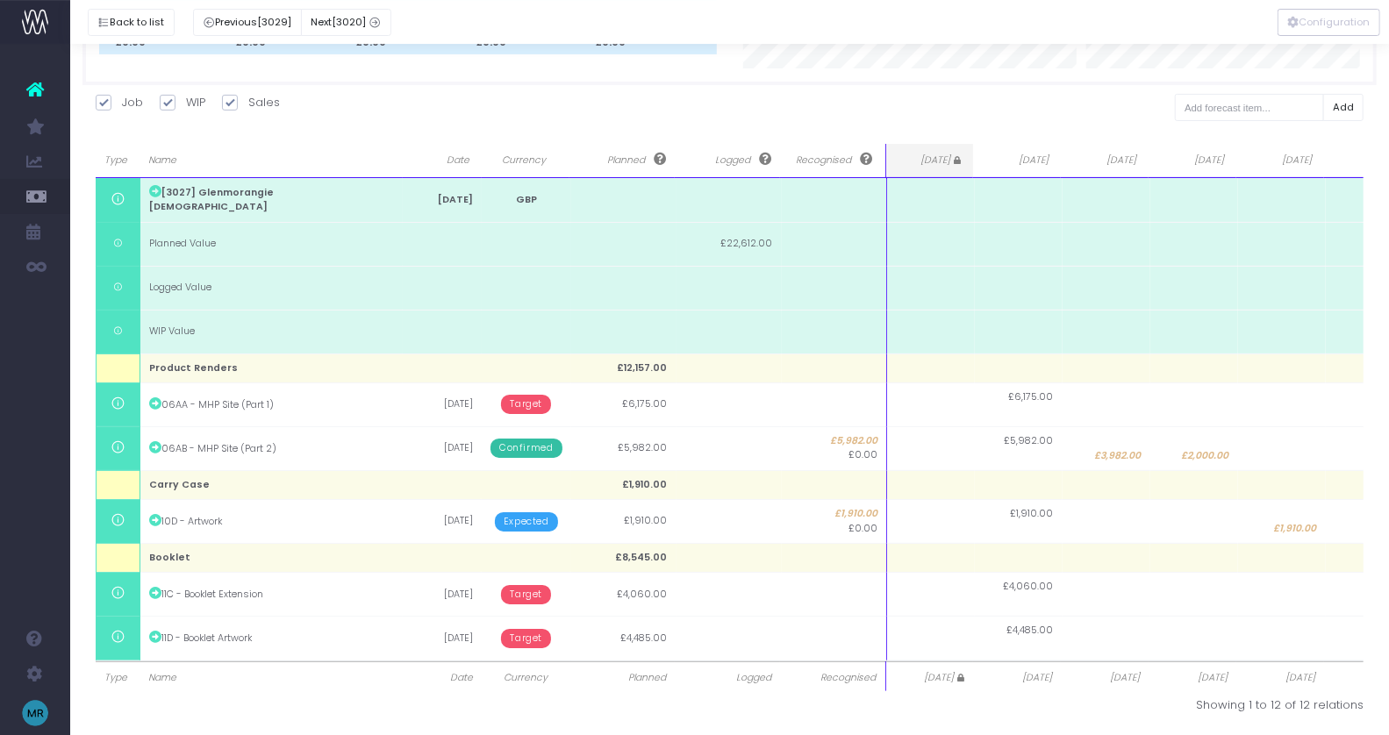
click at [957, 161] on icon at bounding box center [955, 160] width 11 height 8
click at [958, 161] on icon at bounding box center [955, 160] width 11 height 8
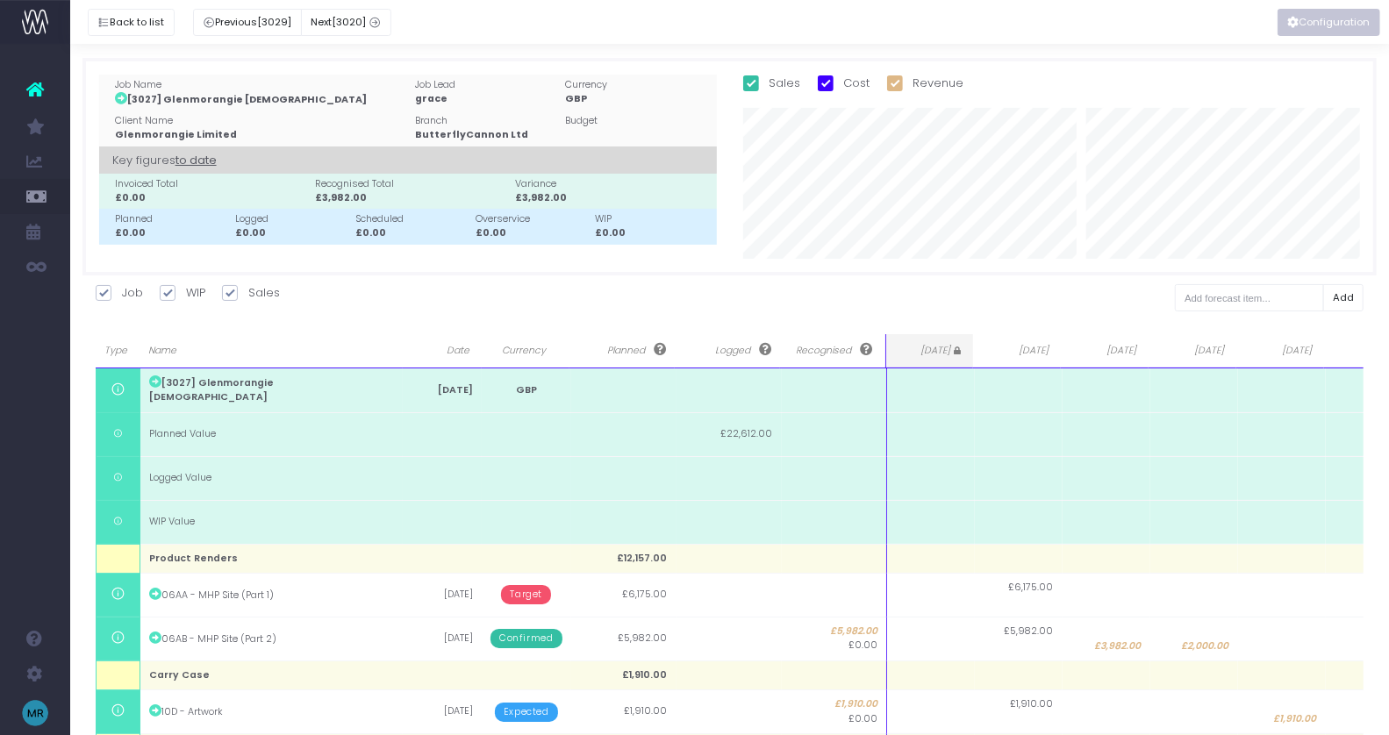
click at [1316, 19] on button "Configuration" at bounding box center [1329, 22] width 103 height 27
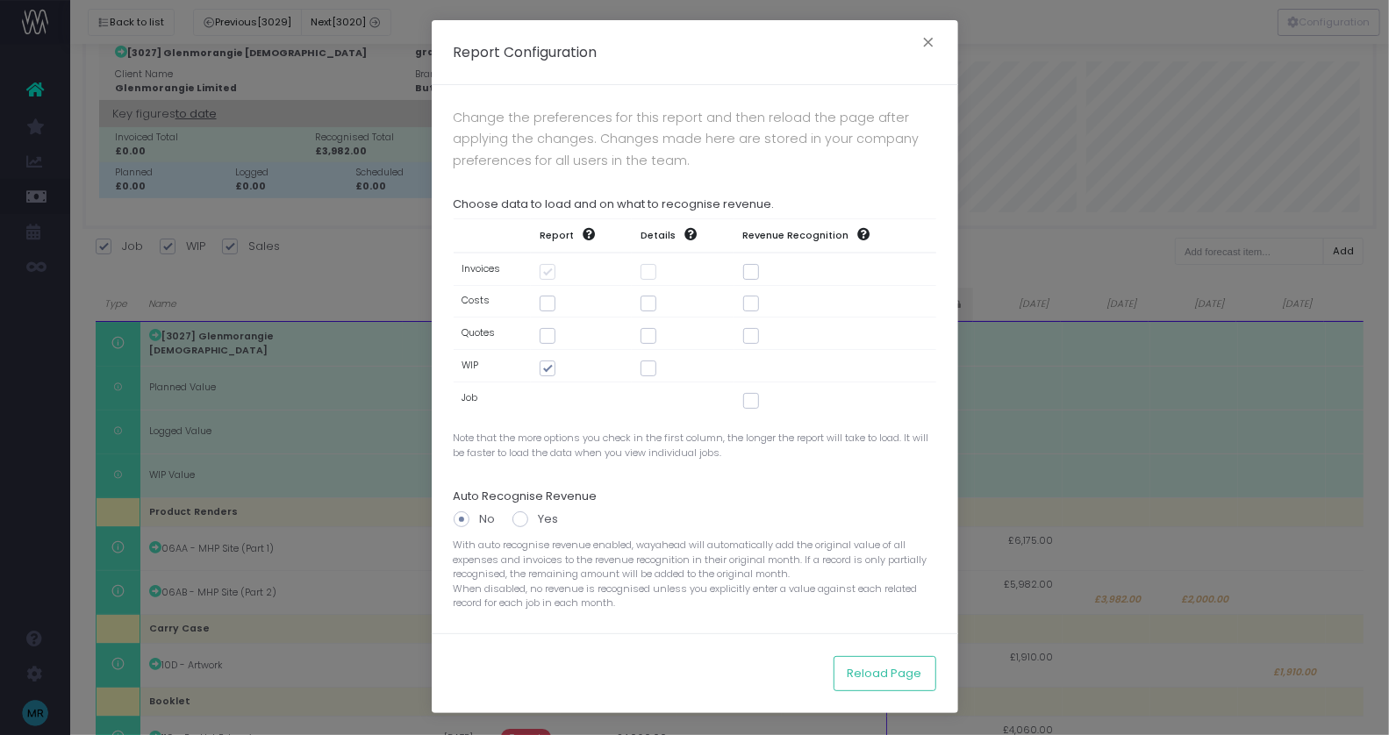
scroll to position [190, 0]
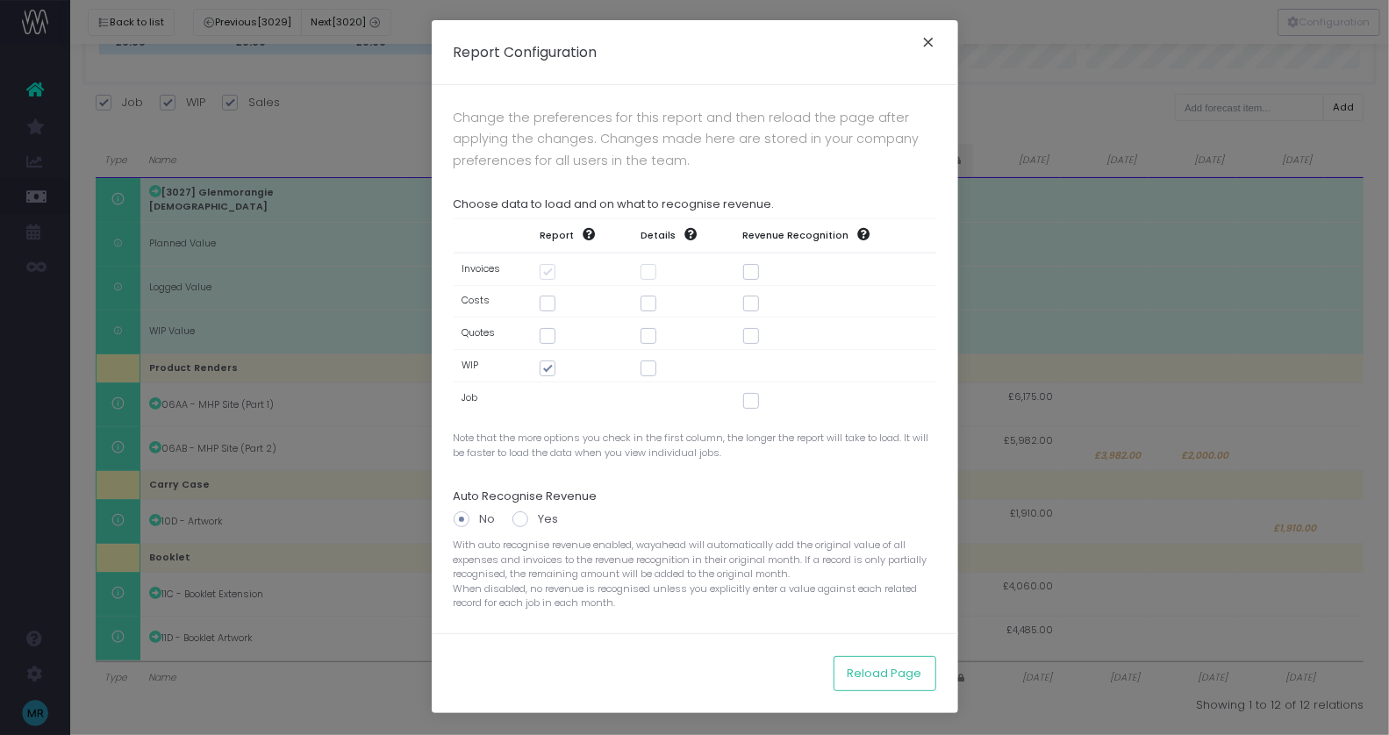
click at [927, 47] on button "×" at bounding box center [929, 45] width 37 height 28
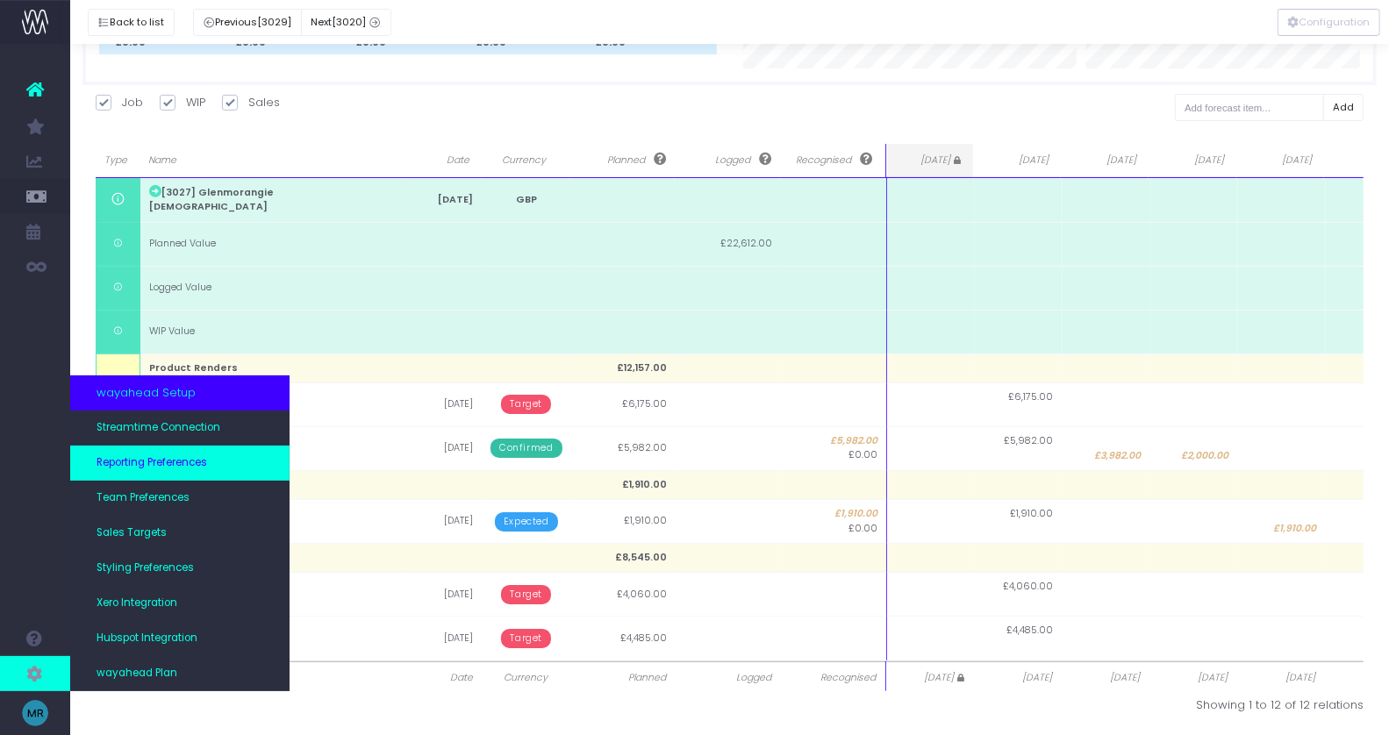
click at [234, 462] on link "Reporting Preferences" at bounding box center [179, 463] width 219 height 35
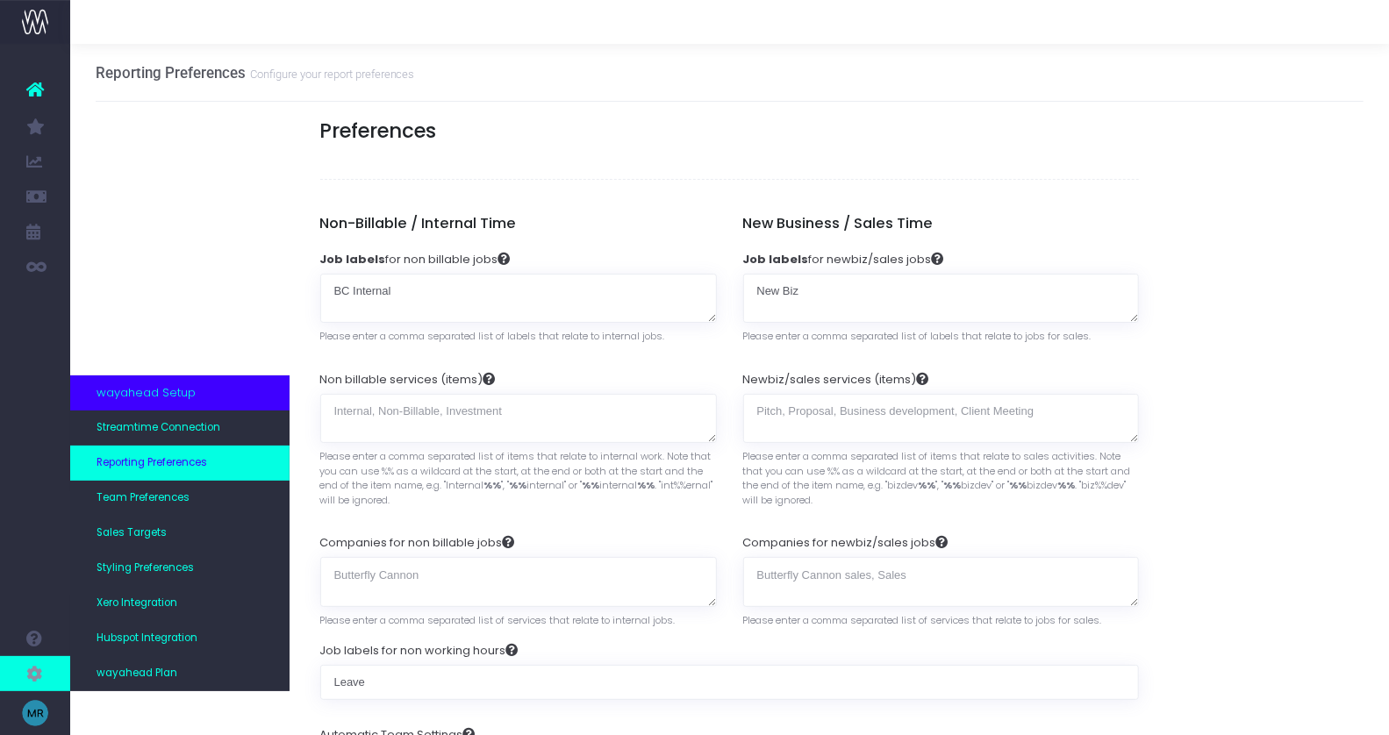
click at [172, 462] on span "Reporting Preferences" at bounding box center [152, 463] width 111 height 16
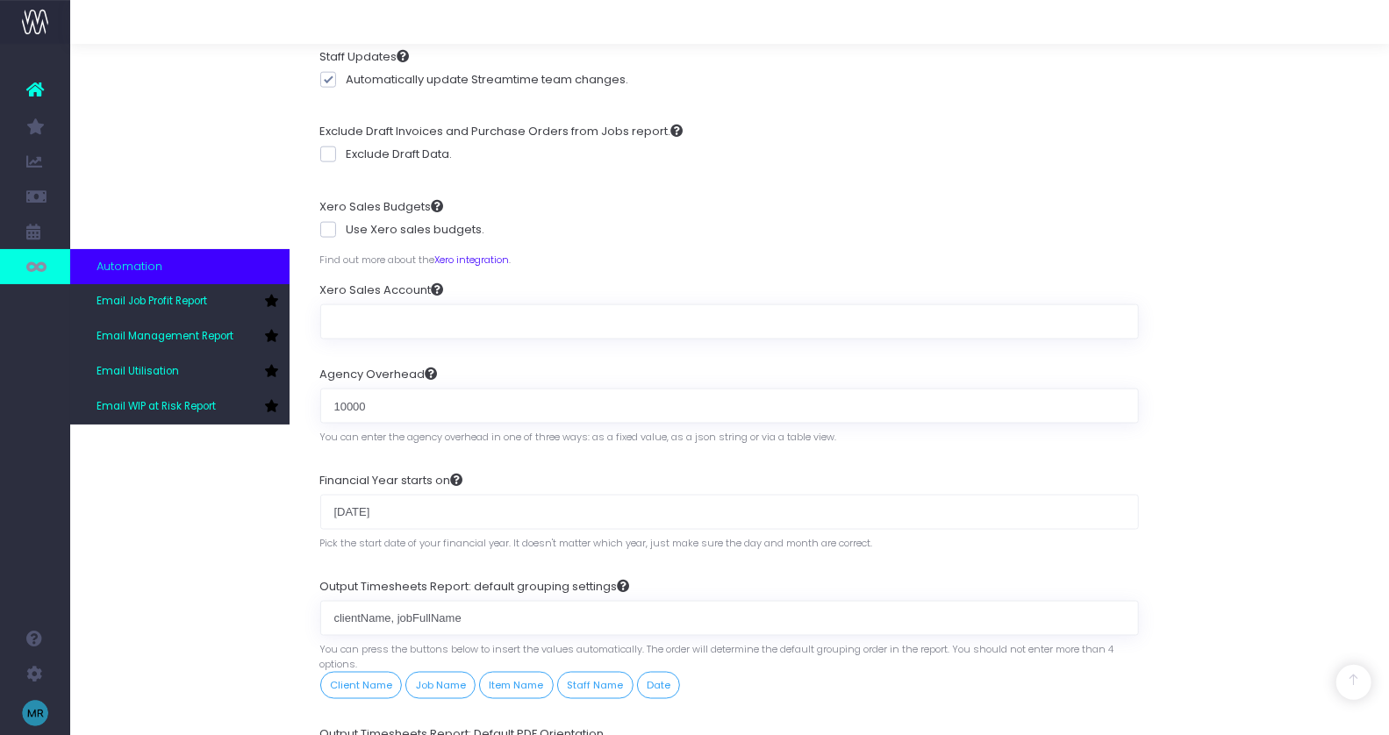
scroll to position [999, 0]
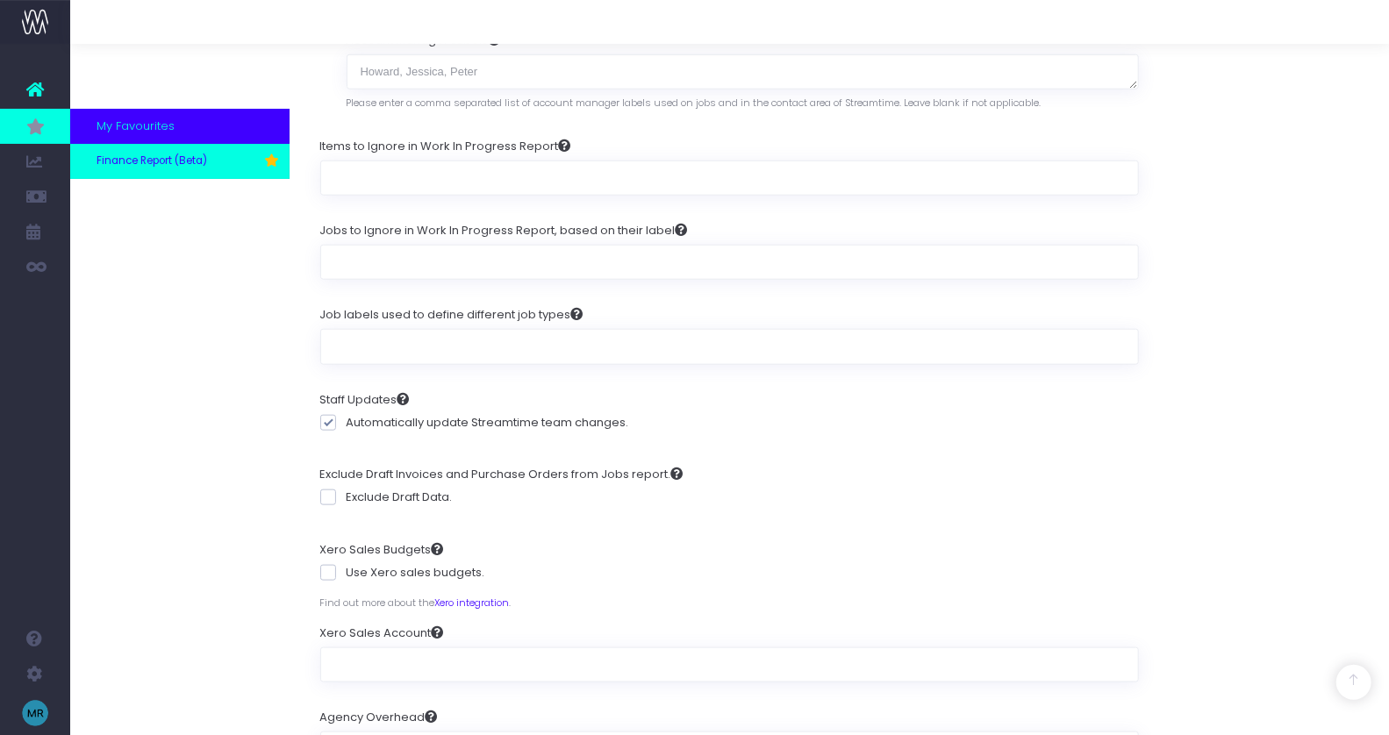
click at [128, 161] on span "Finance Report (Beta)" at bounding box center [152, 162] width 111 height 16
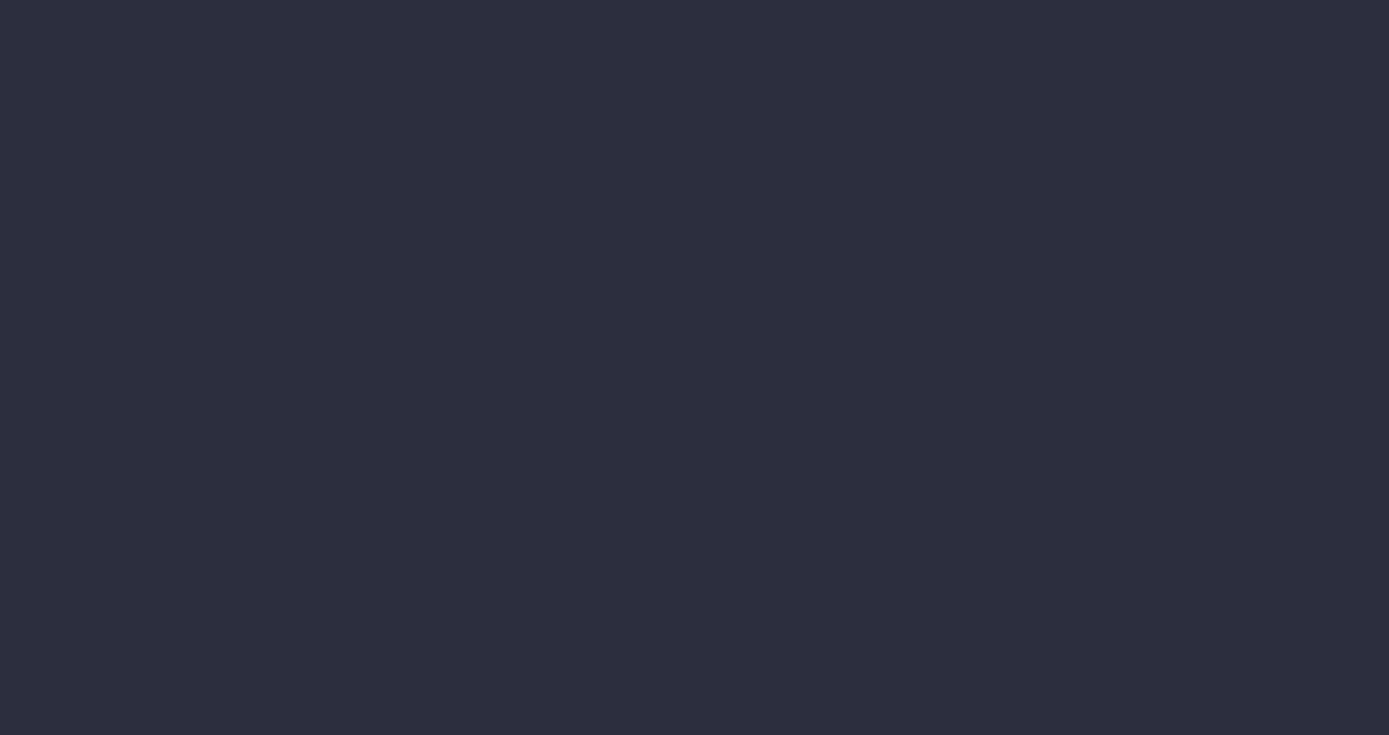
select select "finances"
select select "job"
select select "revrec"
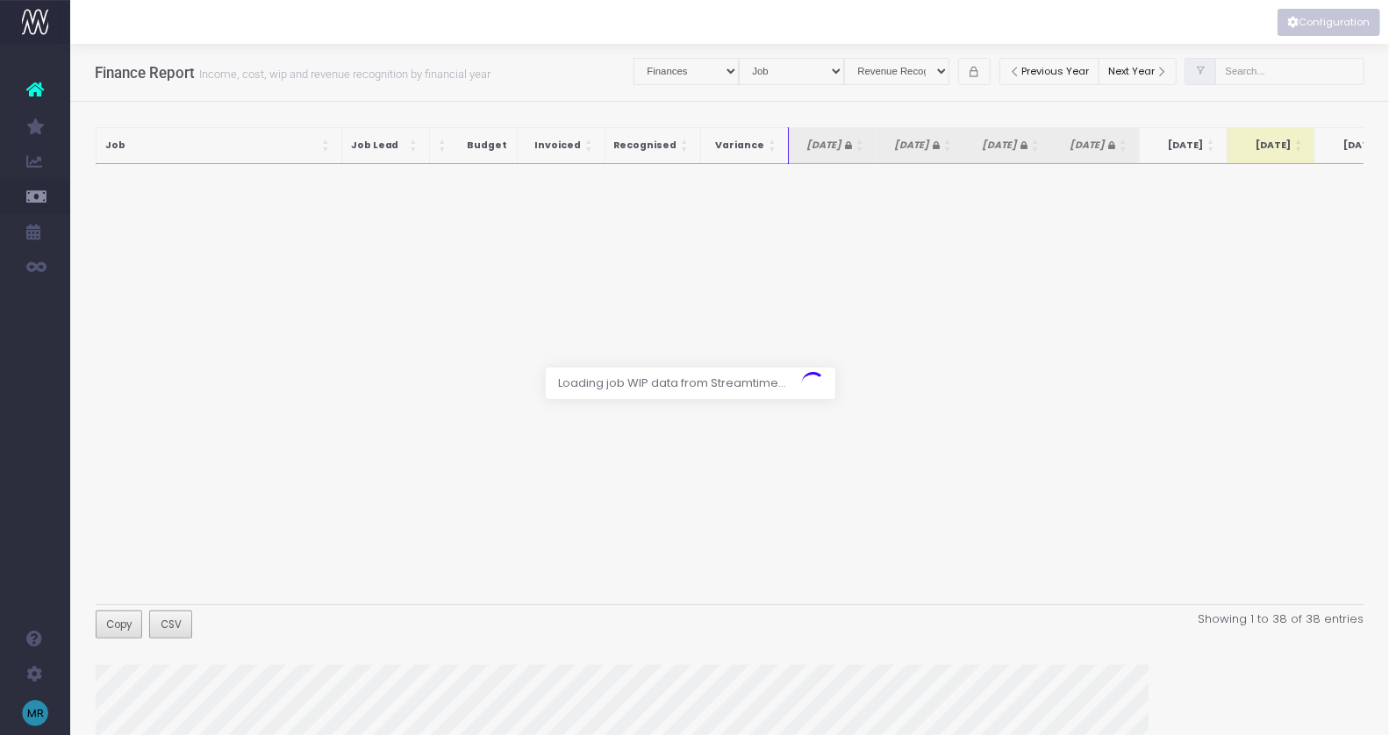
click at [1303, 21] on button "Configuration" at bounding box center [1329, 22] width 103 height 27
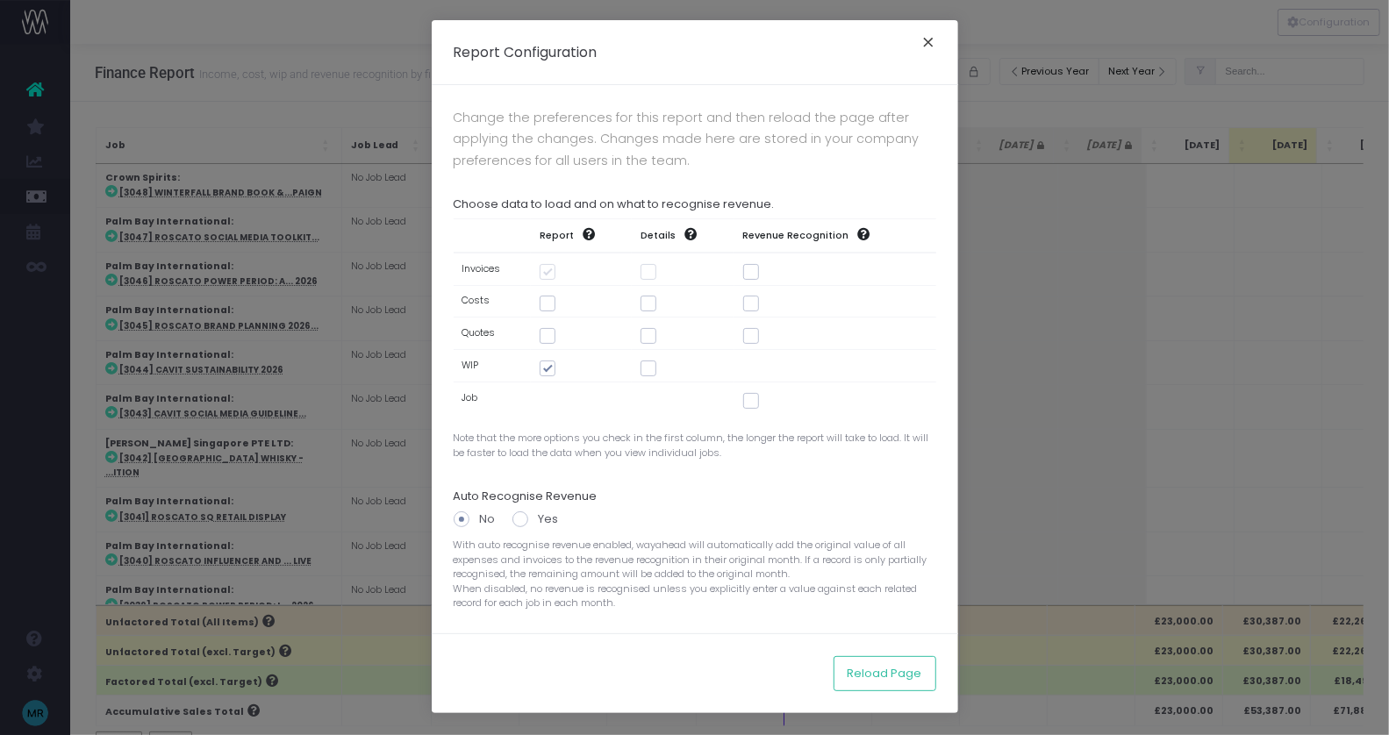
click at [936, 44] on button "×" at bounding box center [929, 45] width 37 height 28
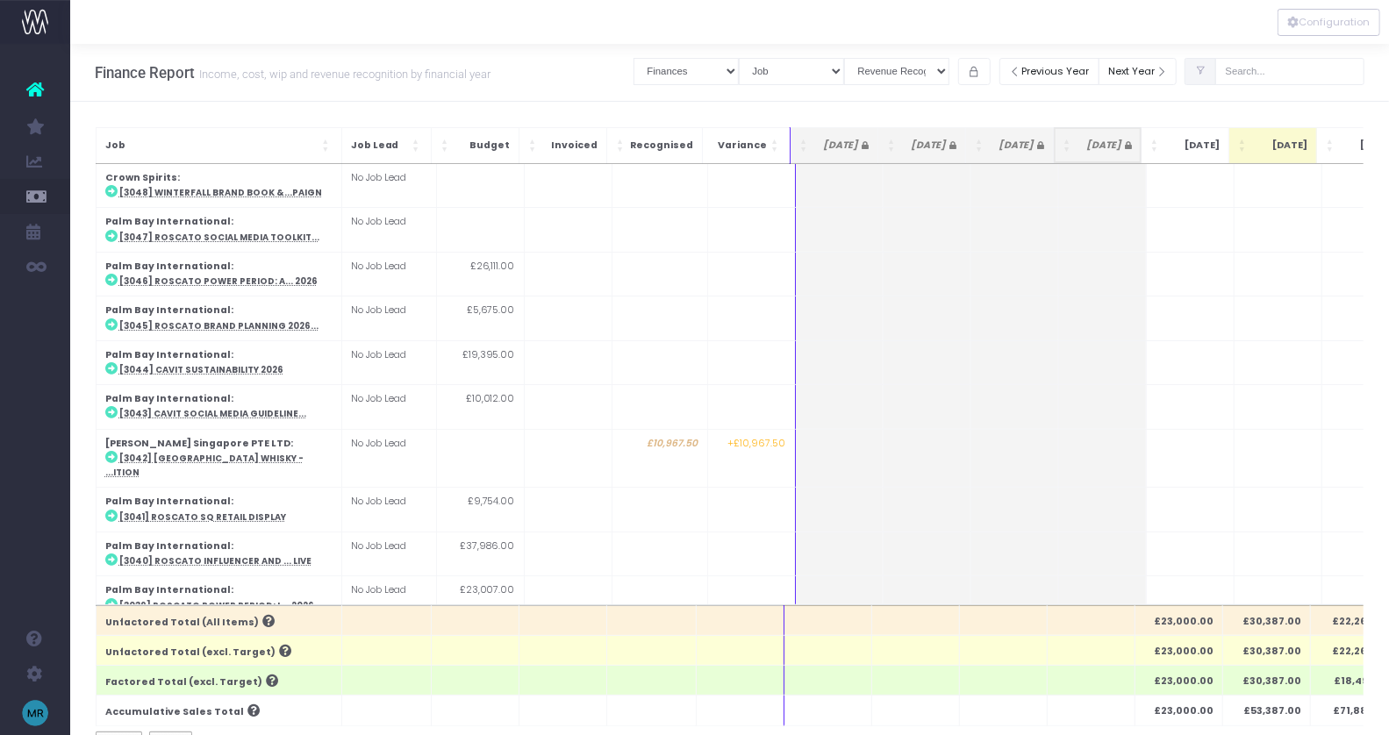
click at [1110, 146] on span "[DATE]" at bounding box center [1104, 146] width 55 height 14
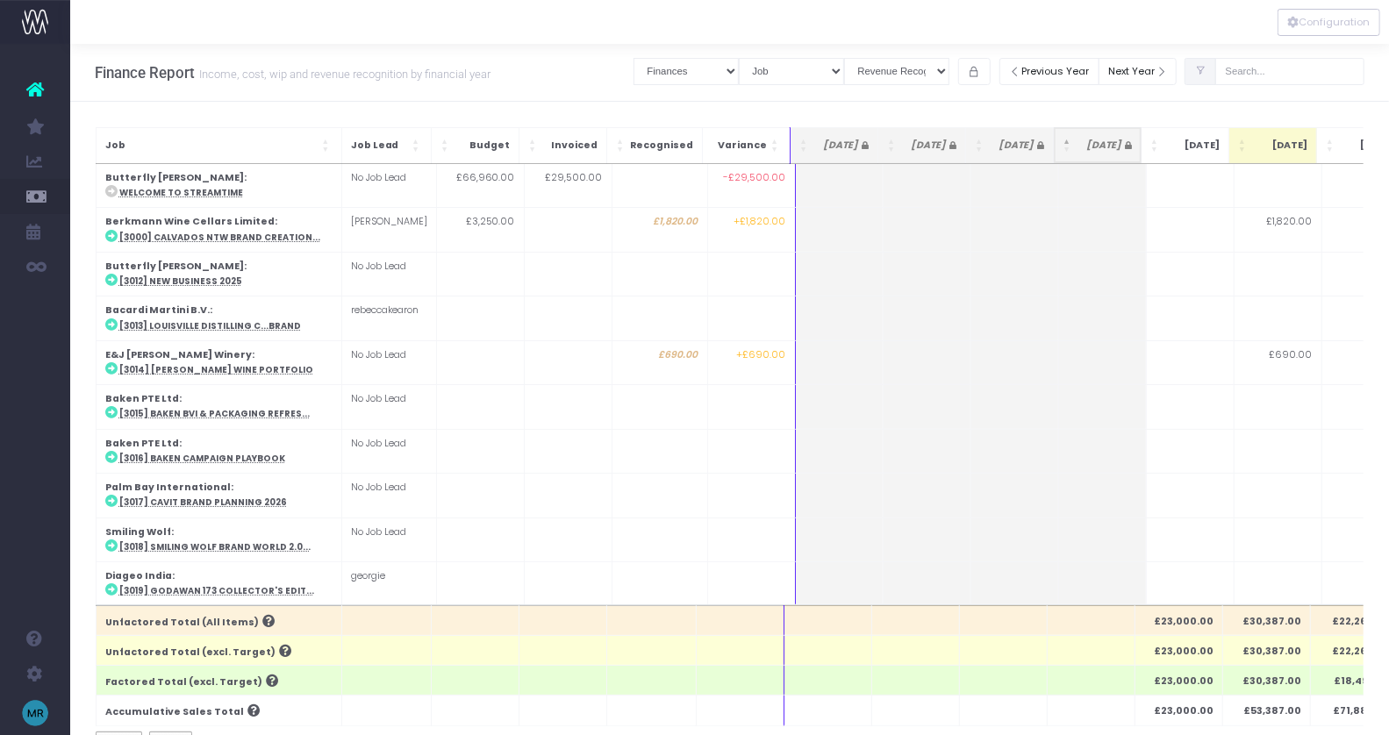
click at [1122, 146] on icon at bounding box center [1127, 145] width 11 height 8
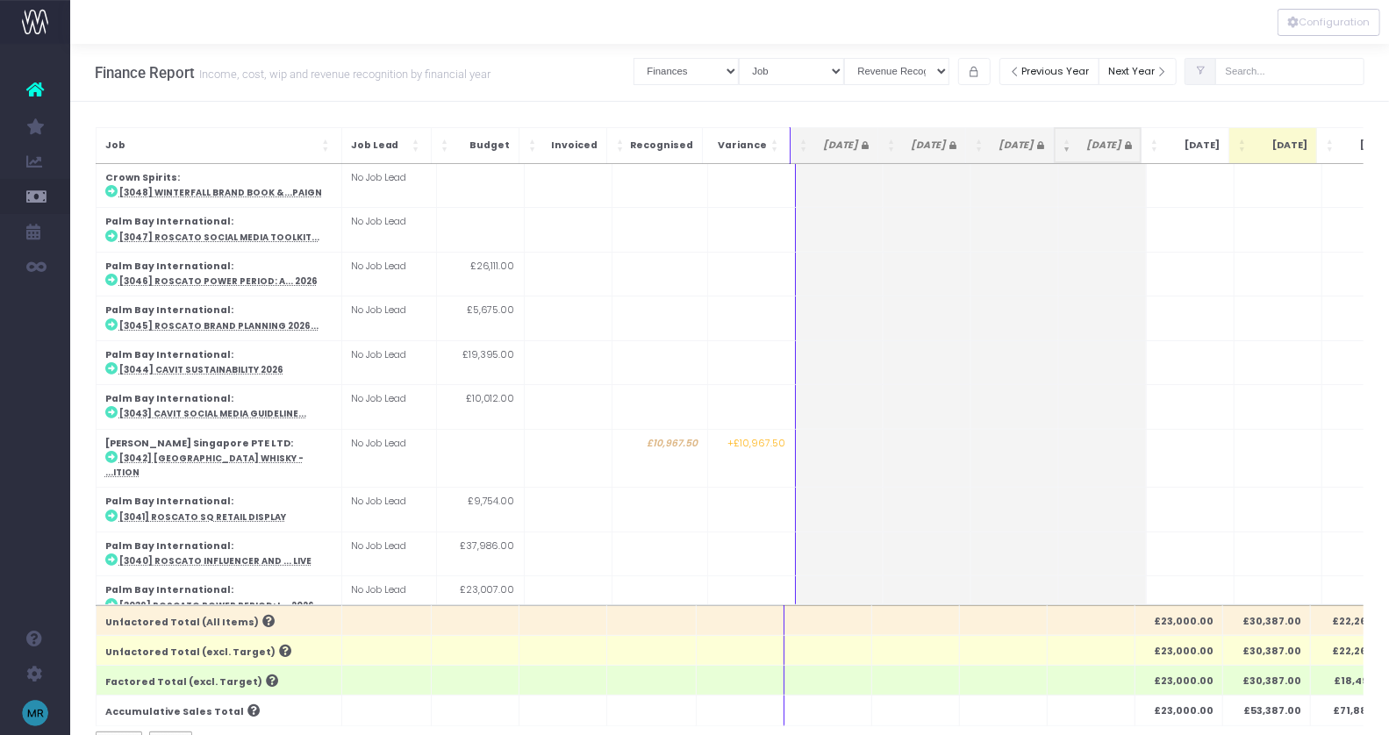
click at [1129, 147] on th "[DATE]" at bounding box center [1098, 145] width 88 height 36
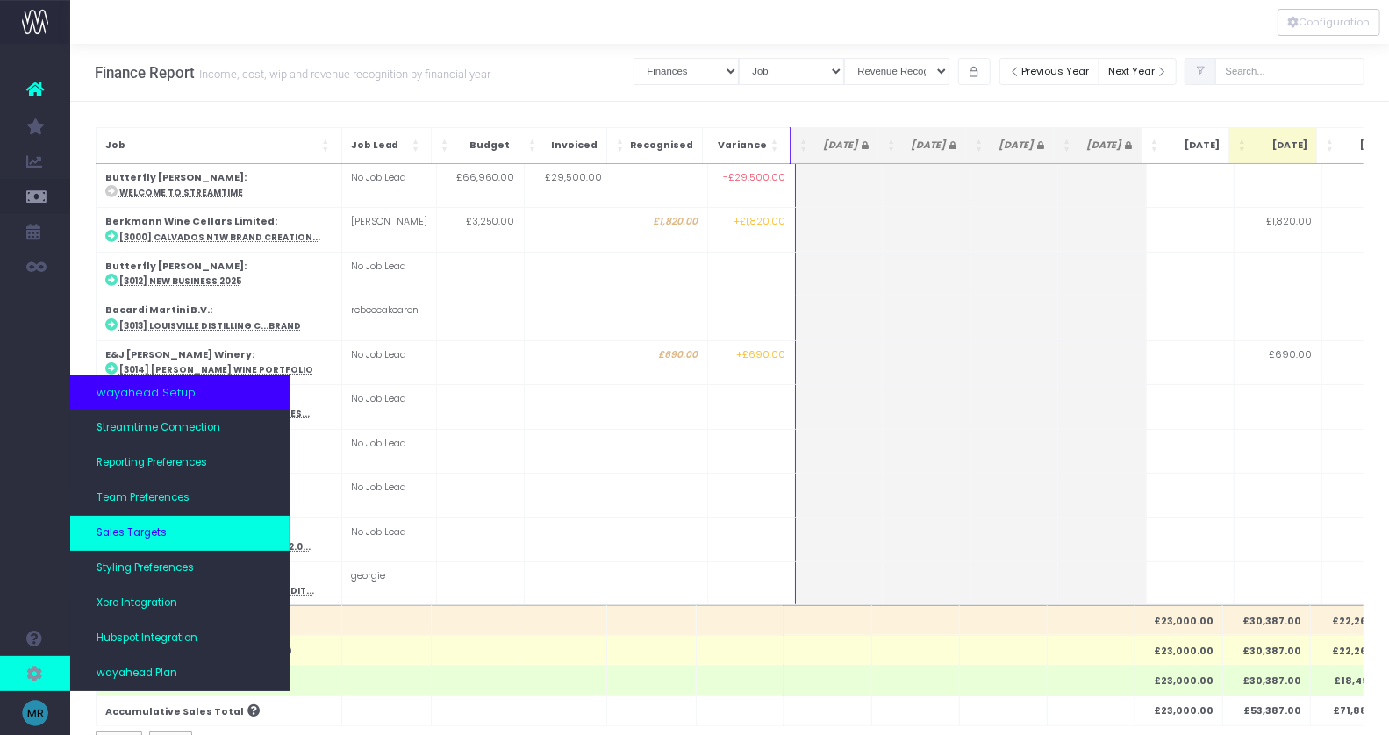
click at [186, 533] on link "Sales Targets" at bounding box center [179, 533] width 219 height 35
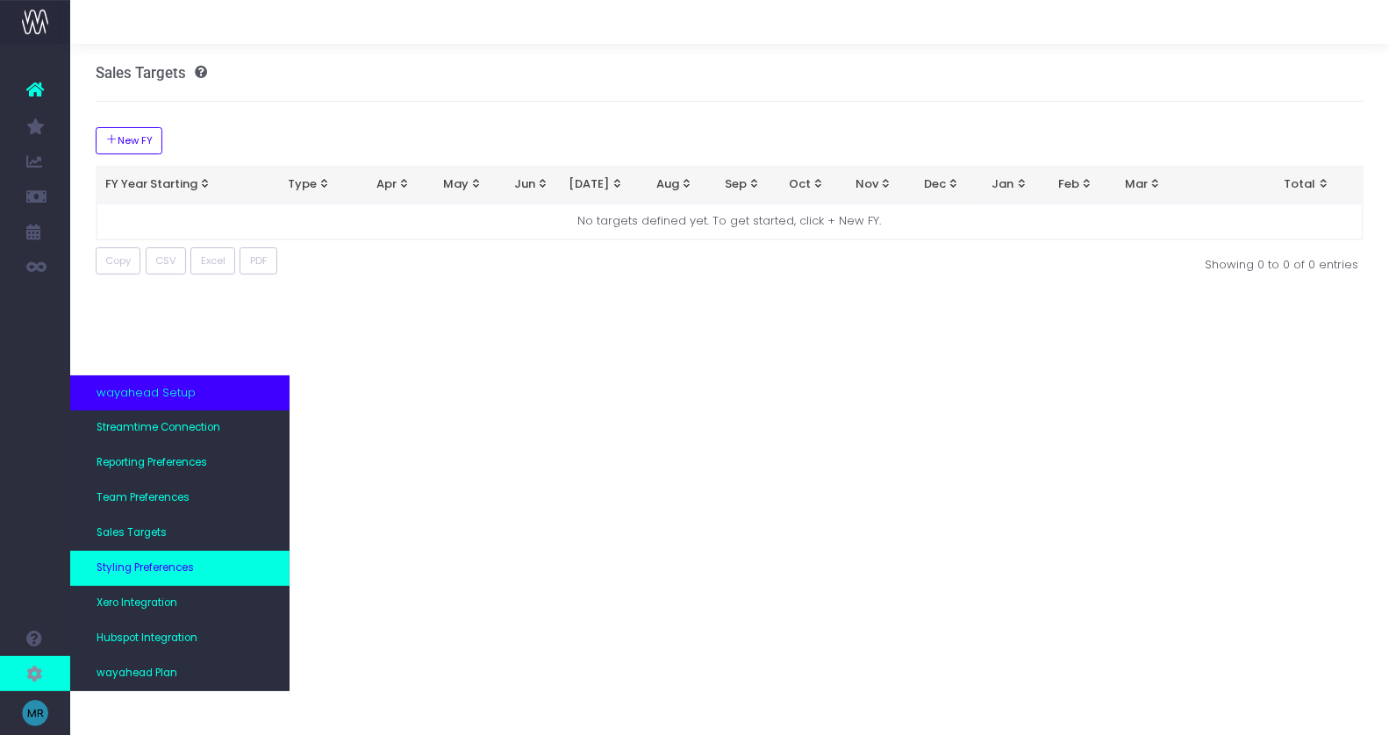
click at [174, 575] on span "Styling Preferences" at bounding box center [145, 569] width 97 height 16
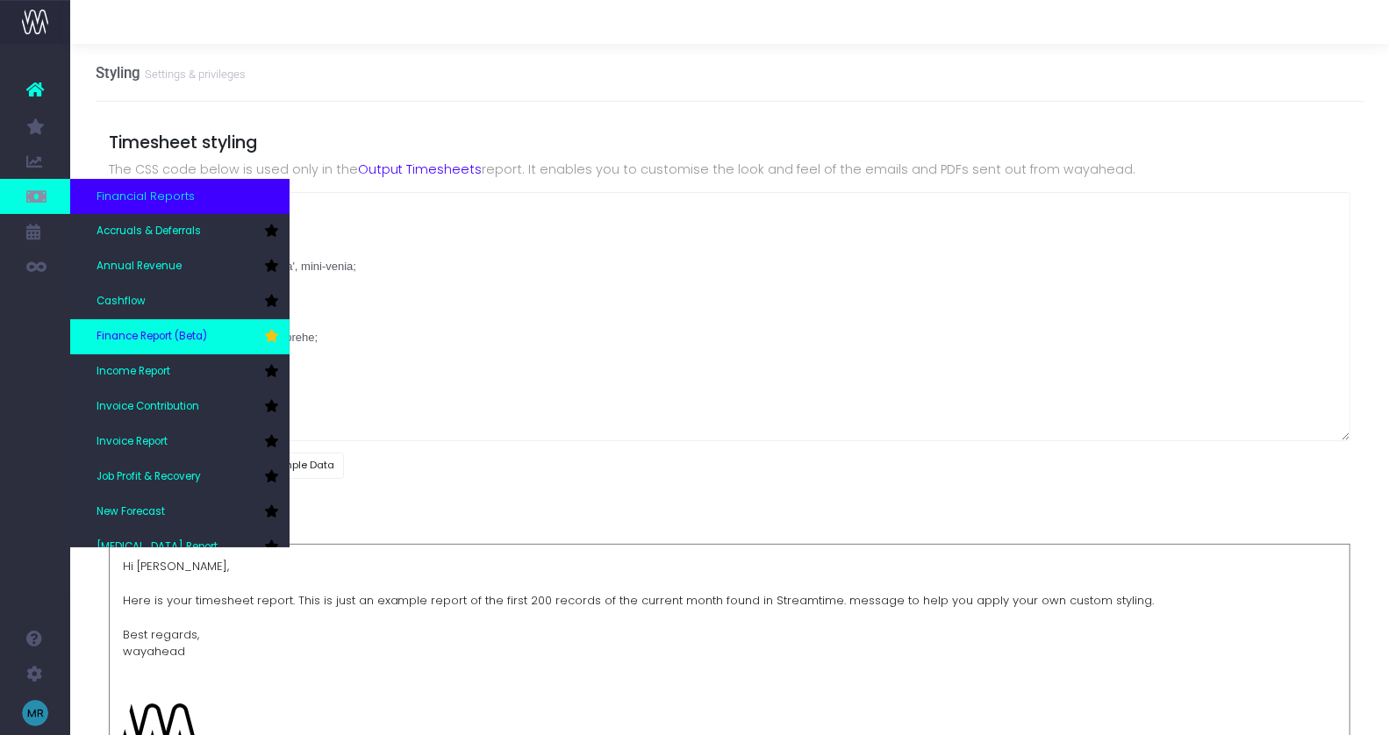
click at [170, 322] on link "Finance Report (Beta)" at bounding box center [179, 336] width 219 height 35
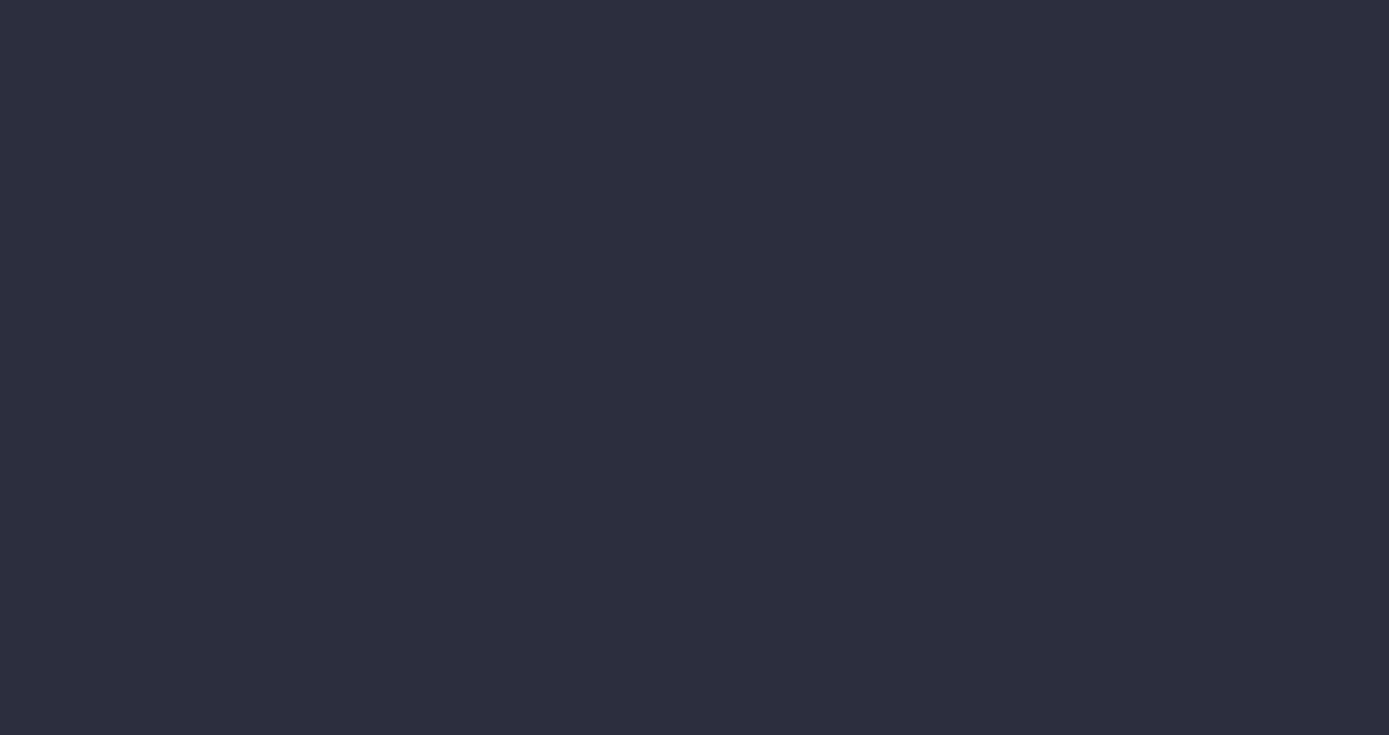
select select "finances"
select select "job"
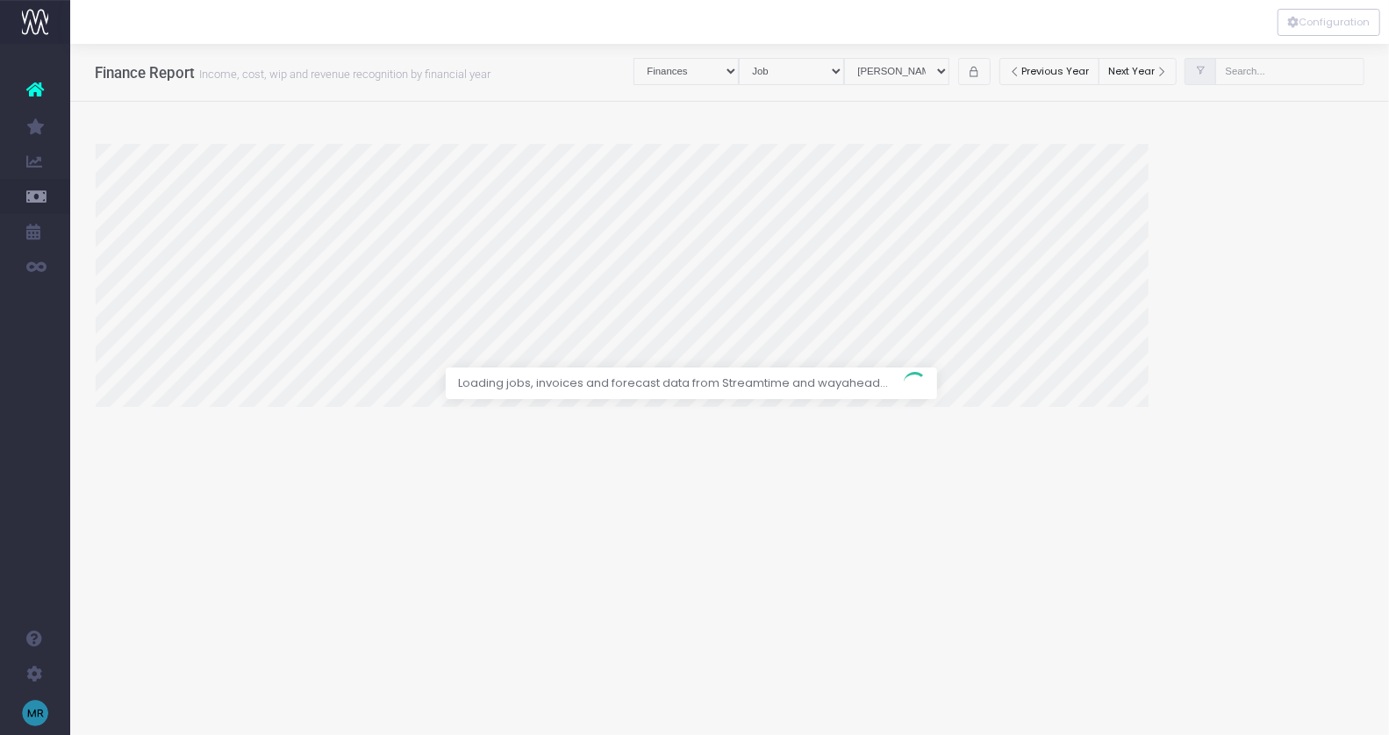
select select "revrec"
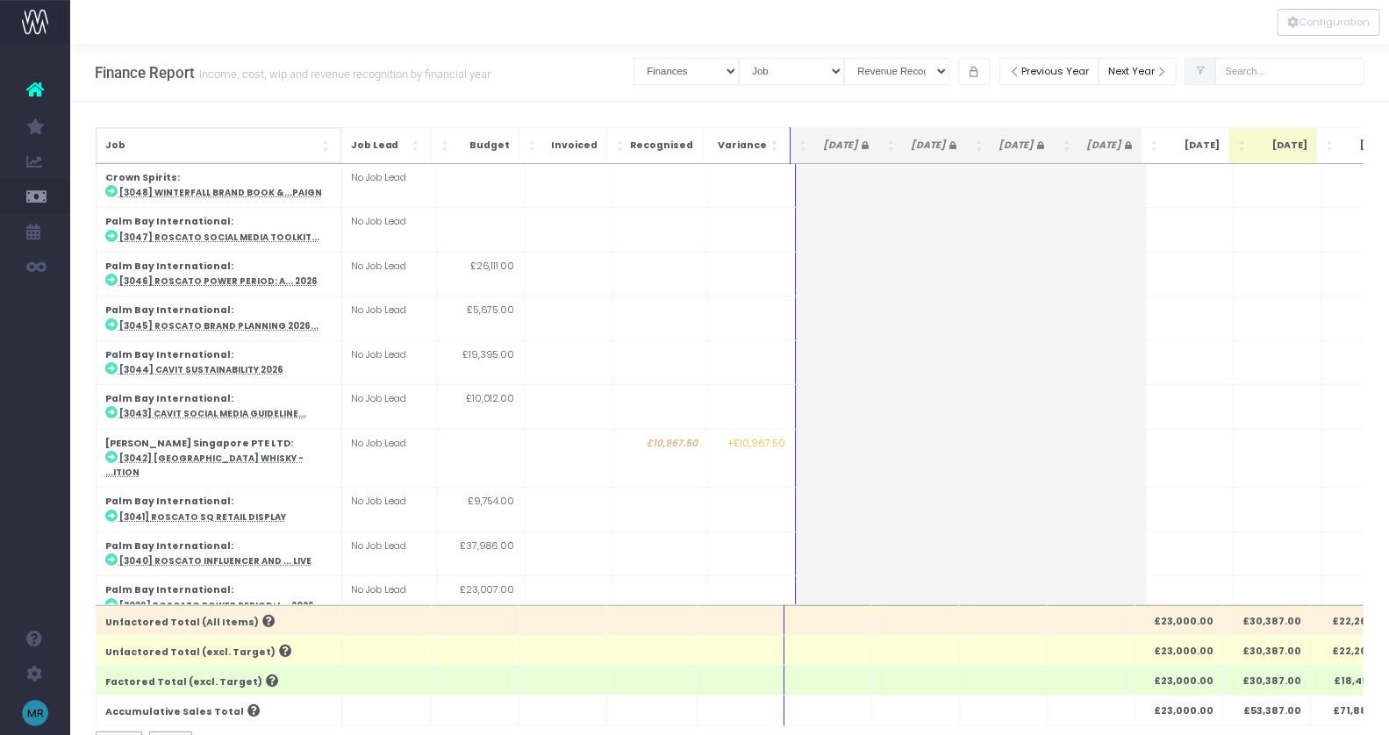
click at [326, 142] on span "Job: Activate to sort" at bounding box center [327, 146] width 11 height 18
